Goal: Task Accomplishment & Management: Use online tool/utility

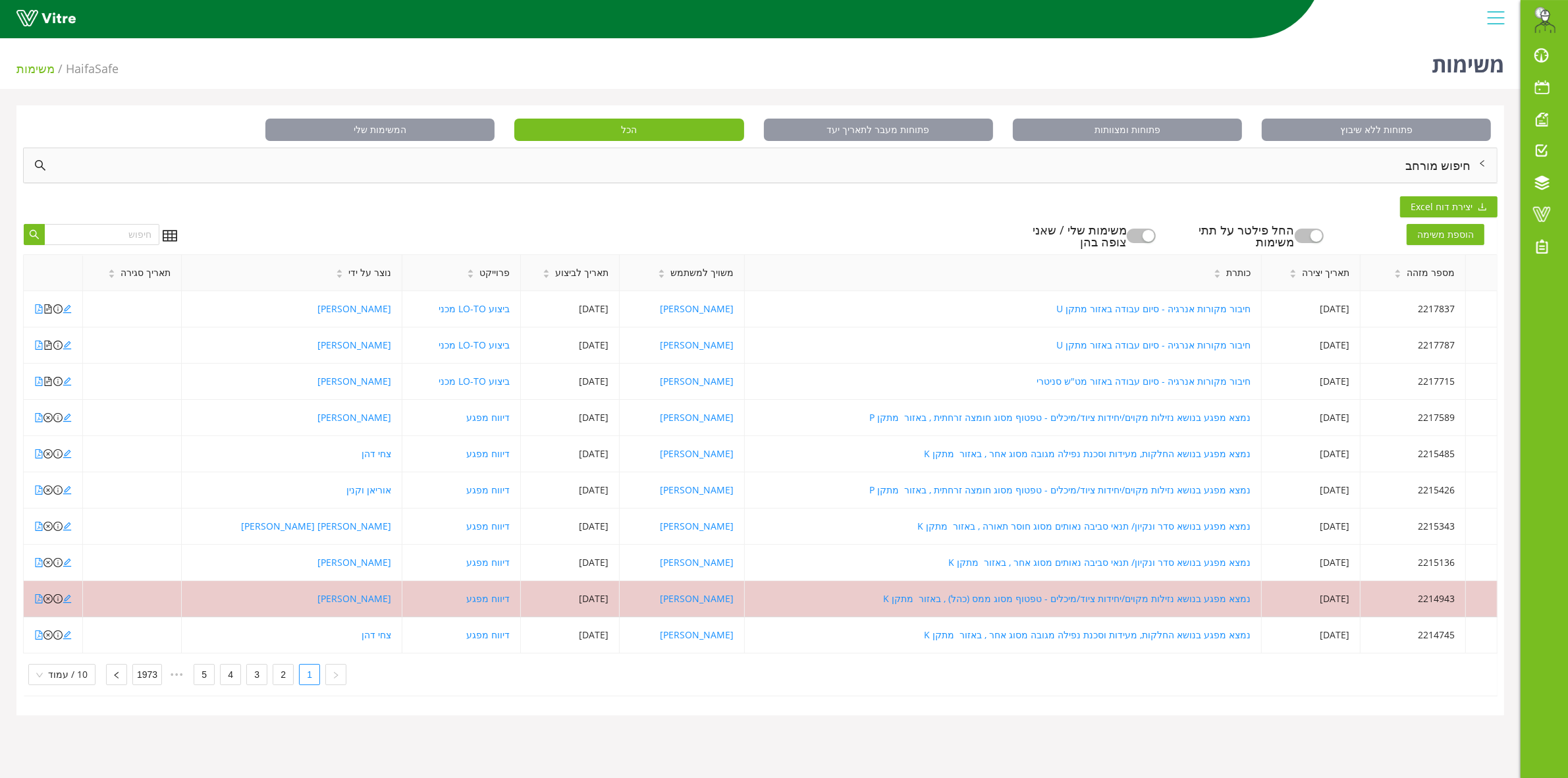
drag, startPoint x: 37, startPoint y: 211, endPoint x: 218, endPoint y: 222, distance: 181.3
click at [218, 222] on div "פתוחות ללא שיבוץ פתוחות ומצוותות פתוחות מעבר לתאריך יעד הכל המשימות שלי חיפוש מ…" at bounding box center [761, 410] width 1488 height 610
click at [219, 224] on div "הוספת משימה החל פילטר על תתי משימות משימות שלי / שאני צופה בהן" at bounding box center [842, 236] width 1311 height 24
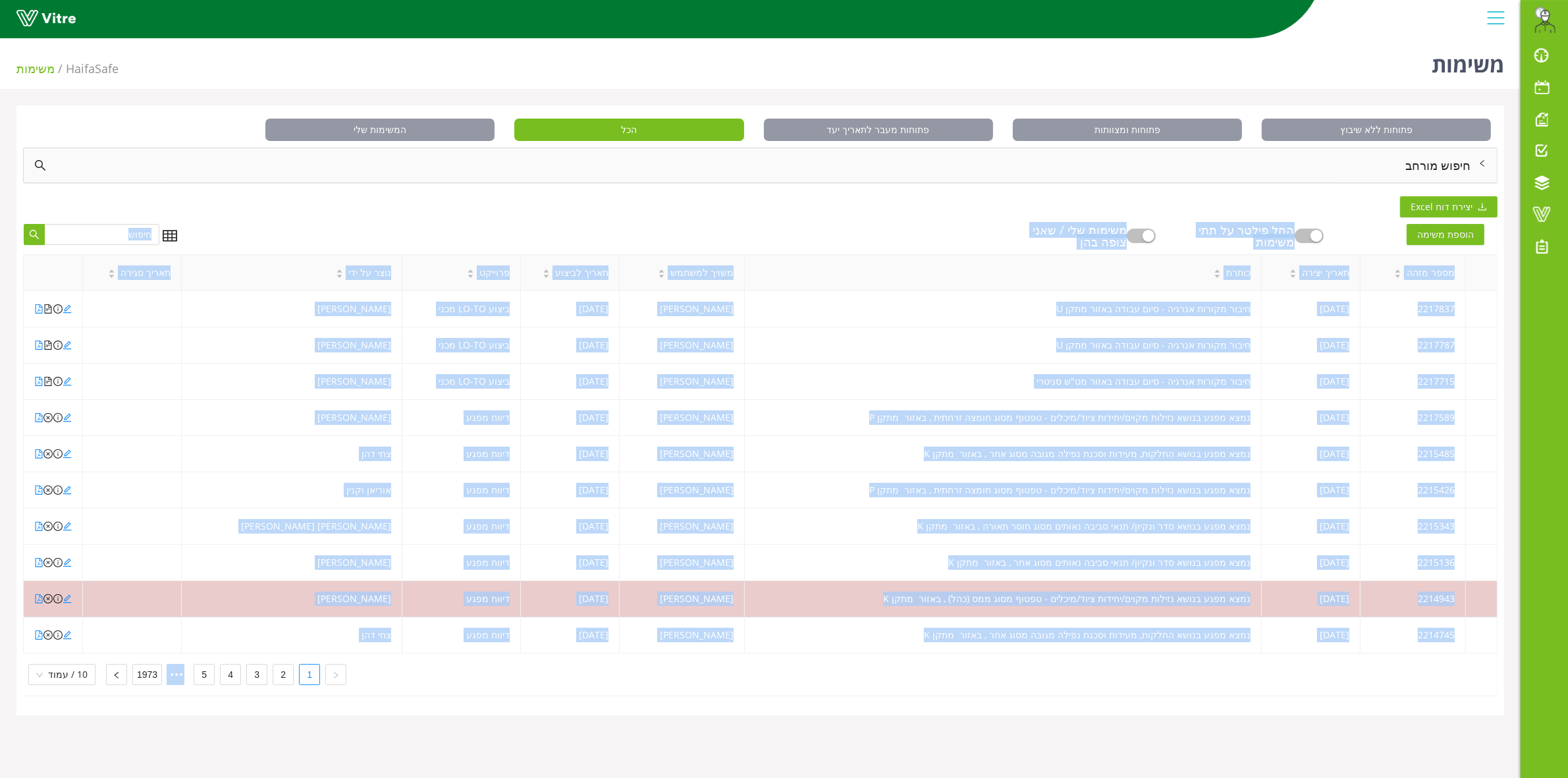
drag, startPoint x: 886, startPoint y: 202, endPoint x: 71, endPoint y: 693, distance: 951.5
click at [58, 696] on div "פתוחות ללא שיבוץ פתוחות ומצוותות פתוחות מעבר לתאריך יעד הכל המשימות שלי חיפוש מ…" at bounding box center [761, 410] width 1488 height 610
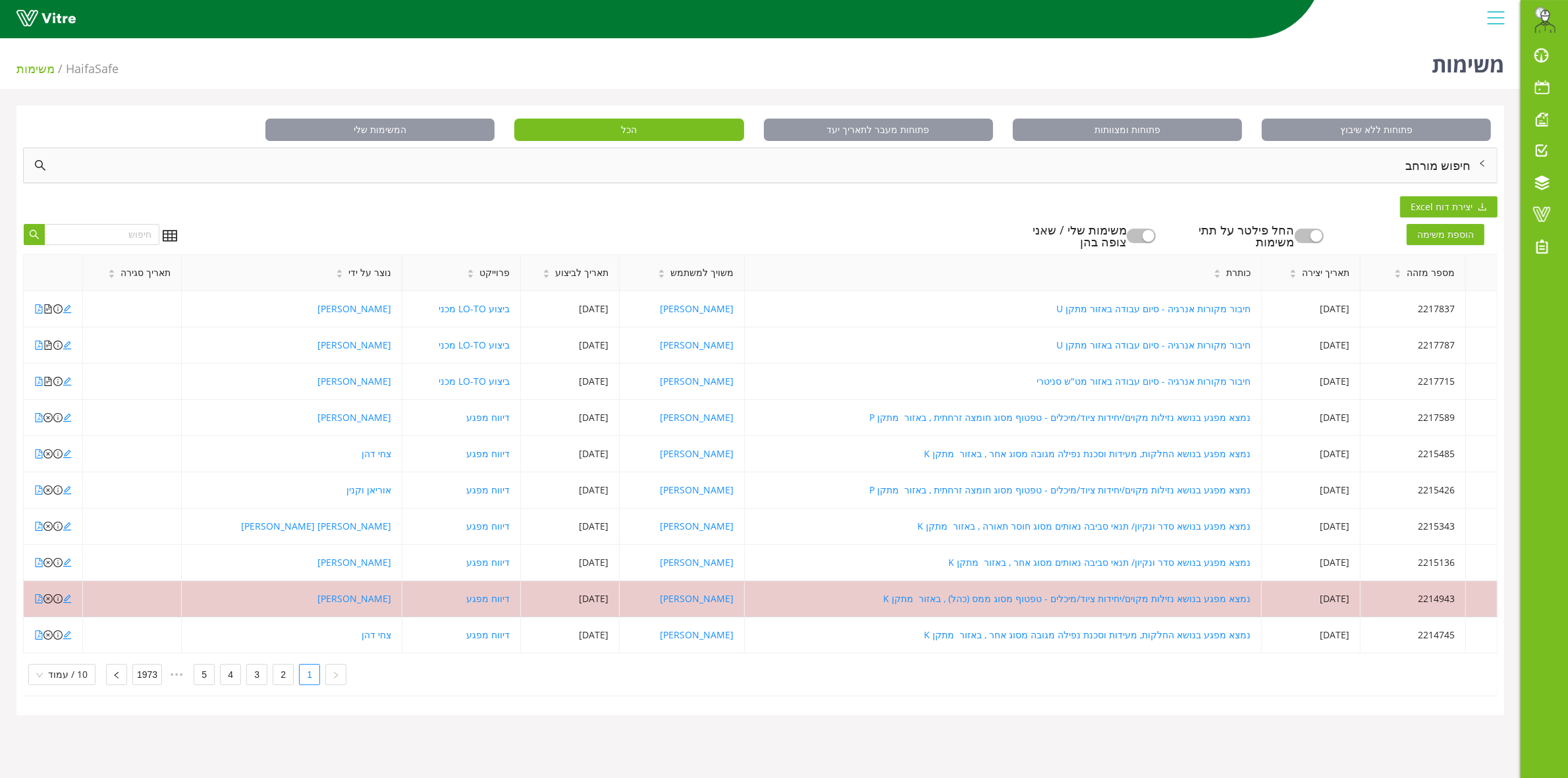
click at [74, 693] on div "מספר מזהה תאריך יצירה כותרת משויך למשתמש תאריך לביצוע פרוייקט נוצר על ידי תאריך…" at bounding box center [760, 475] width 1474 height 441
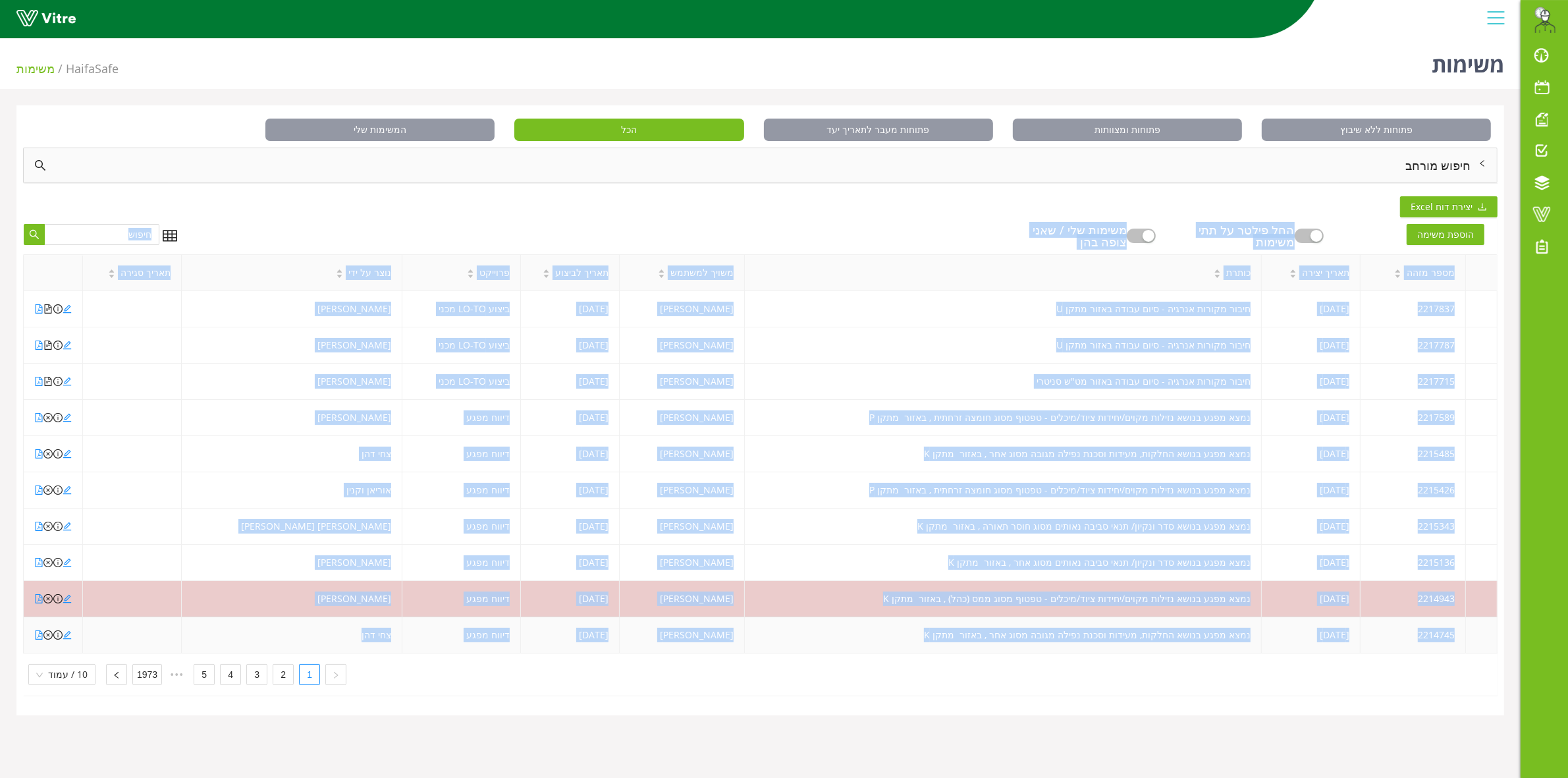
drag, startPoint x: 71, startPoint y: 196, endPoint x: 239, endPoint y: 647, distance: 481.3
click at [239, 647] on div "פתוחות ללא שיבוץ פתוחות ומצוותות פתוחות מעבר לתאריך יעד הכל המשימות שלי חיפוש מ…" at bounding box center [761, 410] width 1488 height 610
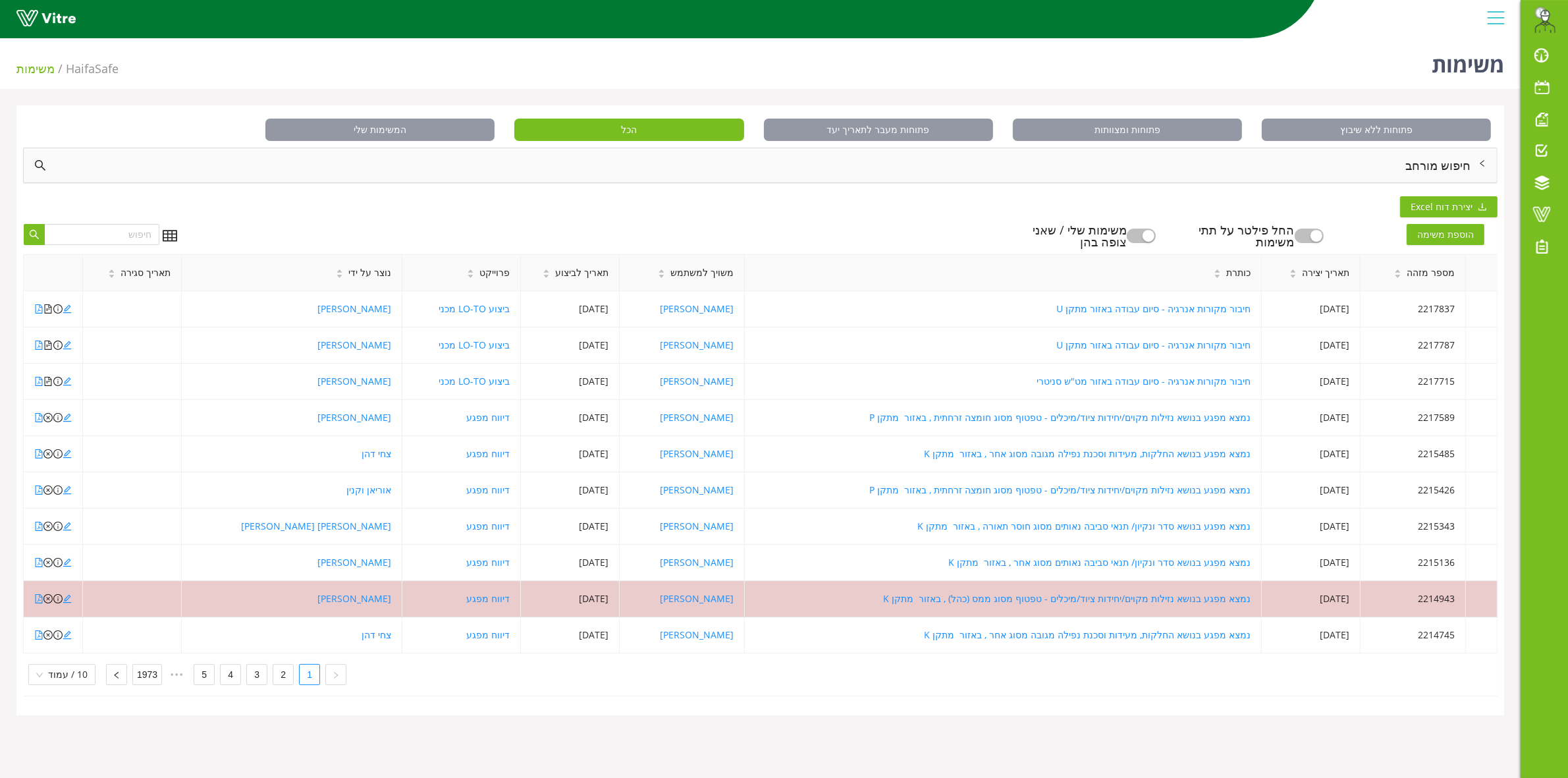
click at [1353, 210] on div "פתוחות ללא שיבוץ פתוחות ומצוותות פתוחות מעבר לתאריך יעד הכל המשימות שלי חיפוש מ…" at bounding box center [761, 410] width 1488 height 610
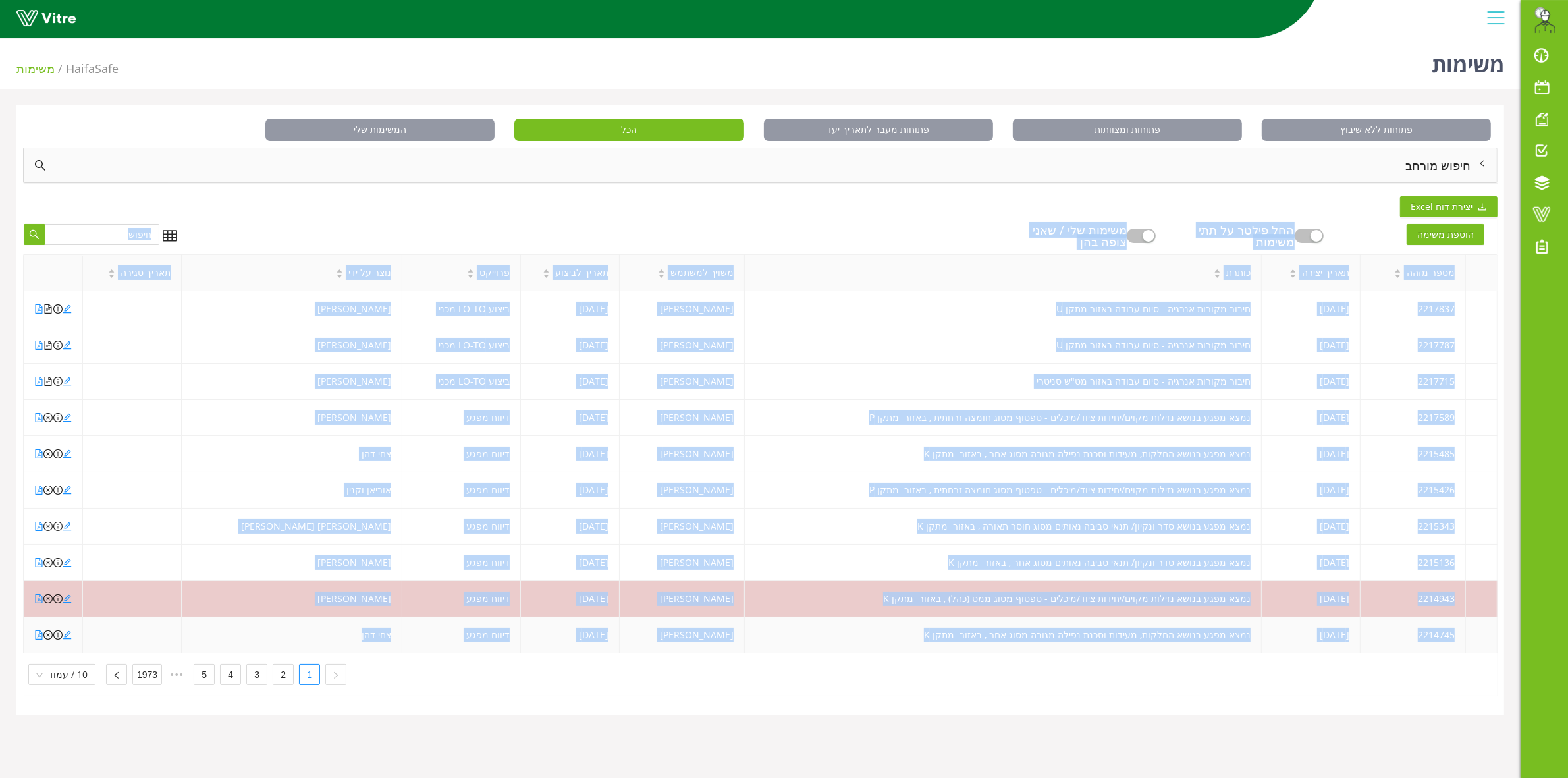
drag, startPoint x: 1353, startPoint y: 209, endPoint x: 87, endPoint y: 636, distance: 1336.1
click at [87, 636] on div "פתוחות ללא שיבוץ פתוחות ומצוותות פתוחות מעבר לתאריך יעד הכל המשימות שלי חיפוש מ…" at bounding box center [761, 410] width 1488 height 610
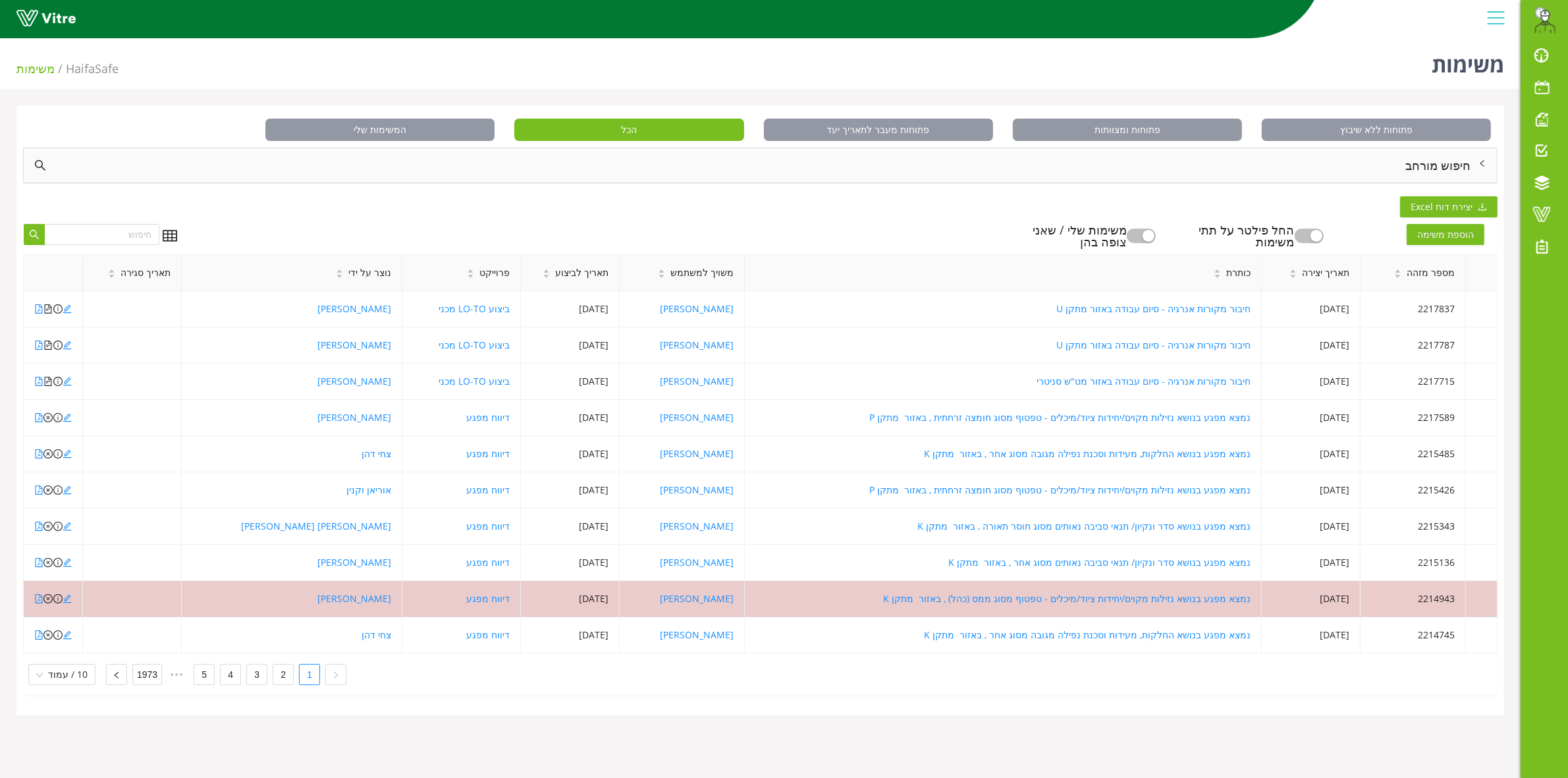
click at [1371, 205] on div "פתוחות ללא שיבוץ פתוחות ומצוותות פתוחות מעבר לתאריך יעד הכל המשימות שלי חיפוש מ…" at bounding box center [761, 410] width 1488 height 610
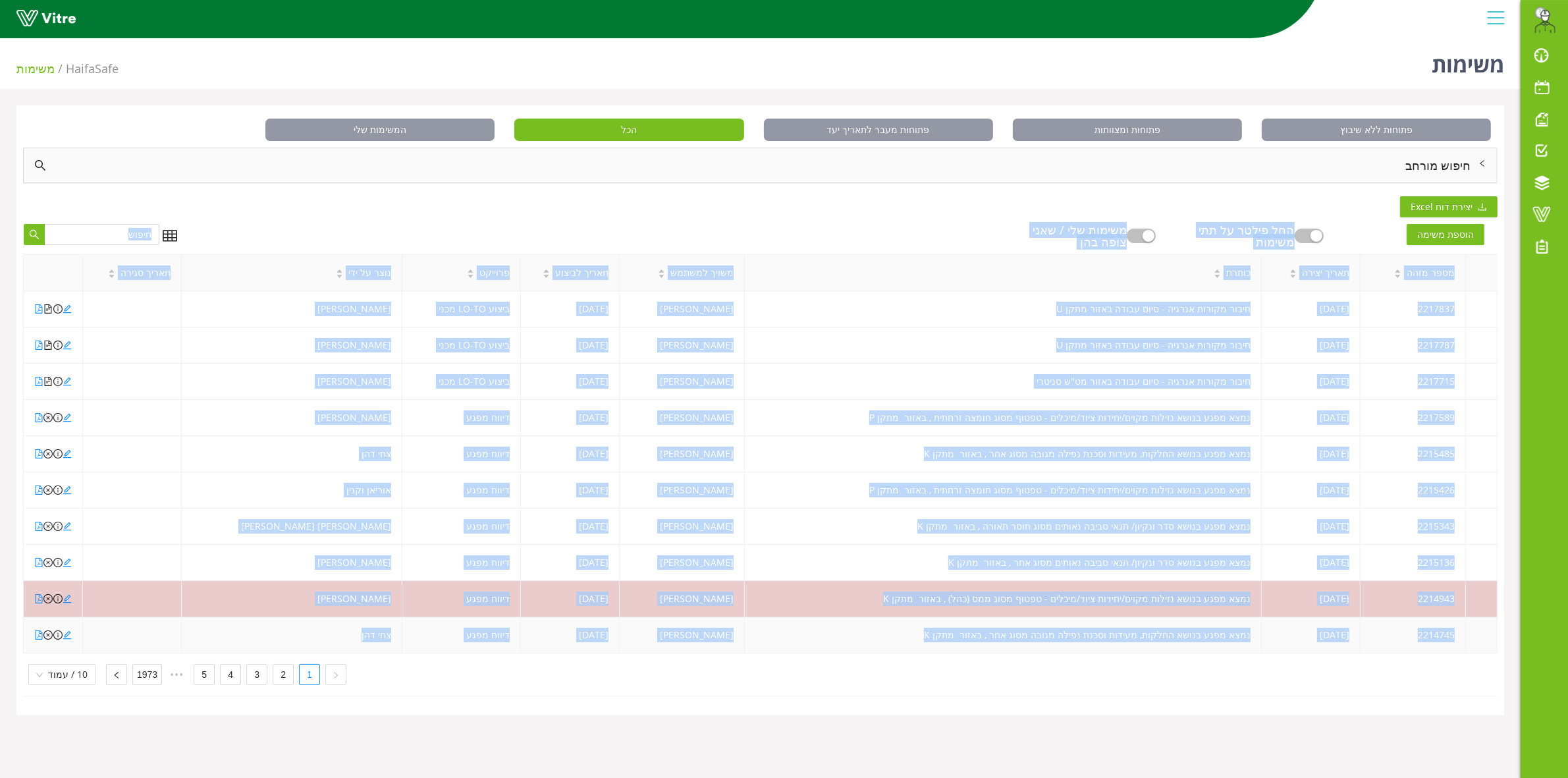
drag, startPoint x: 1371, startPoint y: 205, endPoint x: 153, endPoint y: 636, distance: 1292.0
click at [153, 638] on div "פתוחות ללא שיבוץ פתוחות ומצוותות פתוחות מעבר לתאריך יעד הכל המשימות שלי חיפוש מ…" at bounding box center [761, 410] width 1488 height 610
click at [152, 636] on td at bounding box center [132, 635] width 99 height 36
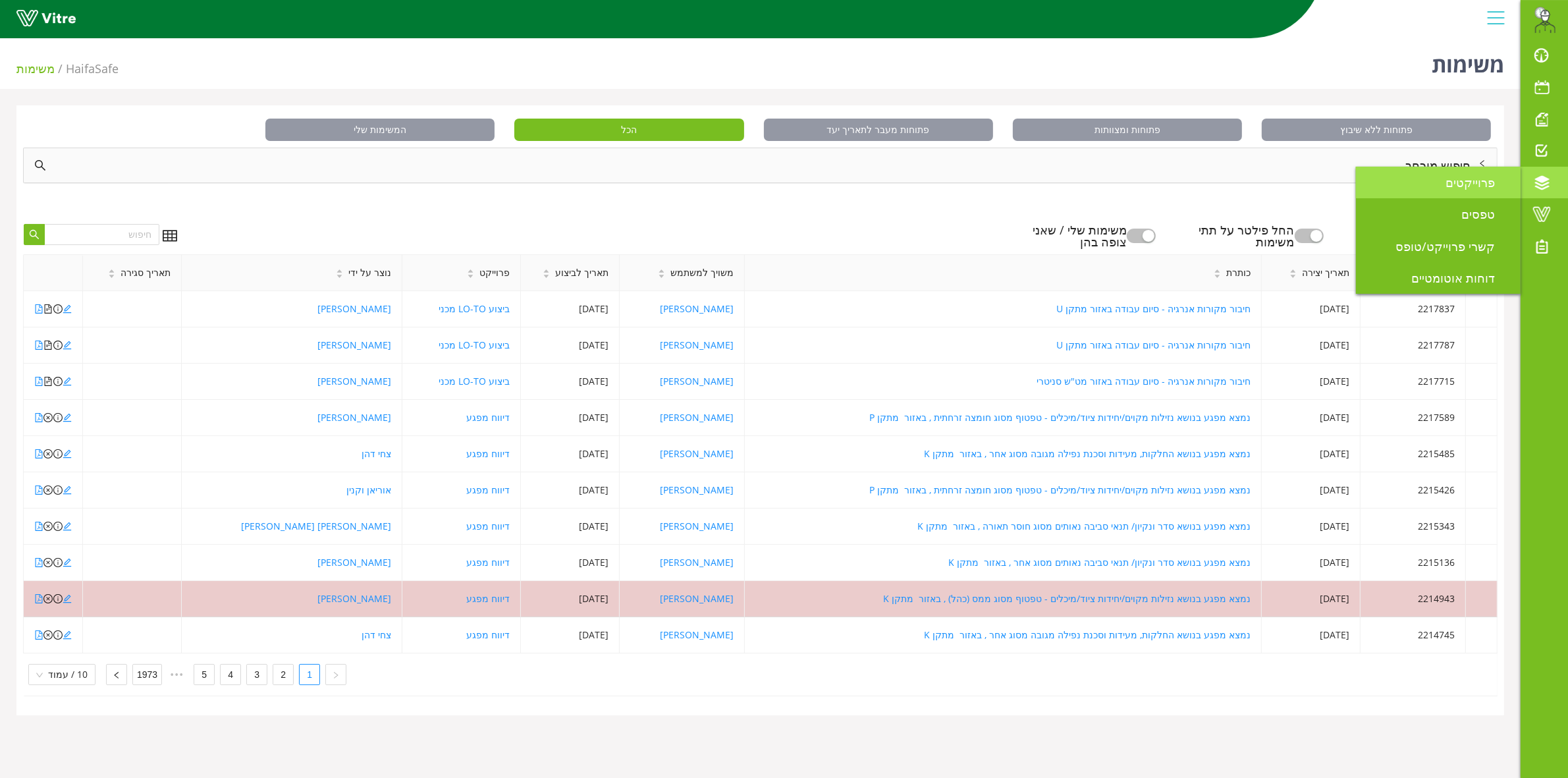
click at [1453, 194] on link "פרוייקטים" at bounding box center [1438, 182] width 165 height 32
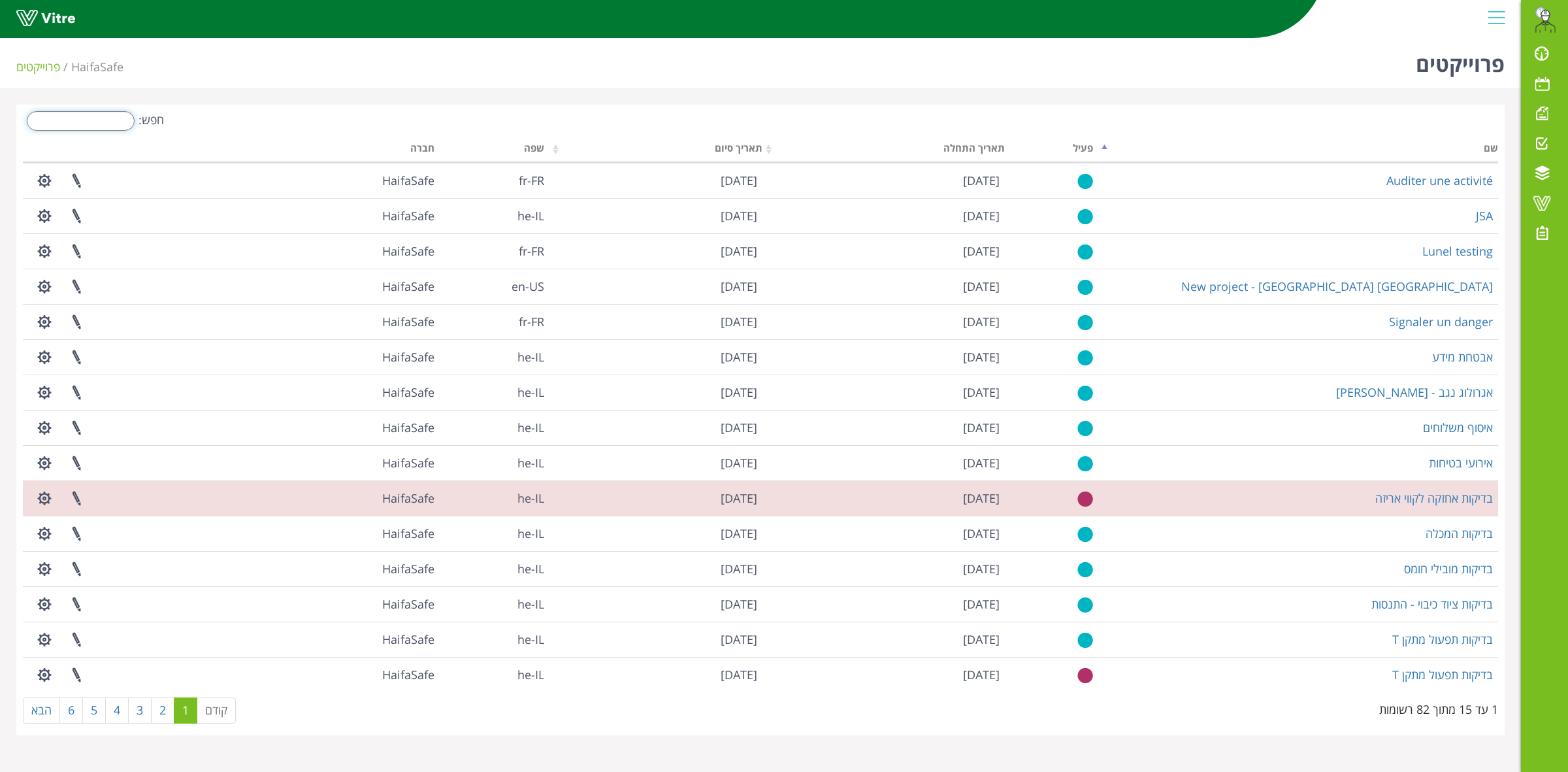
click at [62, 125] on input "חפש:" at bounding box center [80, 121] width 108 height 19
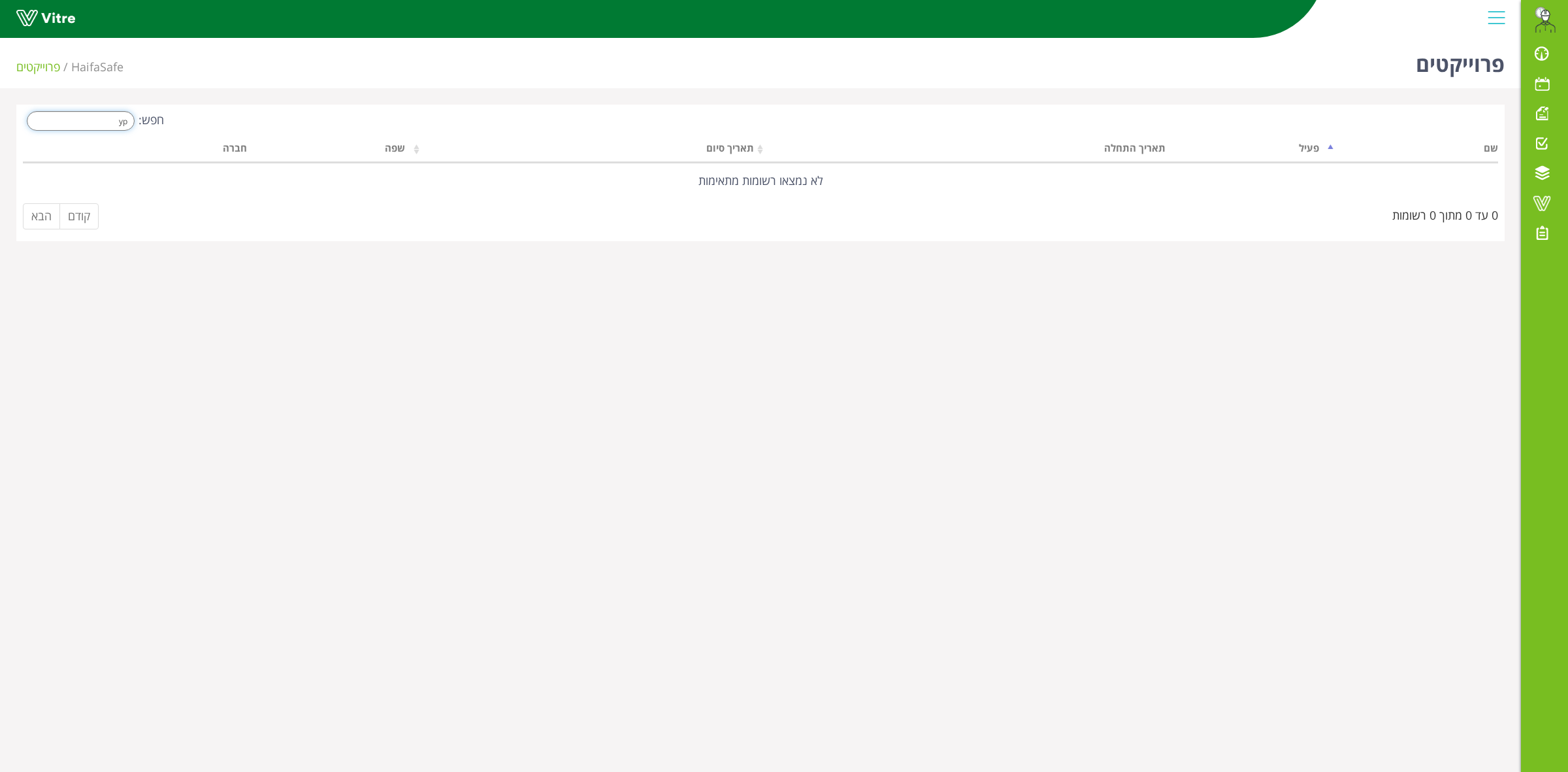
type input "y"
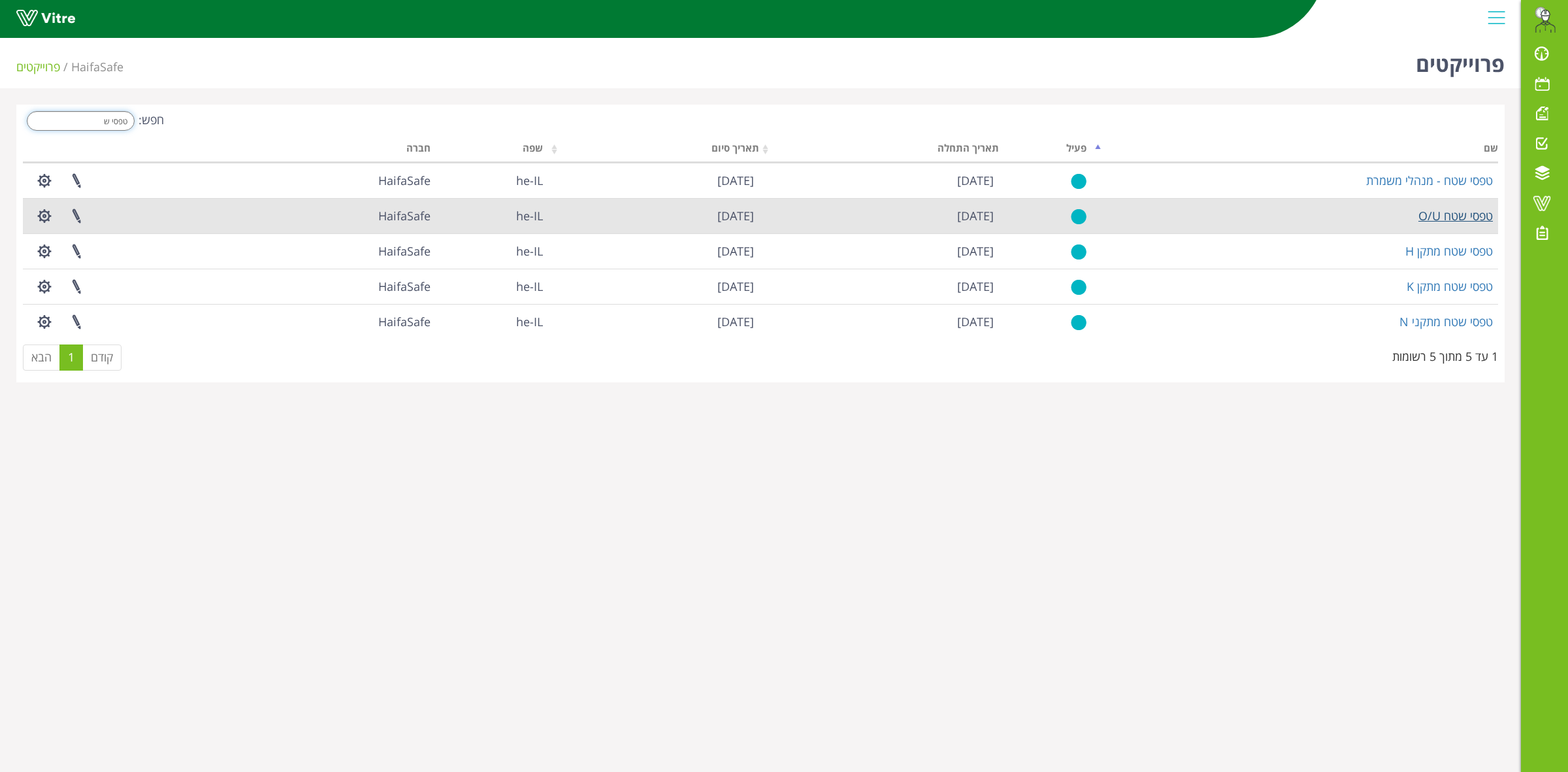
type input "טפסי ש"
click at [1453, 213] on link "טפסי שטח O/U" at bounding box center [1455, 216] width 75 height 16
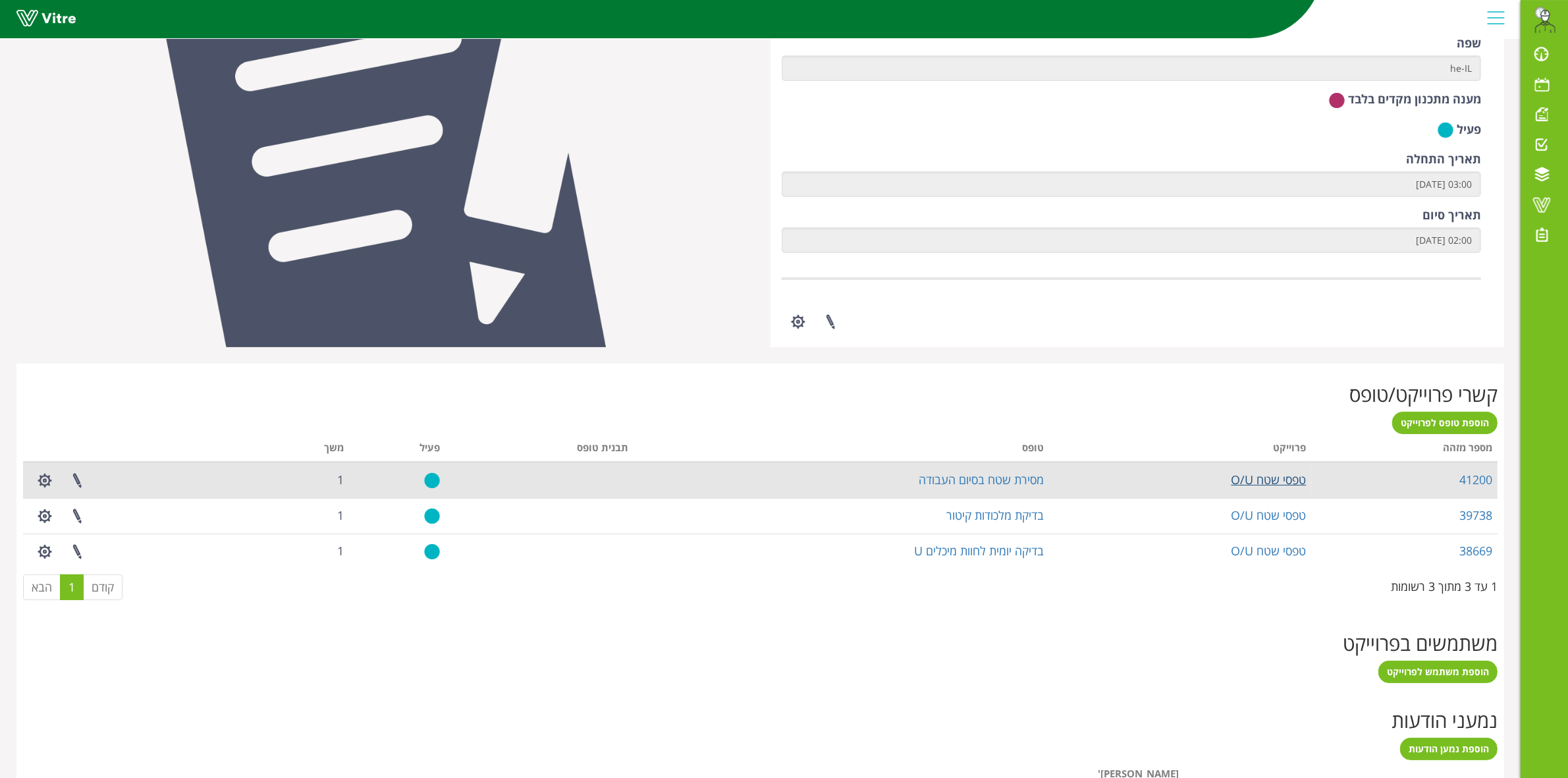
scroll to position [247, 0]
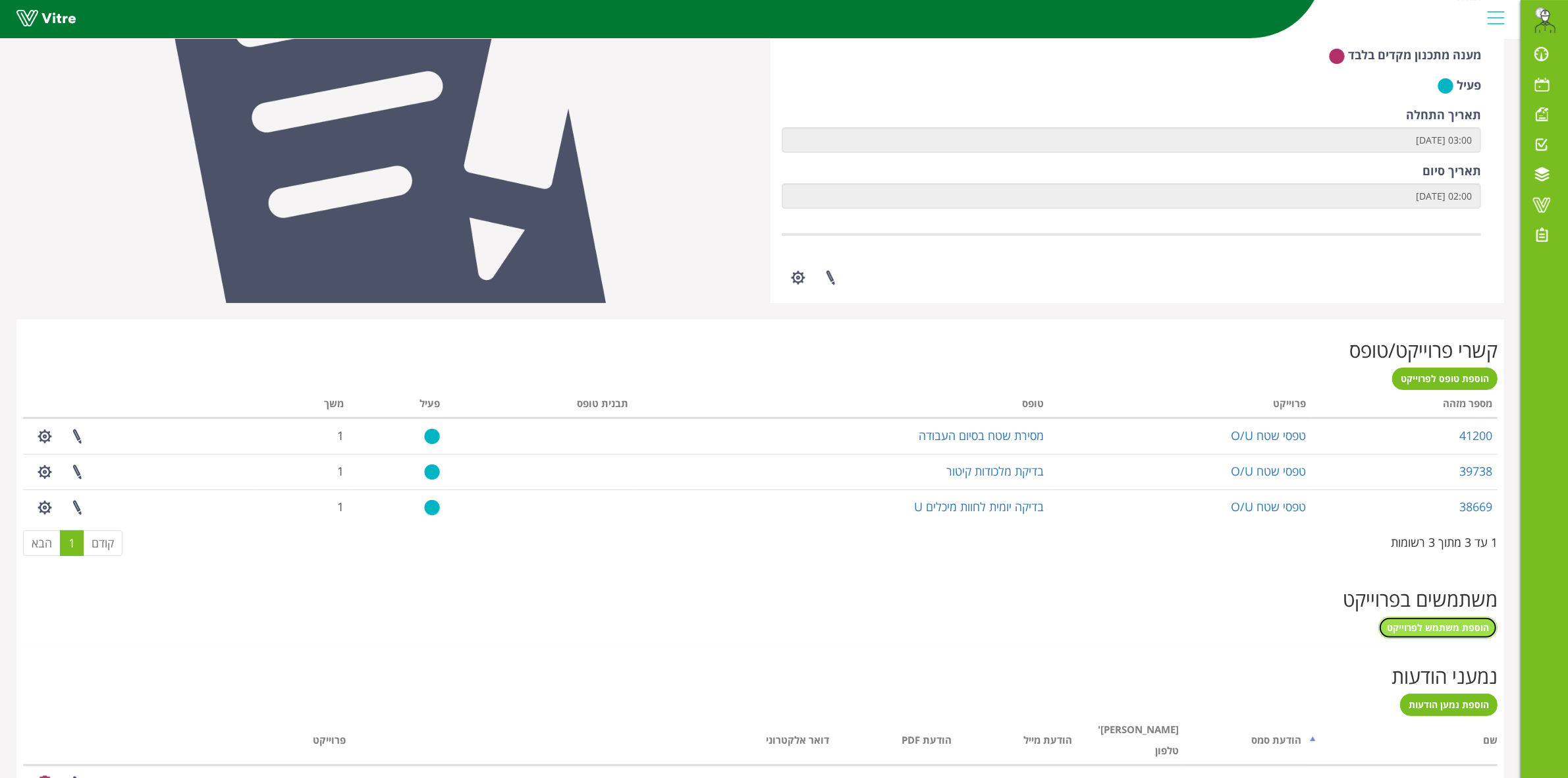
click at [1447, 633] on link "הוספת משתמש לפרוייקט" at bounding box center [1437, 628] width 119 height 22
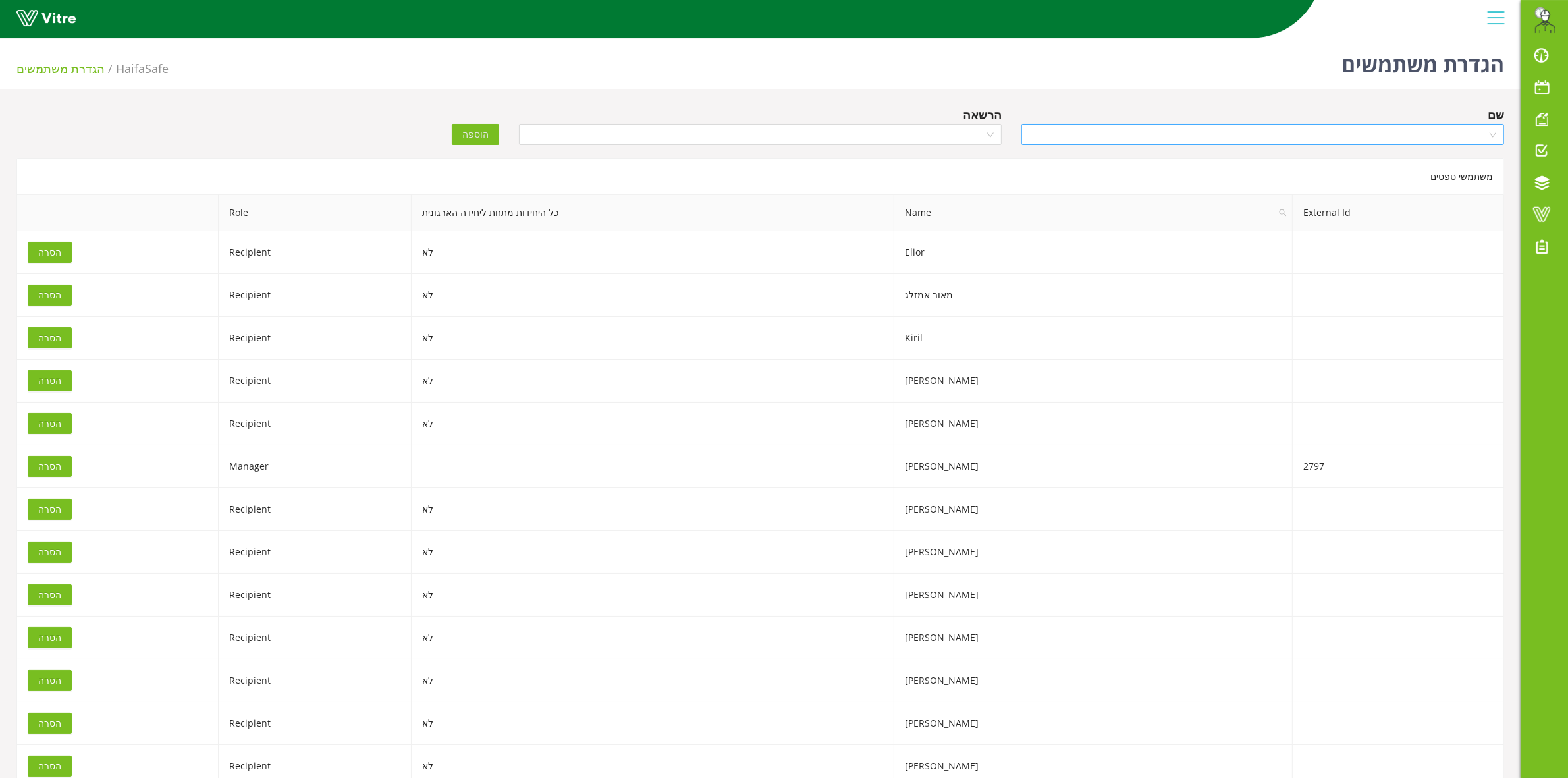
click at [1446, 132] on input "search" at bounding box center [1258, 134] width 458 height 20
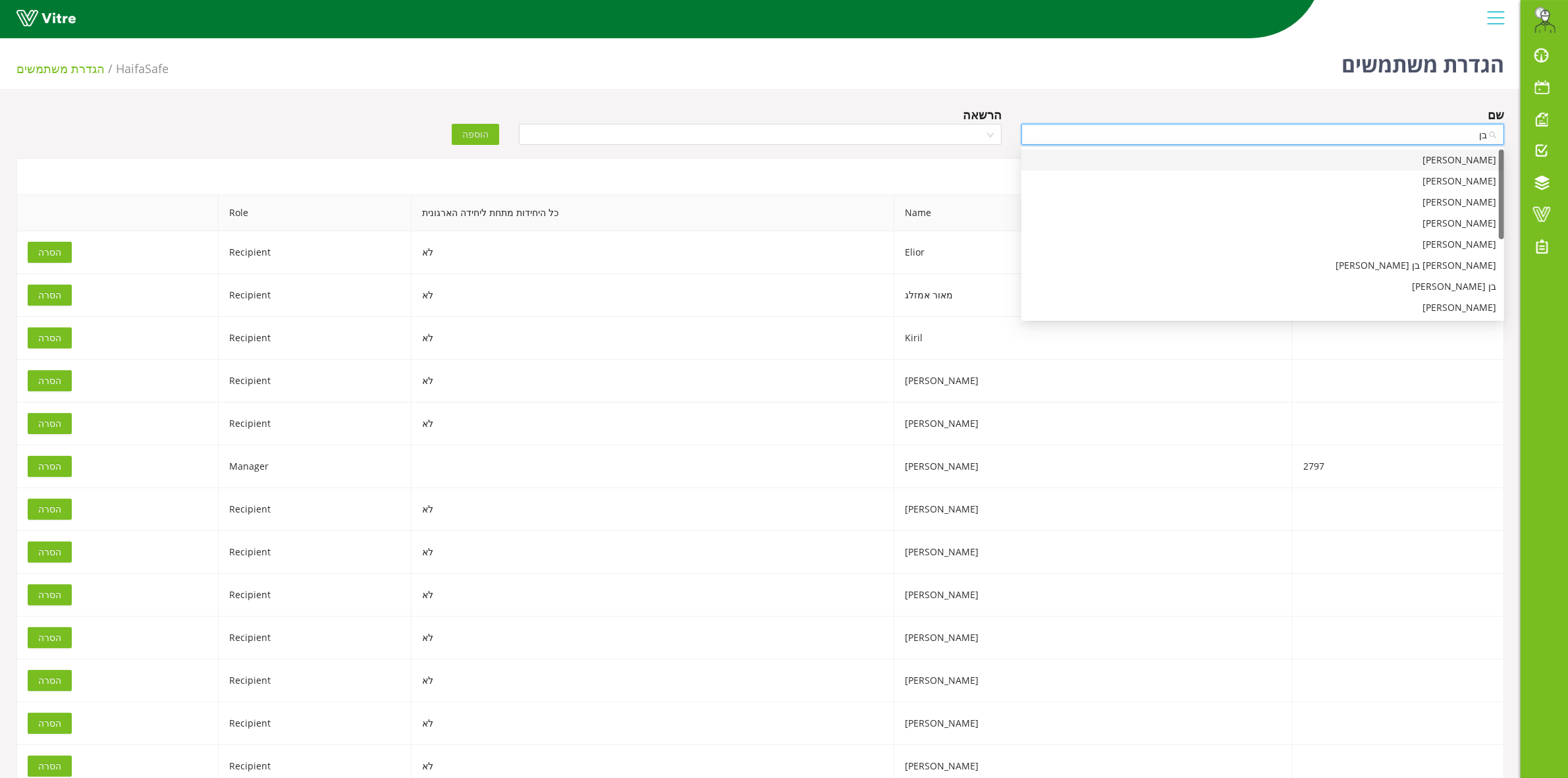
type input "בן ב"
click at [1437, 157] on div "בן ברונשטיין" at bounding box center [1263, 160] width 467 height 14
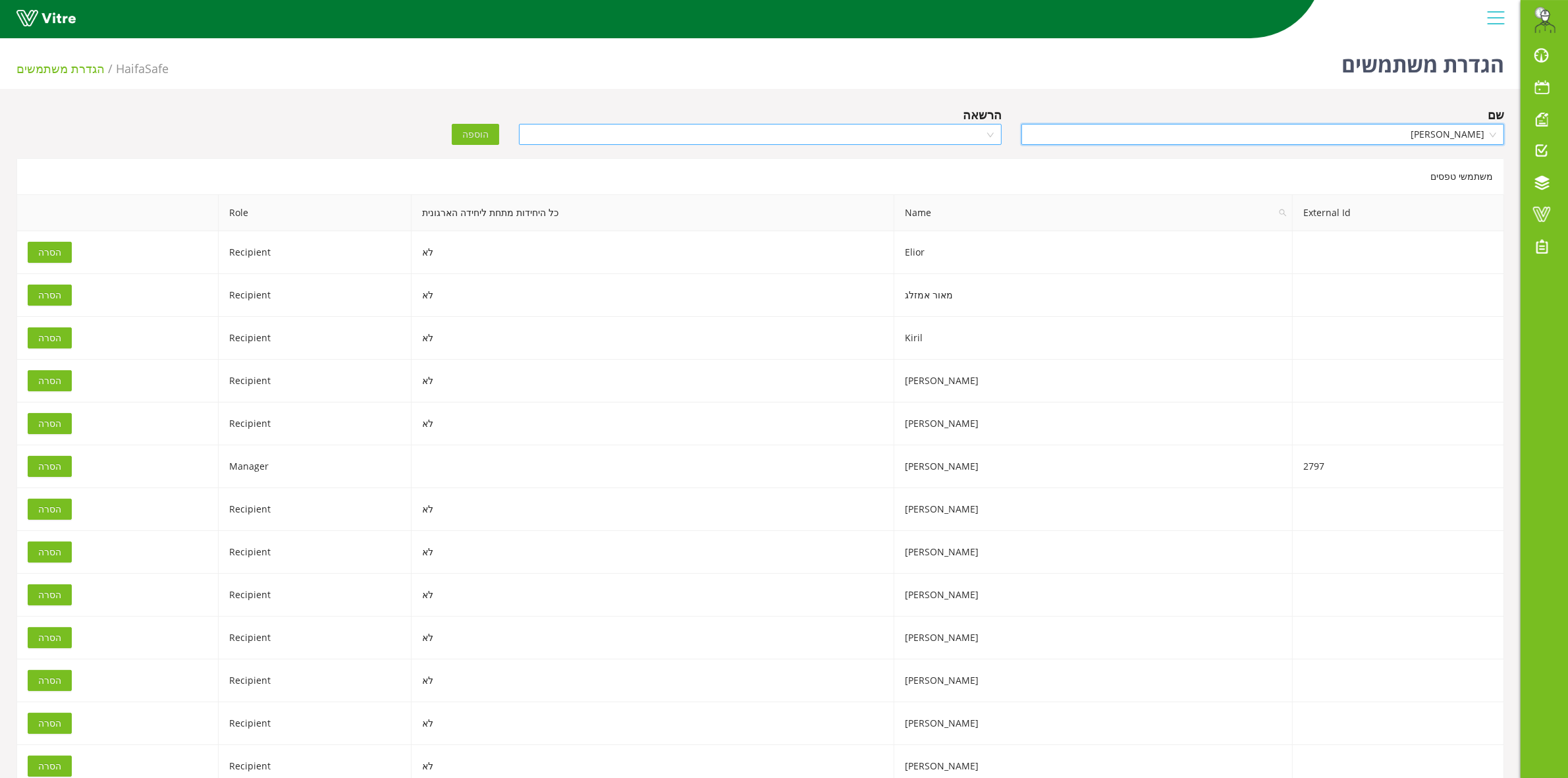
click at [869, 132] on input "search" at bounding box center [755, 134] width 458 height 20
click at [920, 208] on div "Recipient" at bounding box center [761, 202] width 467 height 14
click at [464, 125] on button "הוספה" at bounding box center [476, 134] width 48 height 21
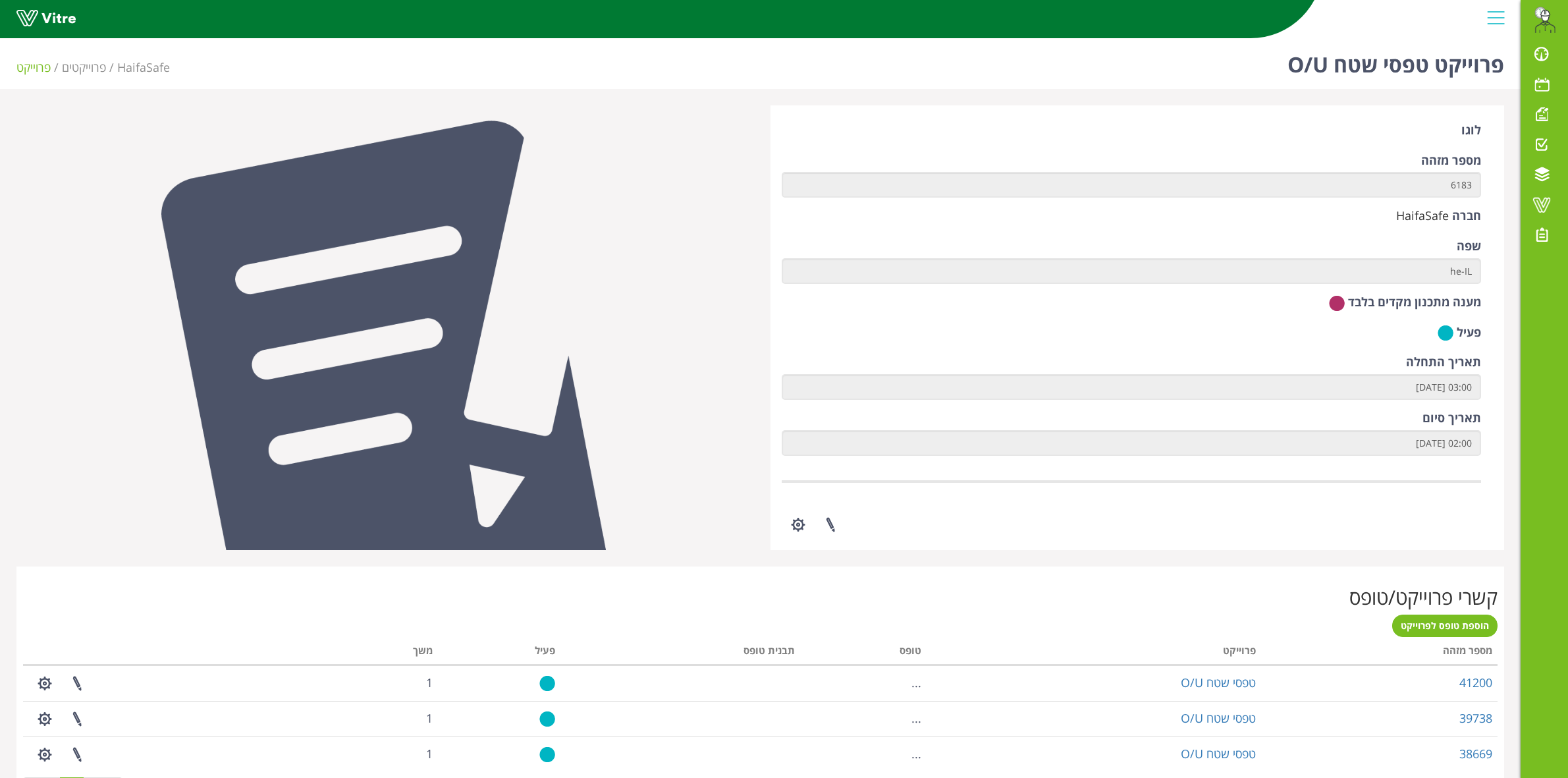
scroll to position [109, 0]
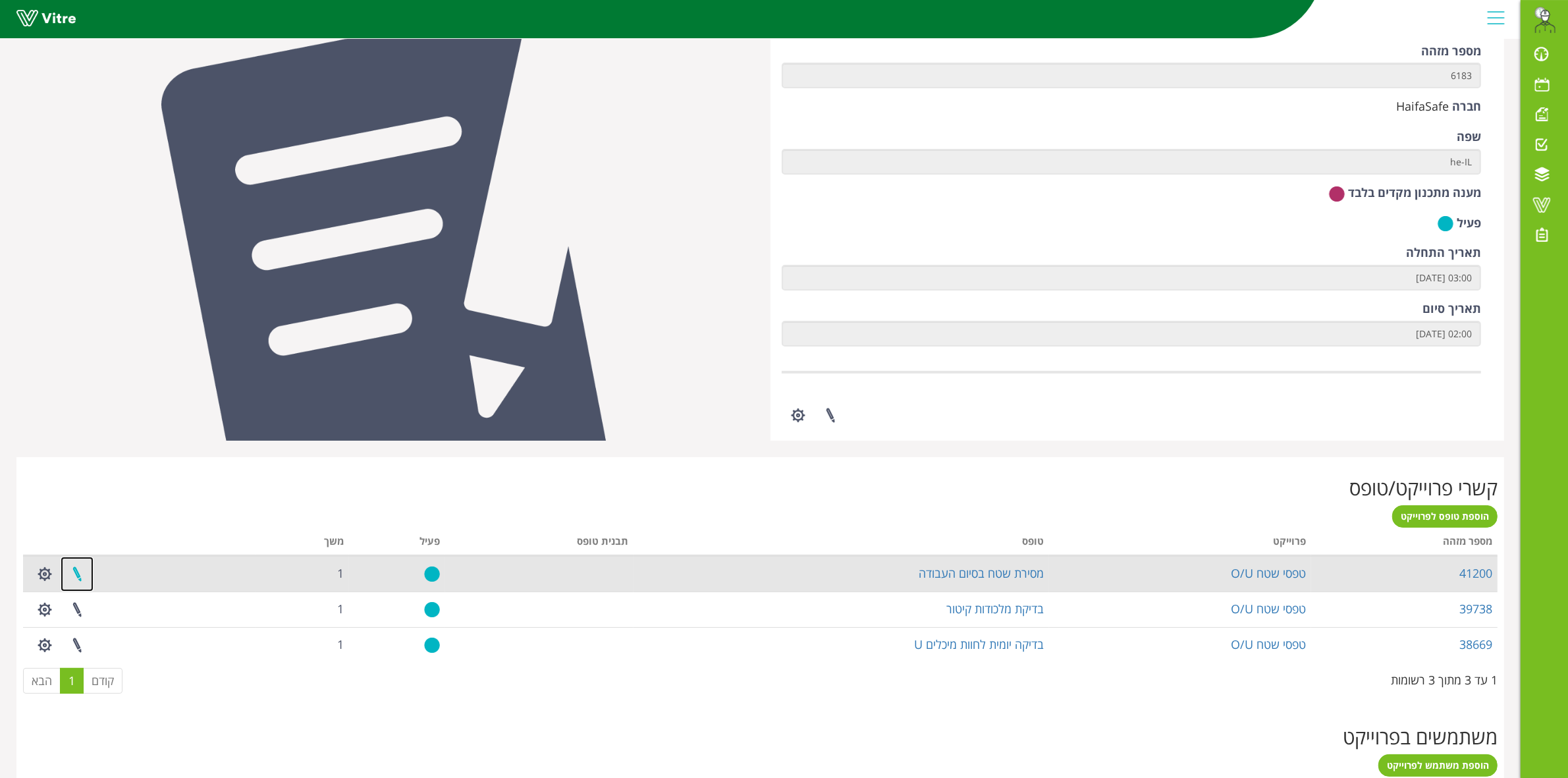
click at [74, 572] on link at bounding box center [77, 574] width 33 height 35
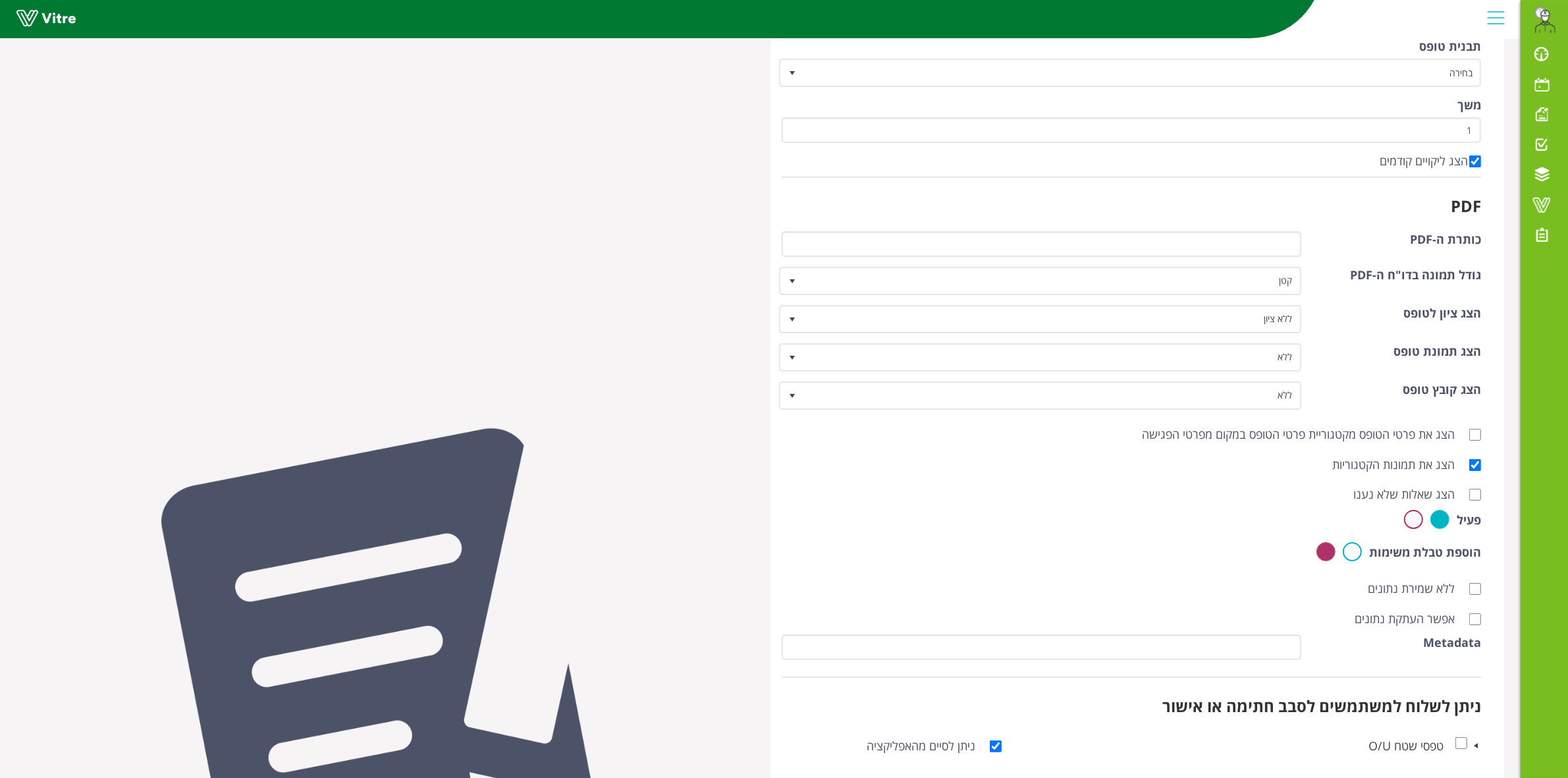
scroll to position [234, 0]
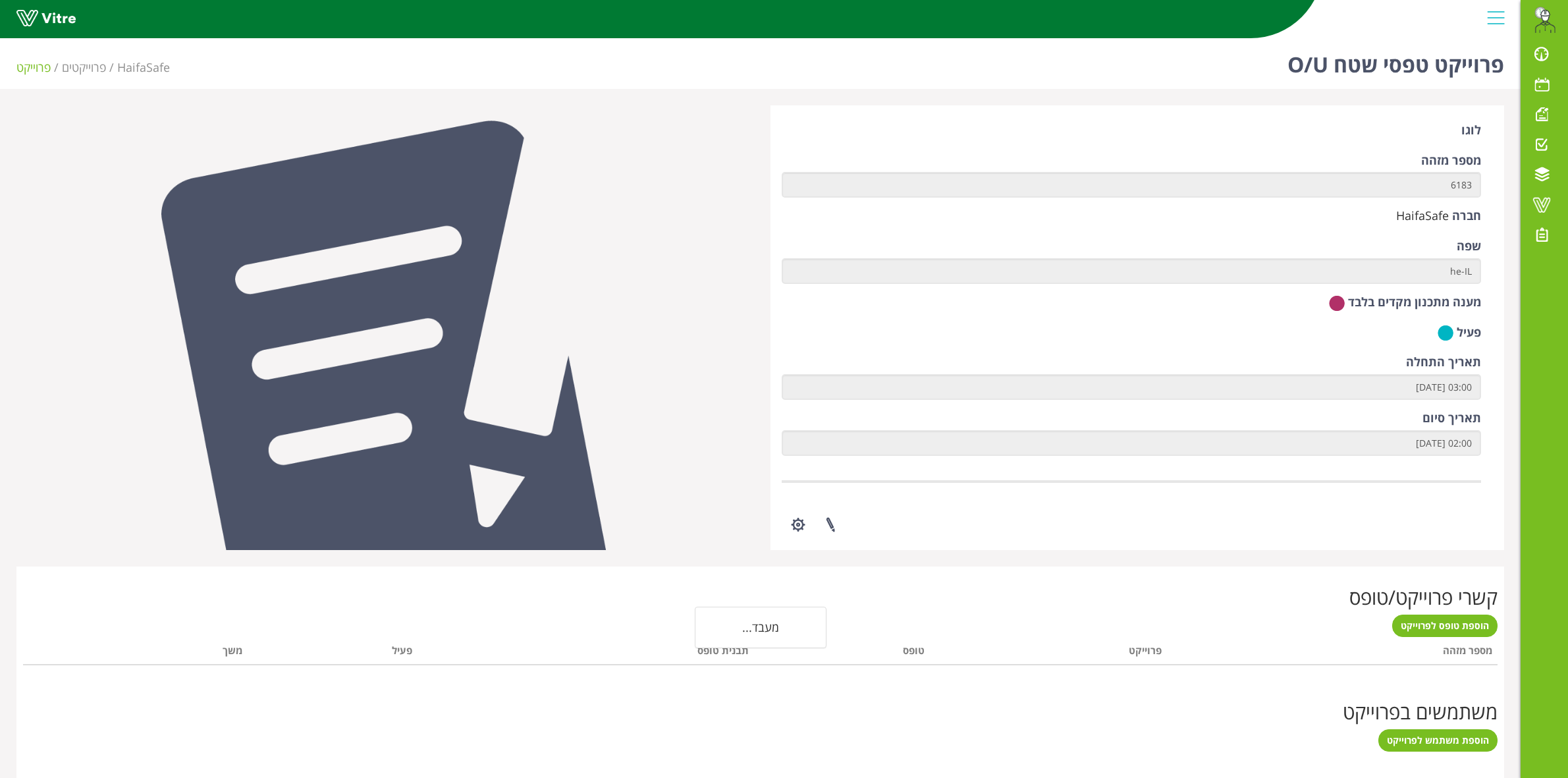
scroll to position [109, 0]
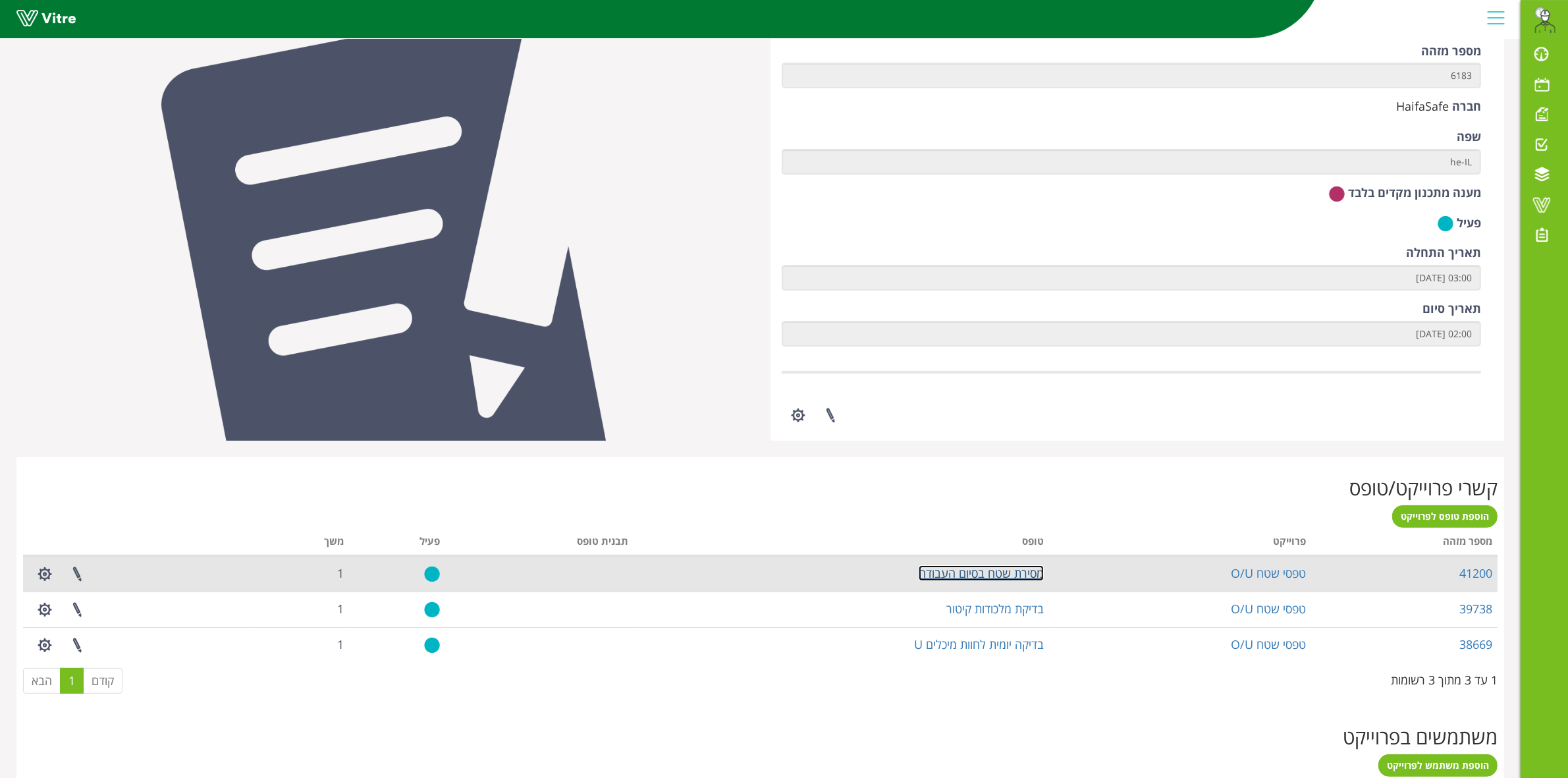
click at [1018, 575] on link "מסירת שטח בסיום העבודה" at bounding box center [981, 573] width 125 height 16
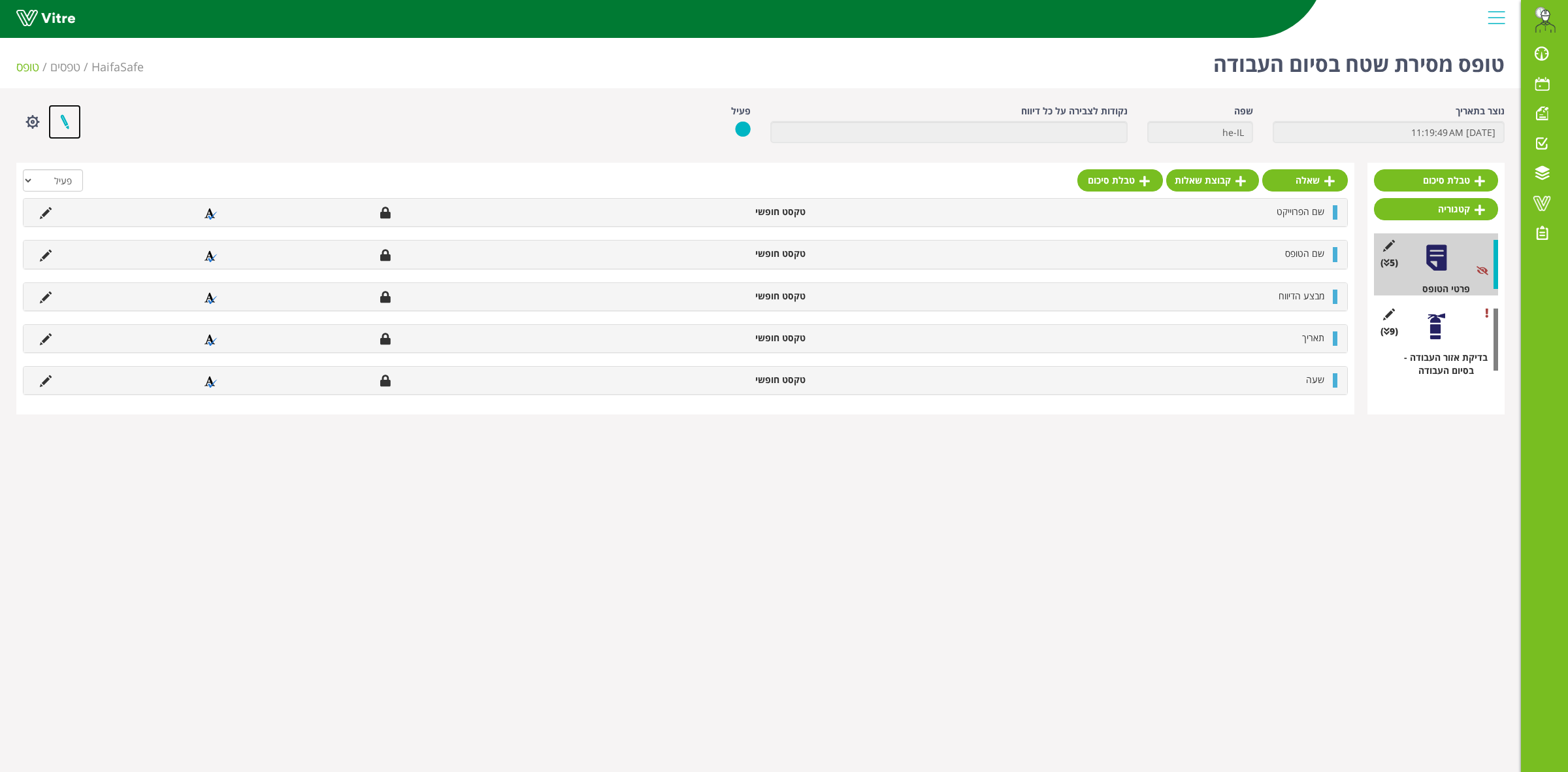
click at [64, 118] on link at bounding box center [65, 122] width 33 height 34
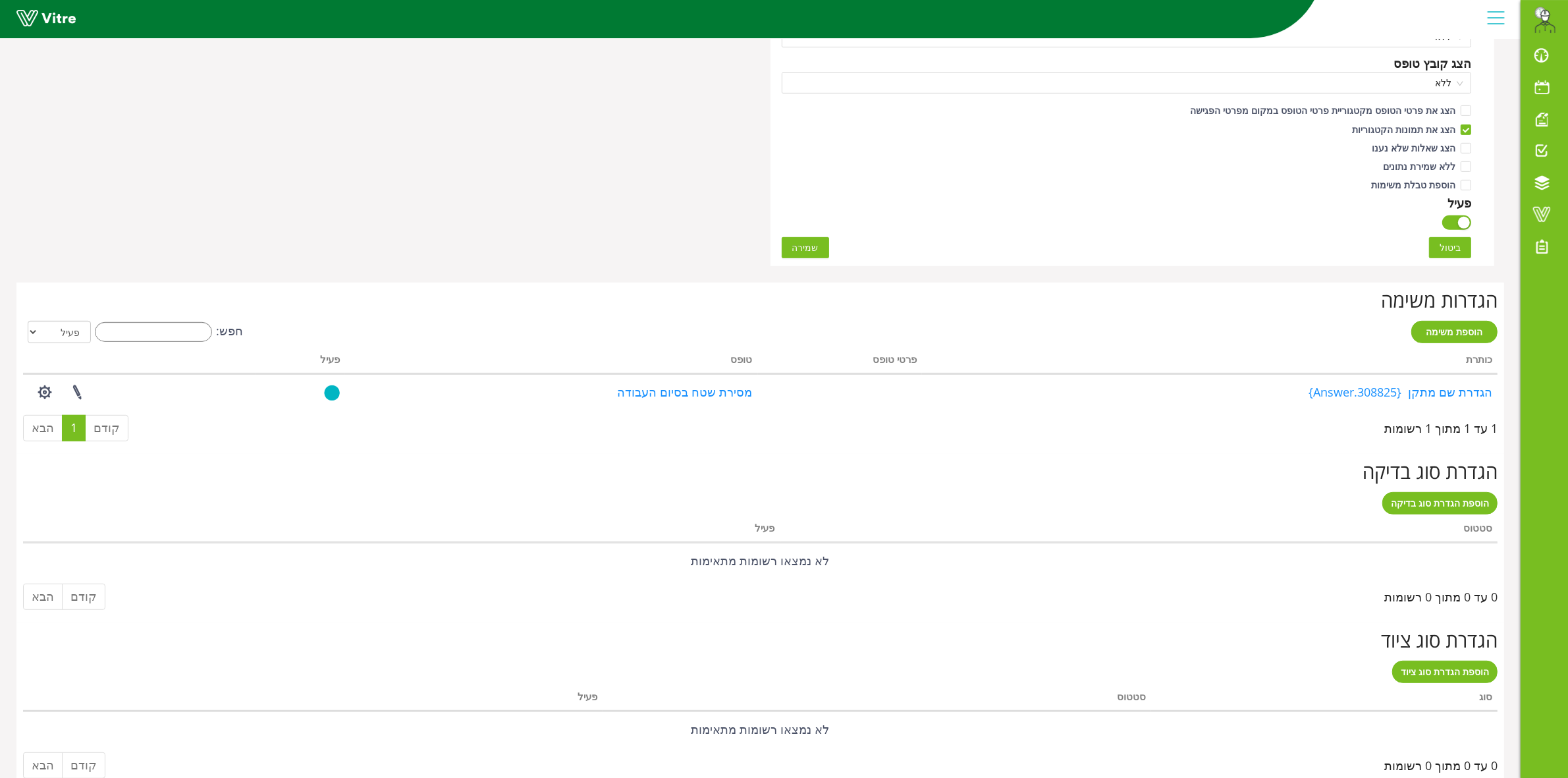
scroll to position [786, 0]
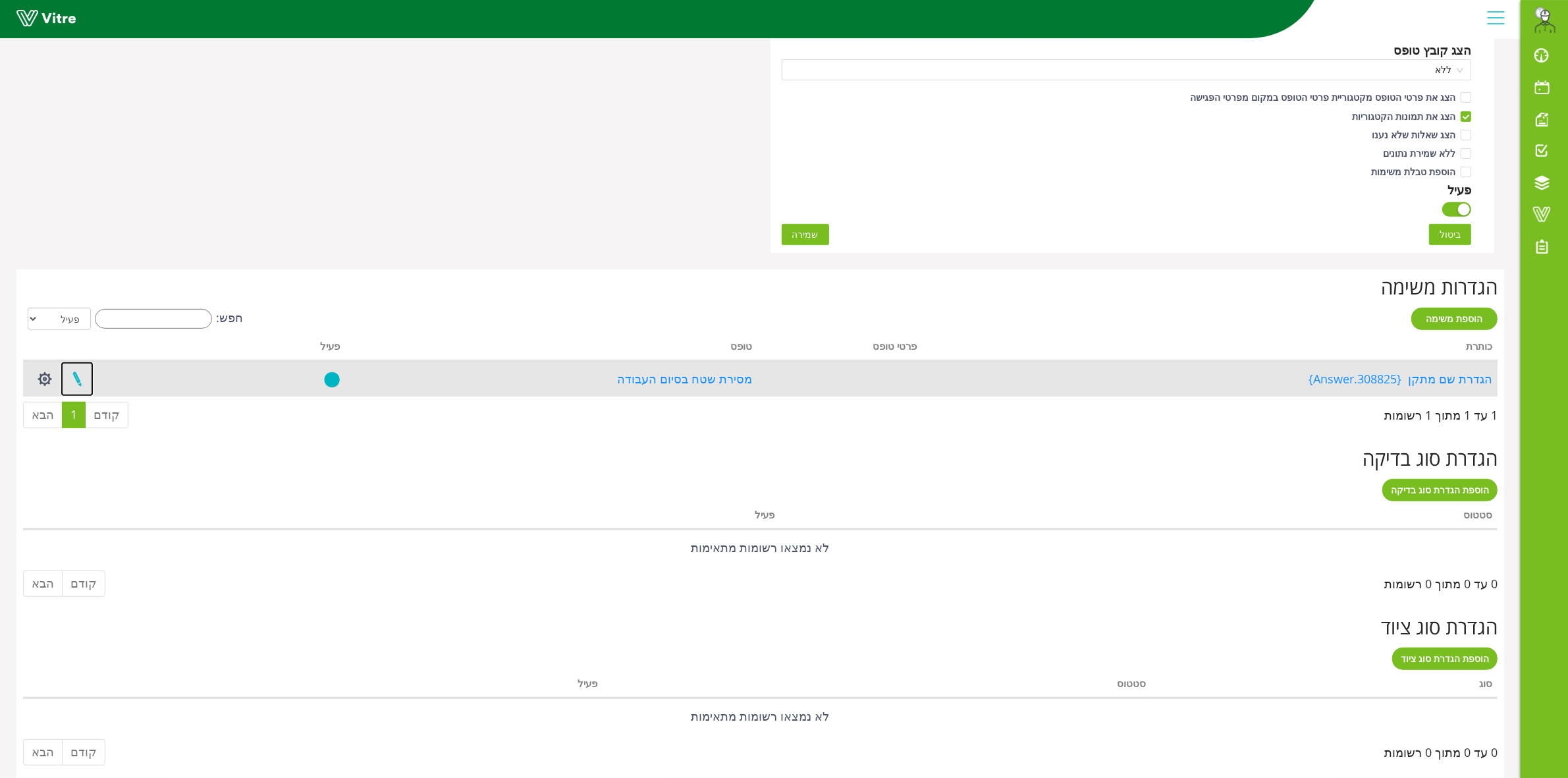
click at [79, 373] on link at bounding box center [77, 379] width 33 height 35
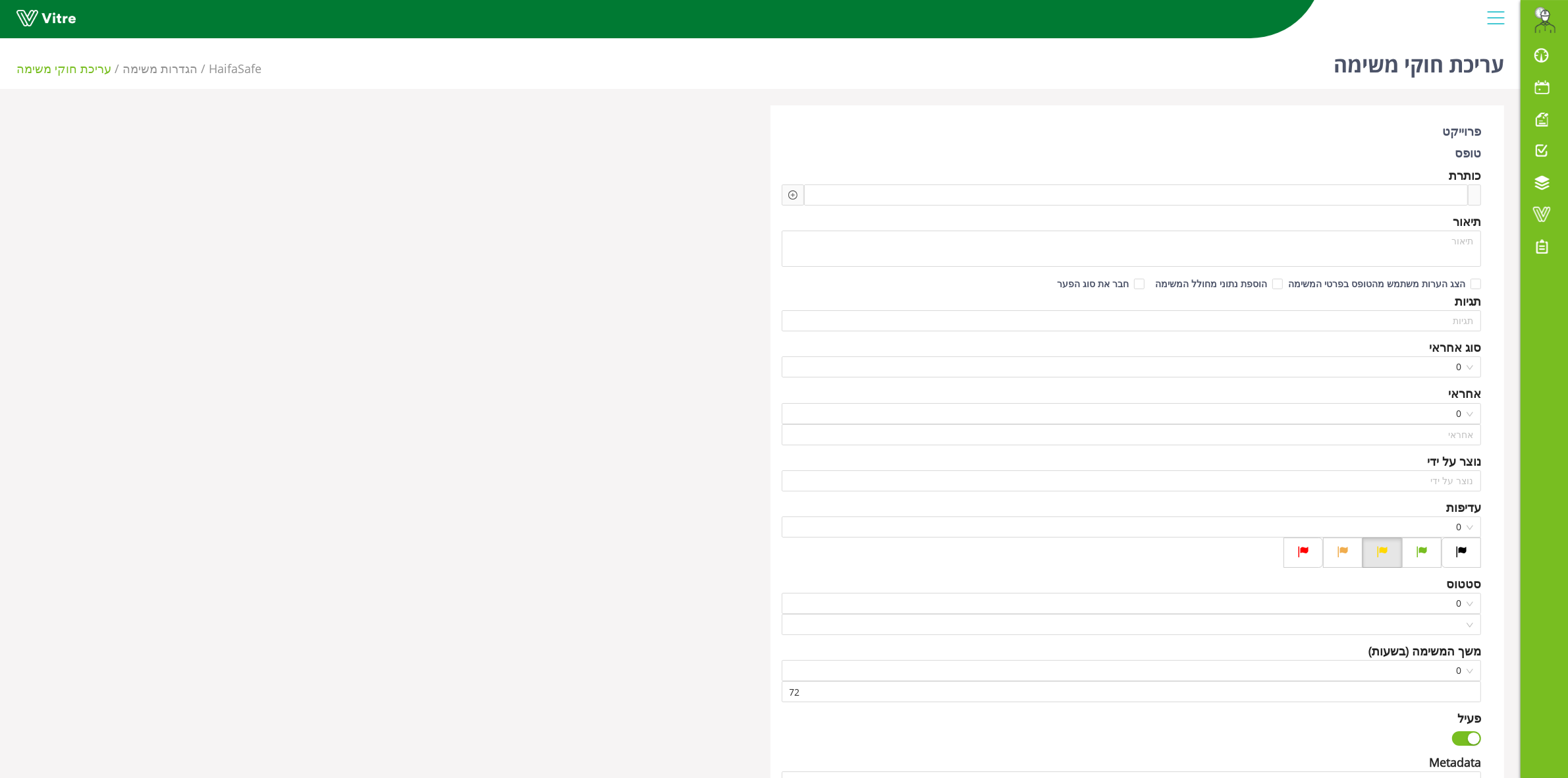
type input "ערן עזרן"
type input "168"
type textarea "הגדרת שם המתקן"
checkbox input "true"
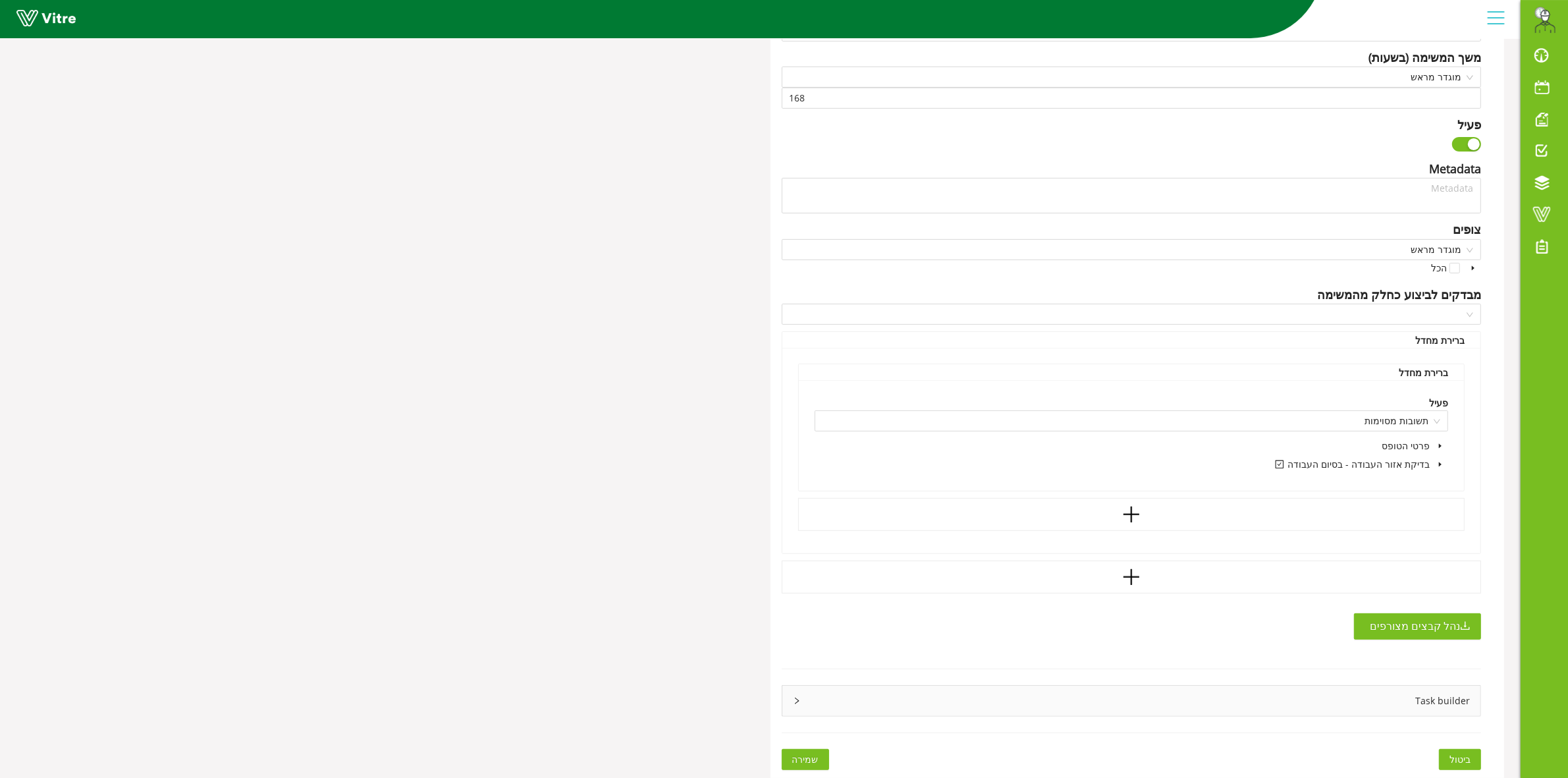
scroll to position [529, 0]
click at [1301, 700] on div "Task builder" at bounding box center [1131, 701] width 698 height 30
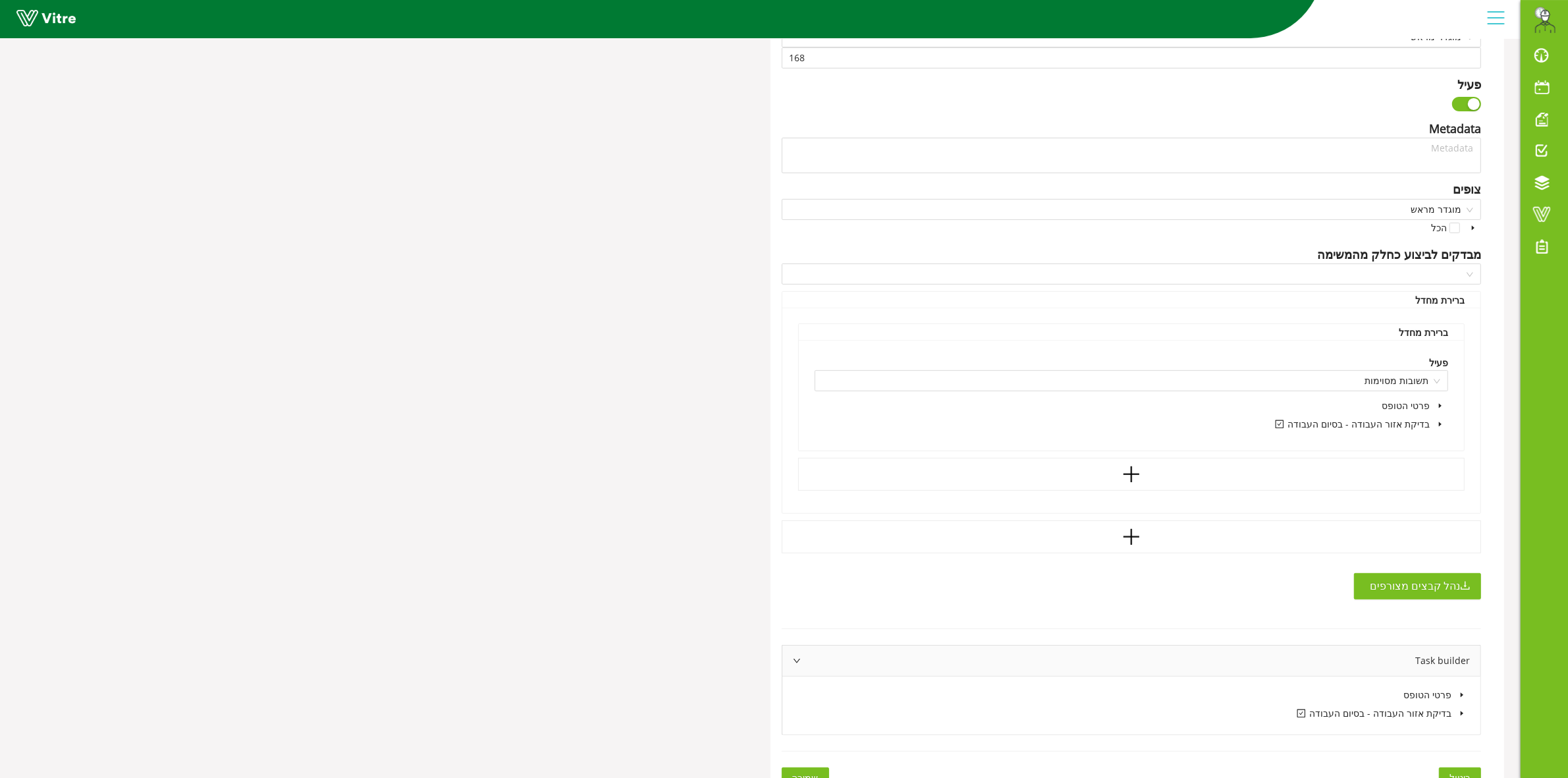
scroll to position [587, 0]
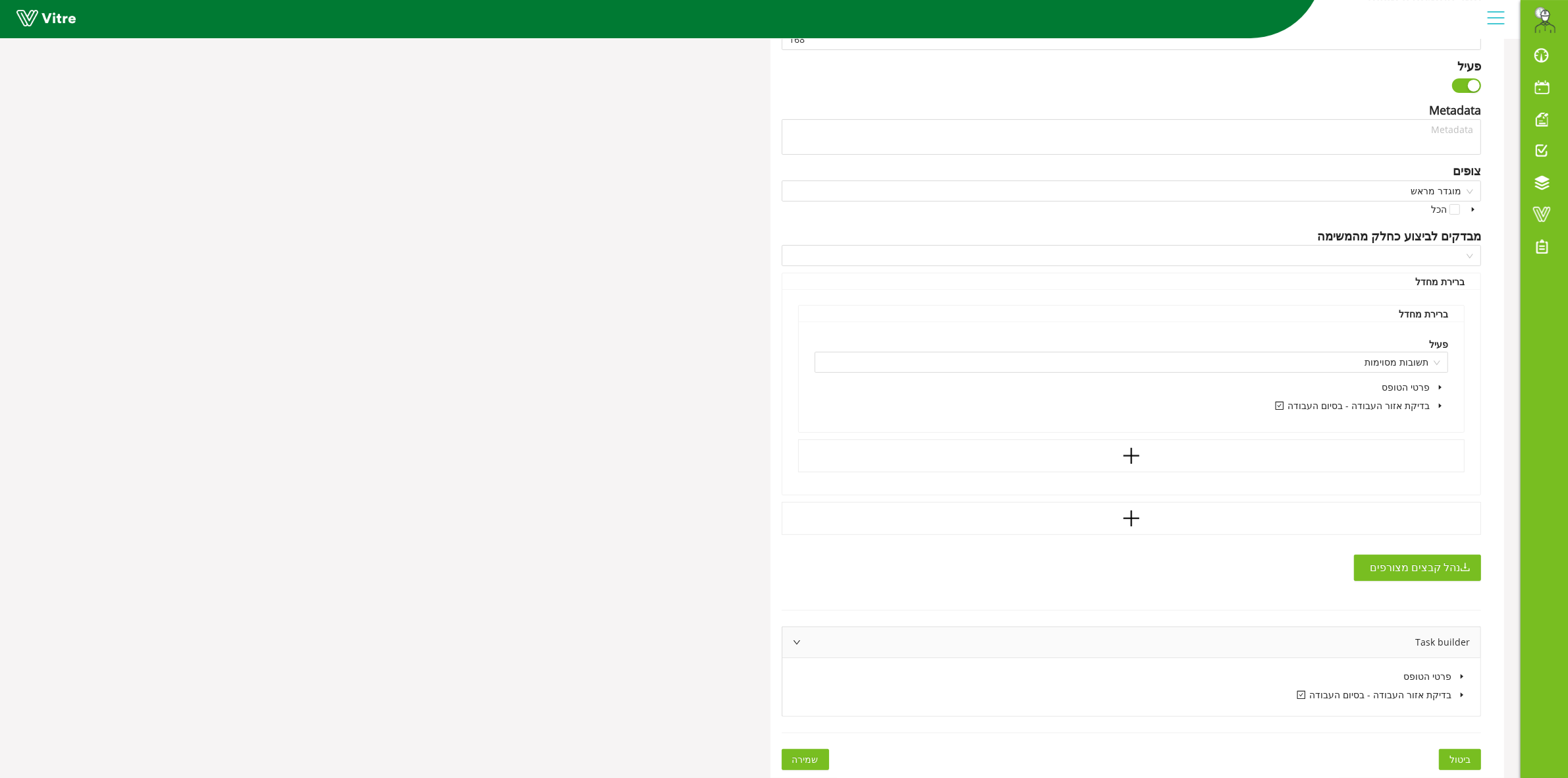
click at [1460, 696] on icon "caret-down" at bounding box center [1462, 694] width 3 height 4
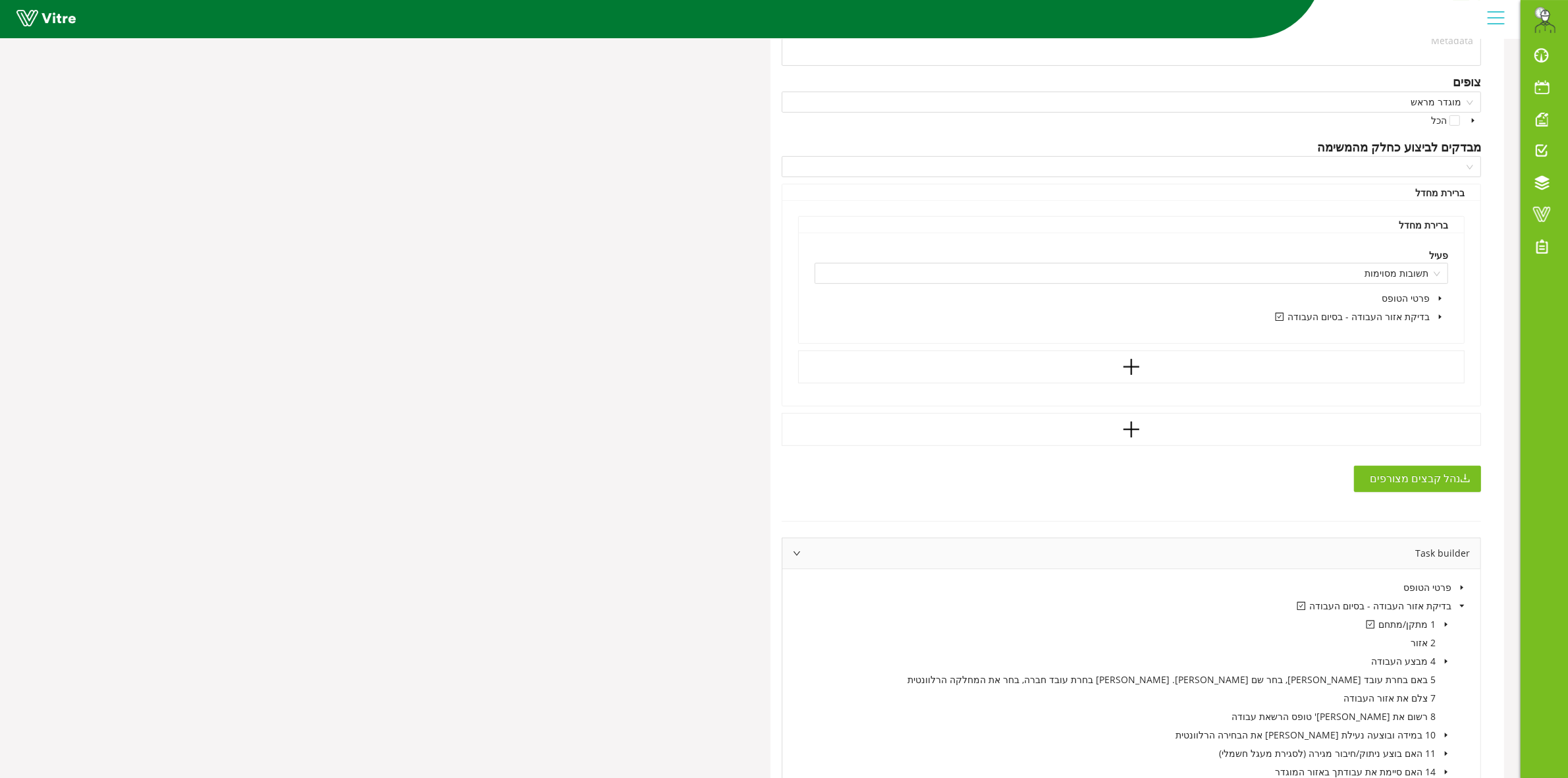
scroll to position [753, 0]
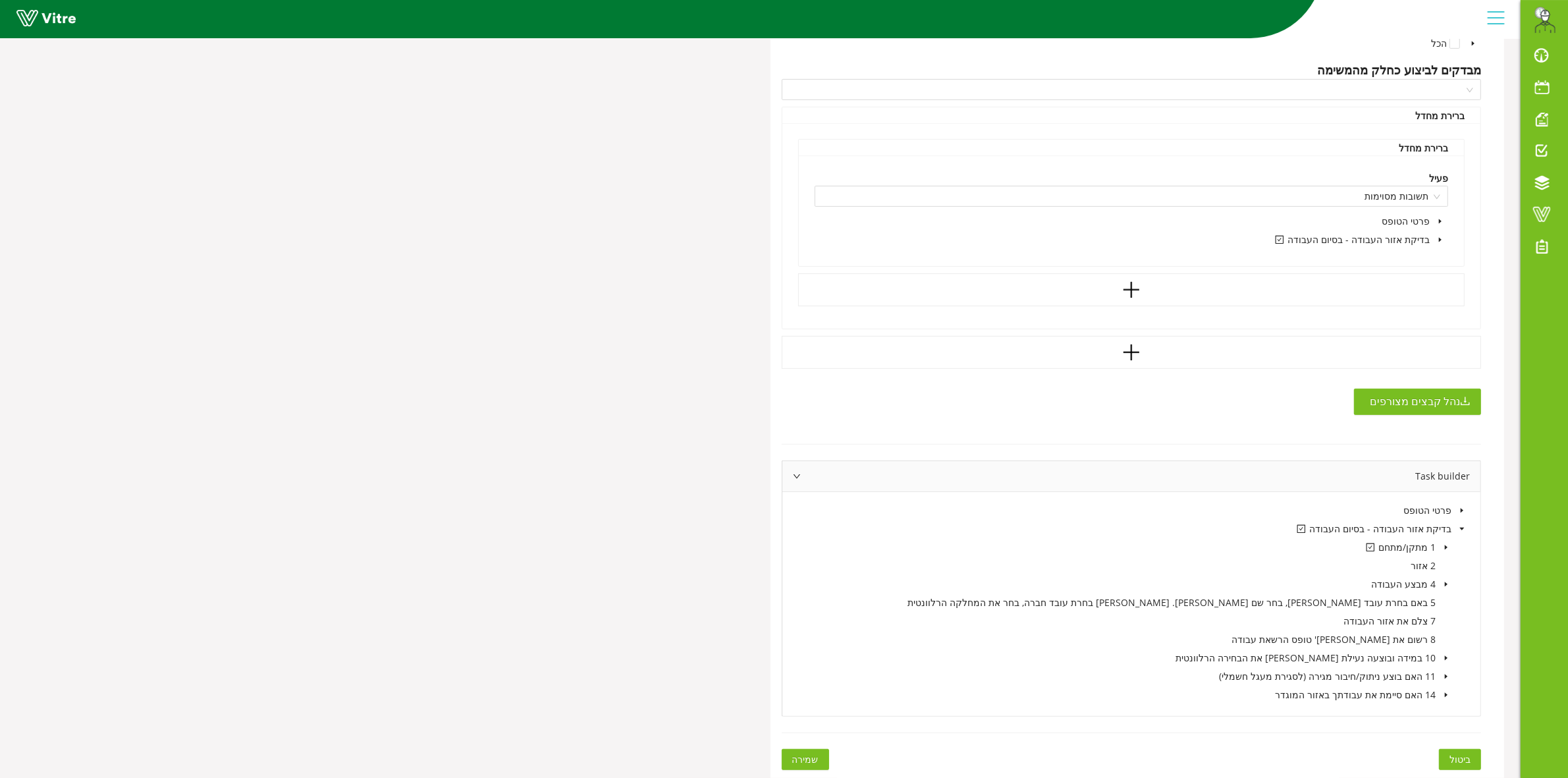
click at [1446, 544] on icon "caret-down" at bounding box center [1446, 547] width 7 height 7
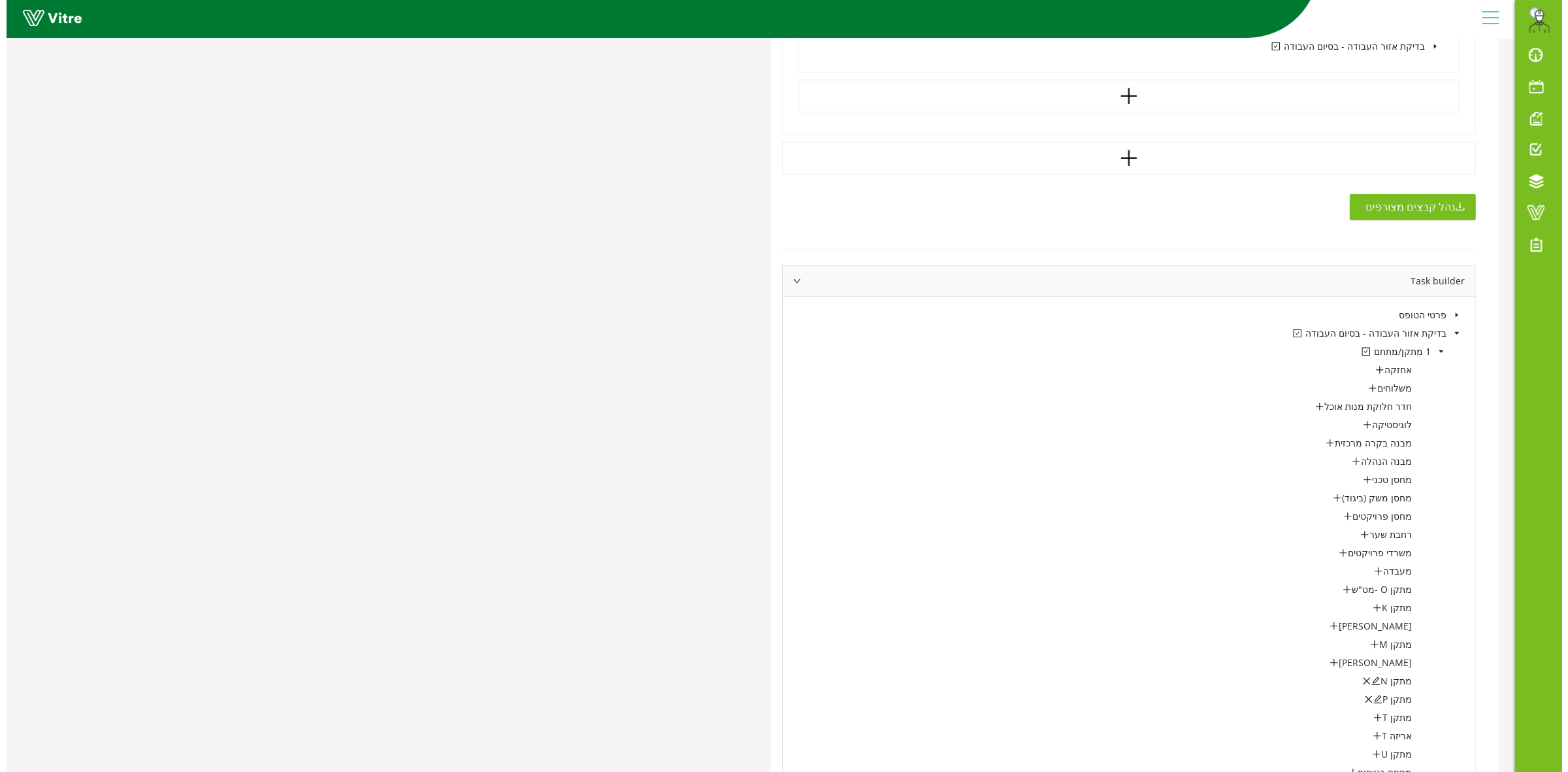
scroll to position [1074, 0]
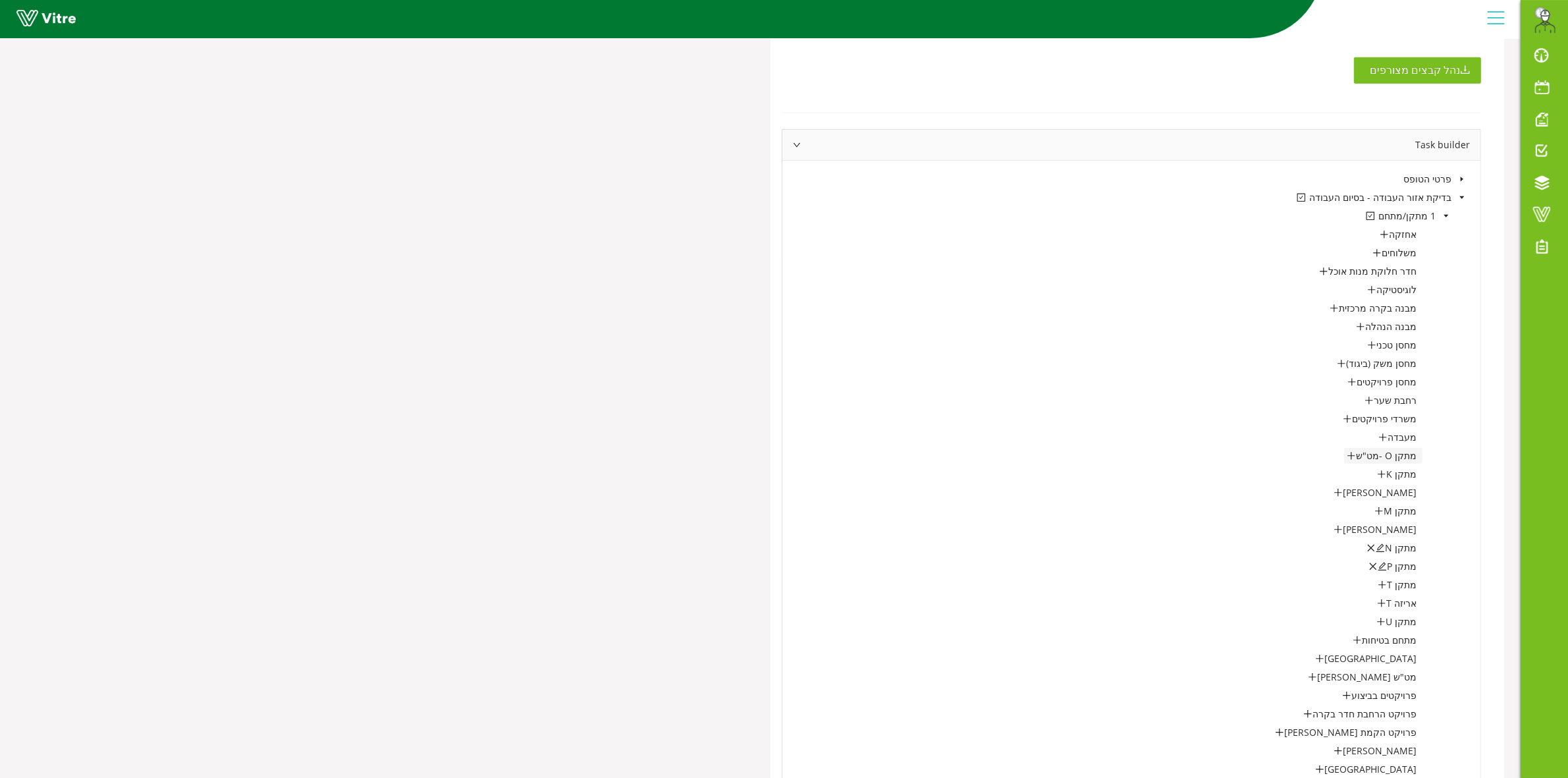
click at [1355, 456] on icon "plus" at bounding box center [1351, 455] width 7 height 1
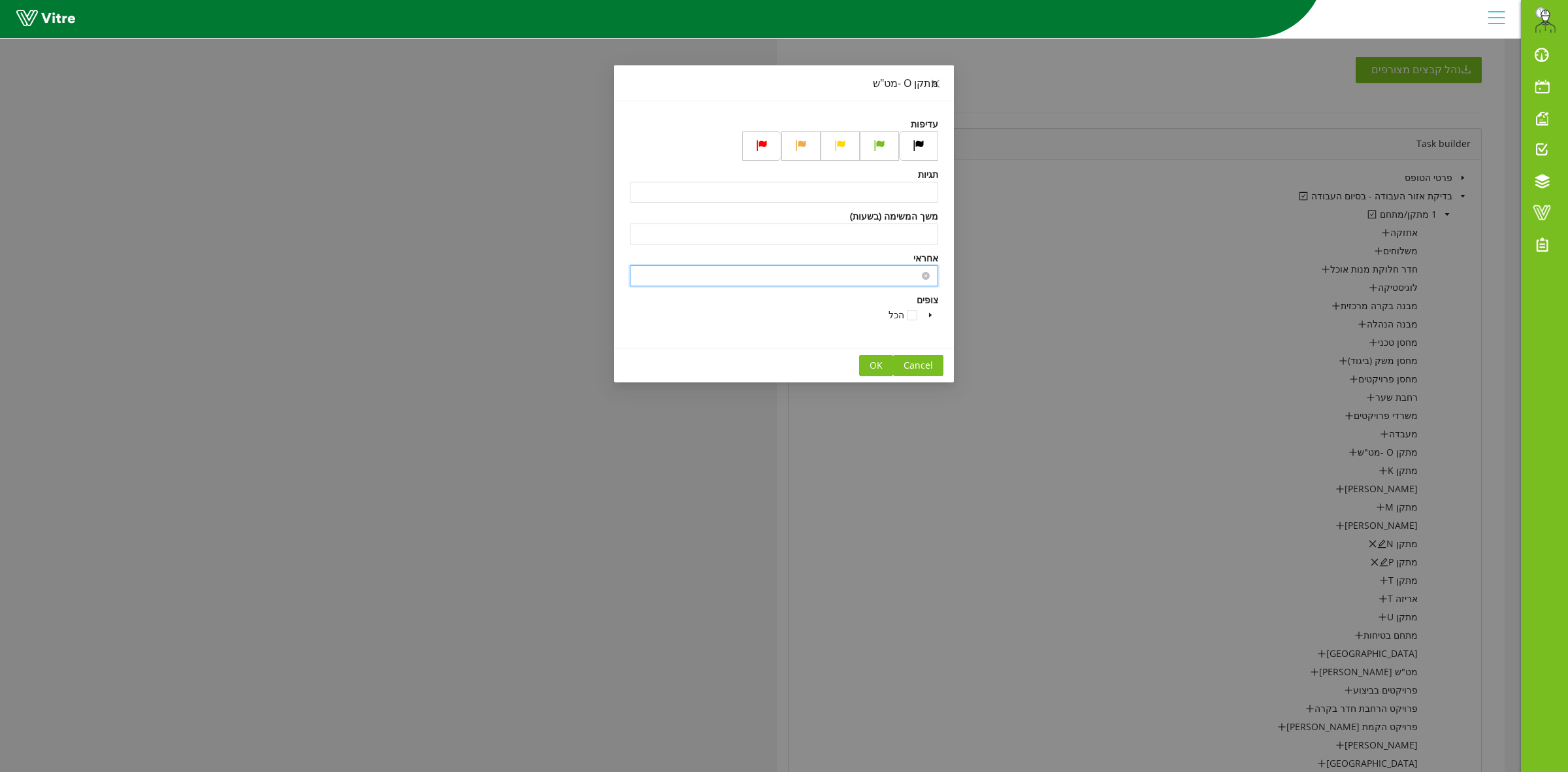
click at [918, 275] on input "search" at bounding box center [784, 276] width 293 height 19
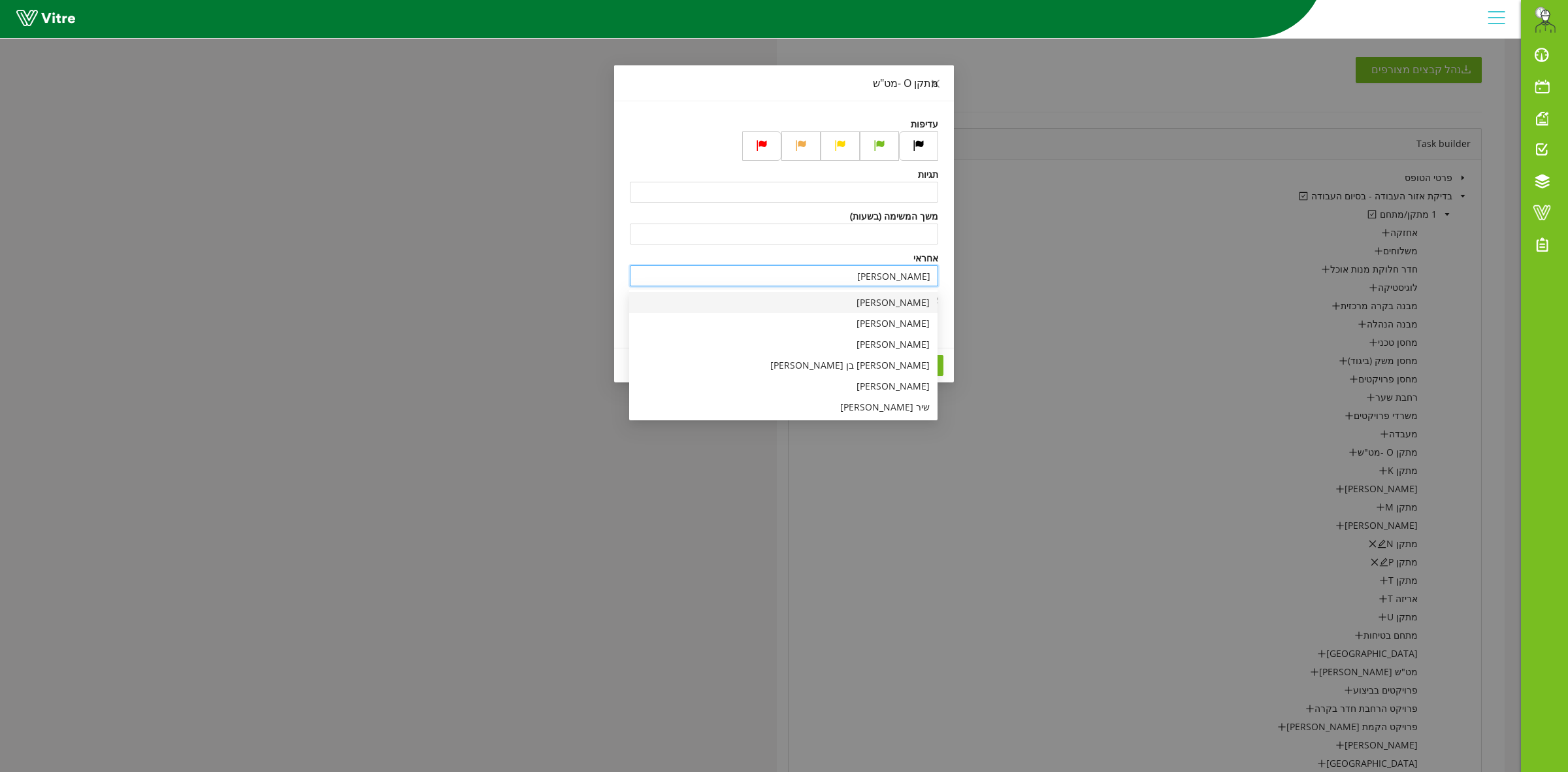
click at [887, 303] on div "משה לוי" at bounding box center [783, 303] width 293 height 14
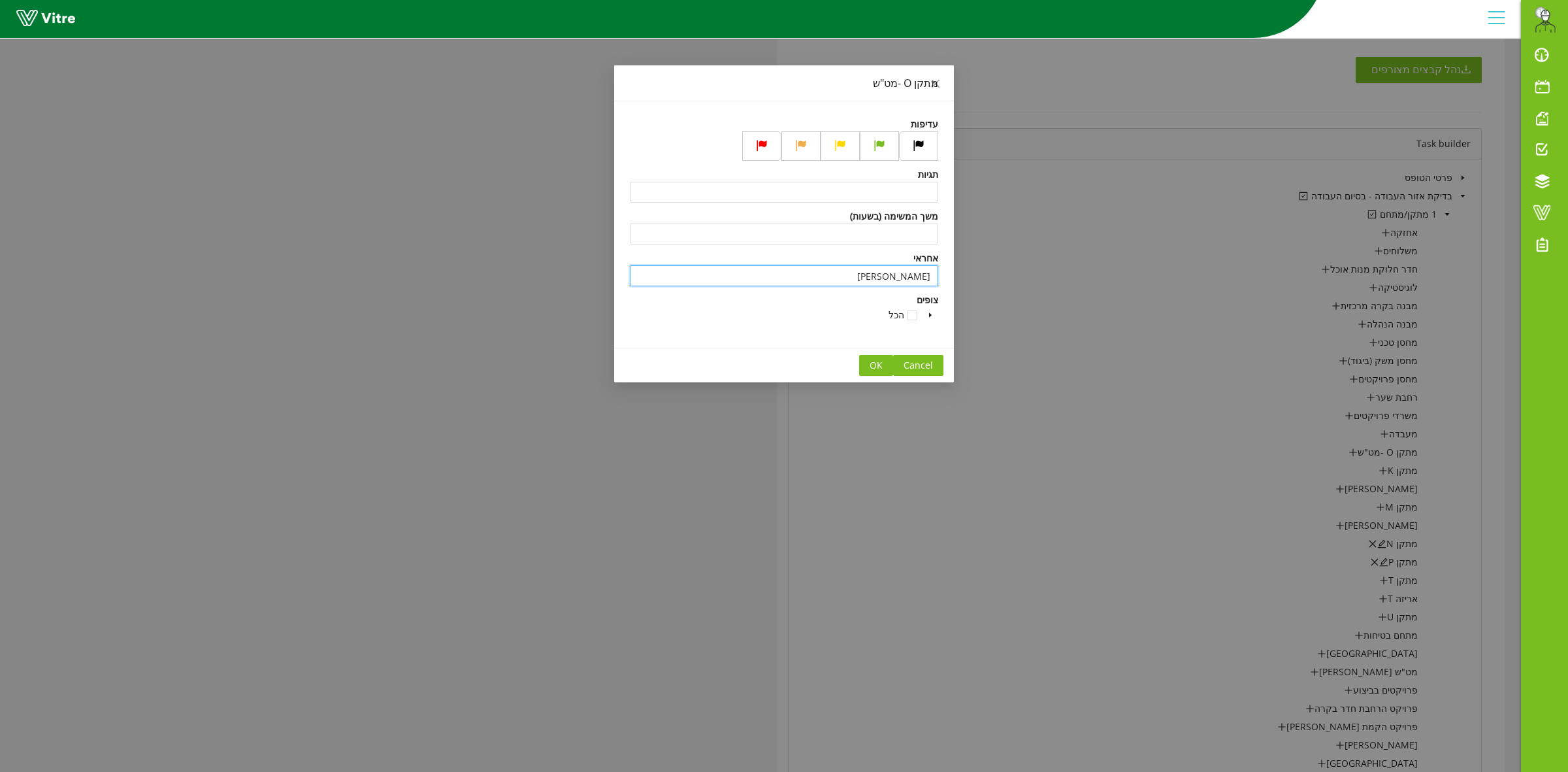
type input "משה לוי"
click at [925, 319] on span at bounding box center [930, 315] width 16 height 16
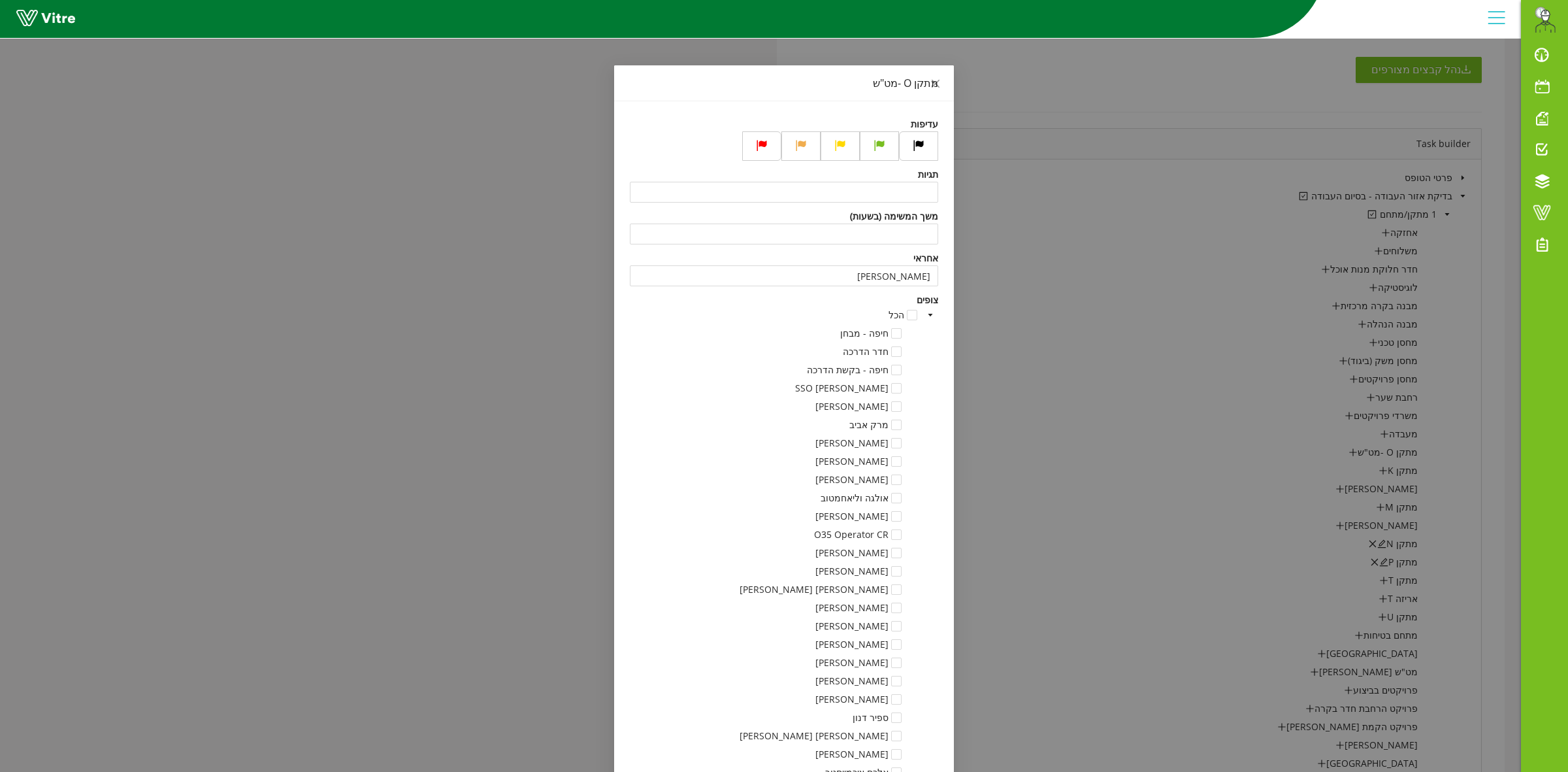
click at [554, 406] on div "מתקן O -מט"ש עדיפות תגיות משך המשימה (בשעות) אחראי משה לוי צופים הכל חיפה - מבח…" at bounding box center [784, 386] width 1568 height 772
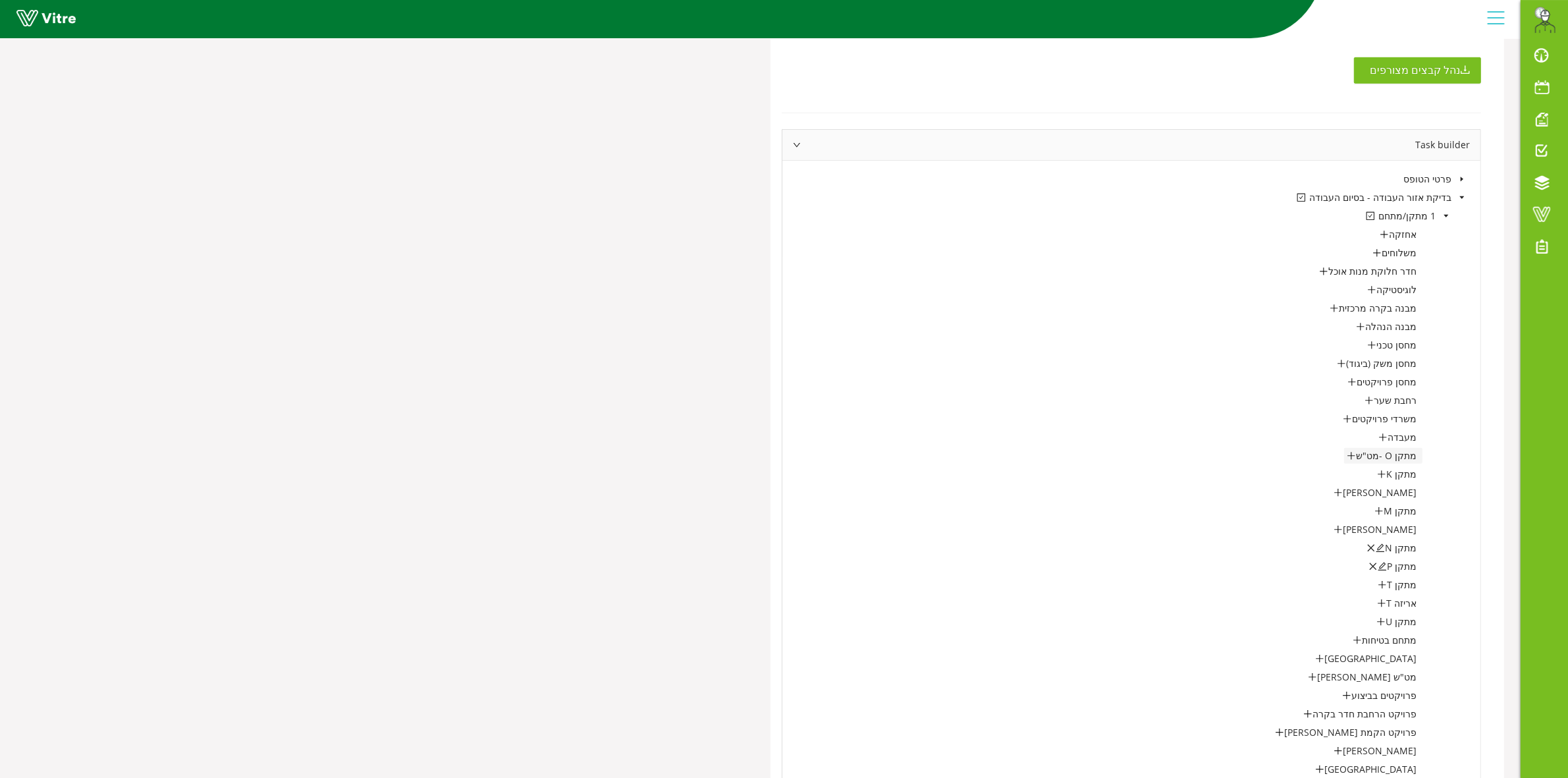
click at [1355, 458] on icon "plus" at bounding box center [1351, 456] width 9 height 9
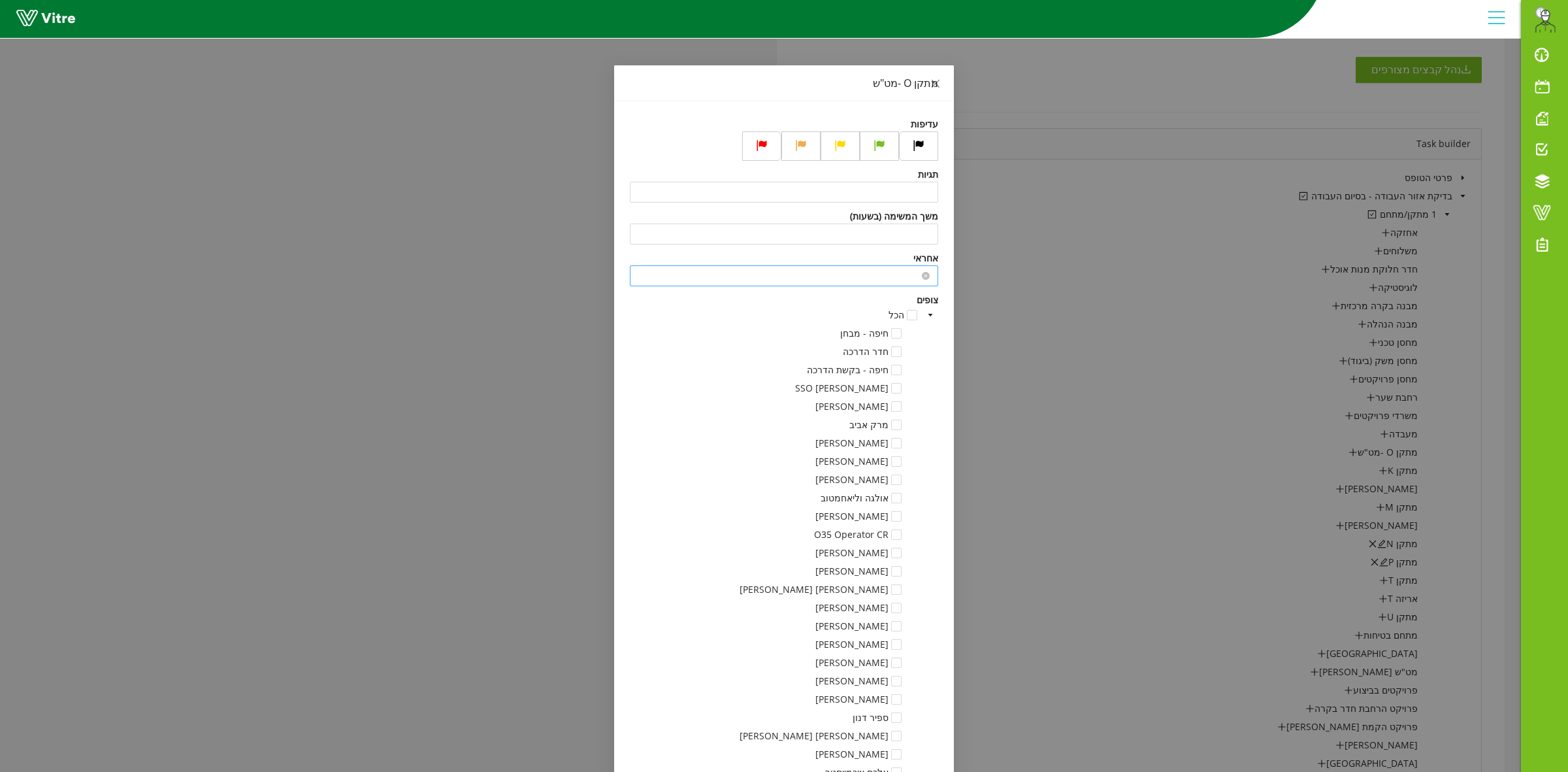
click at [864, 279] on input "search" at bounding box center [784, 276] width 293 height 19
click at [838, 298] on div "משה לוי" at bounding box center [790, 303] width 293 height 14
type input "משה לוי"
click at [466, 426] on div "מתקן O -מט"ש עדיפות תגיות משך המשימה (בשעות) אחראי משה לוי משה לוי צופים הכל חי…" at bounding box center [784, 386] width 1568 height 772
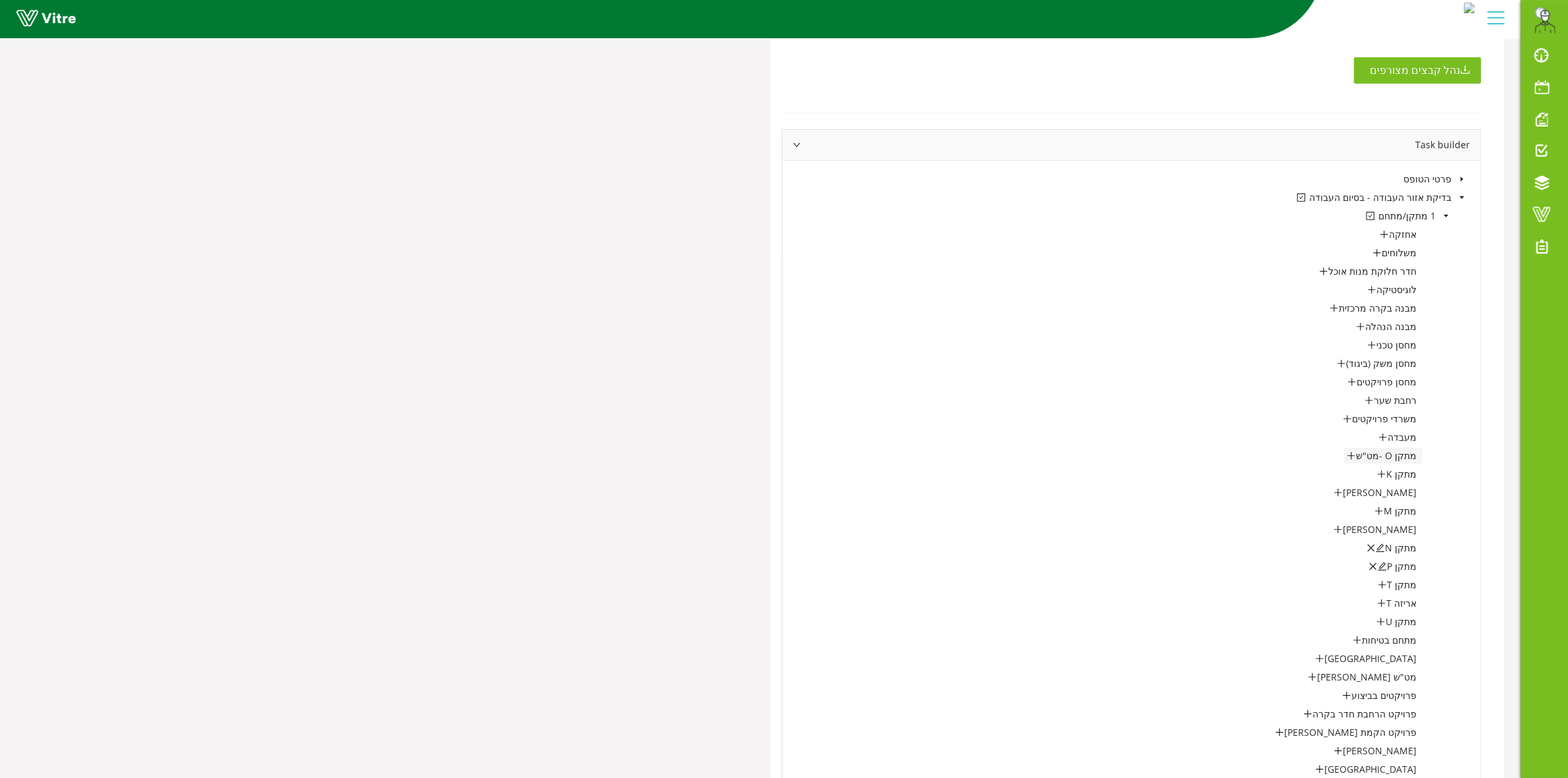
click at [1355, 456] on icon "plus" at bounding box center [1351, 455] width 7 height 1
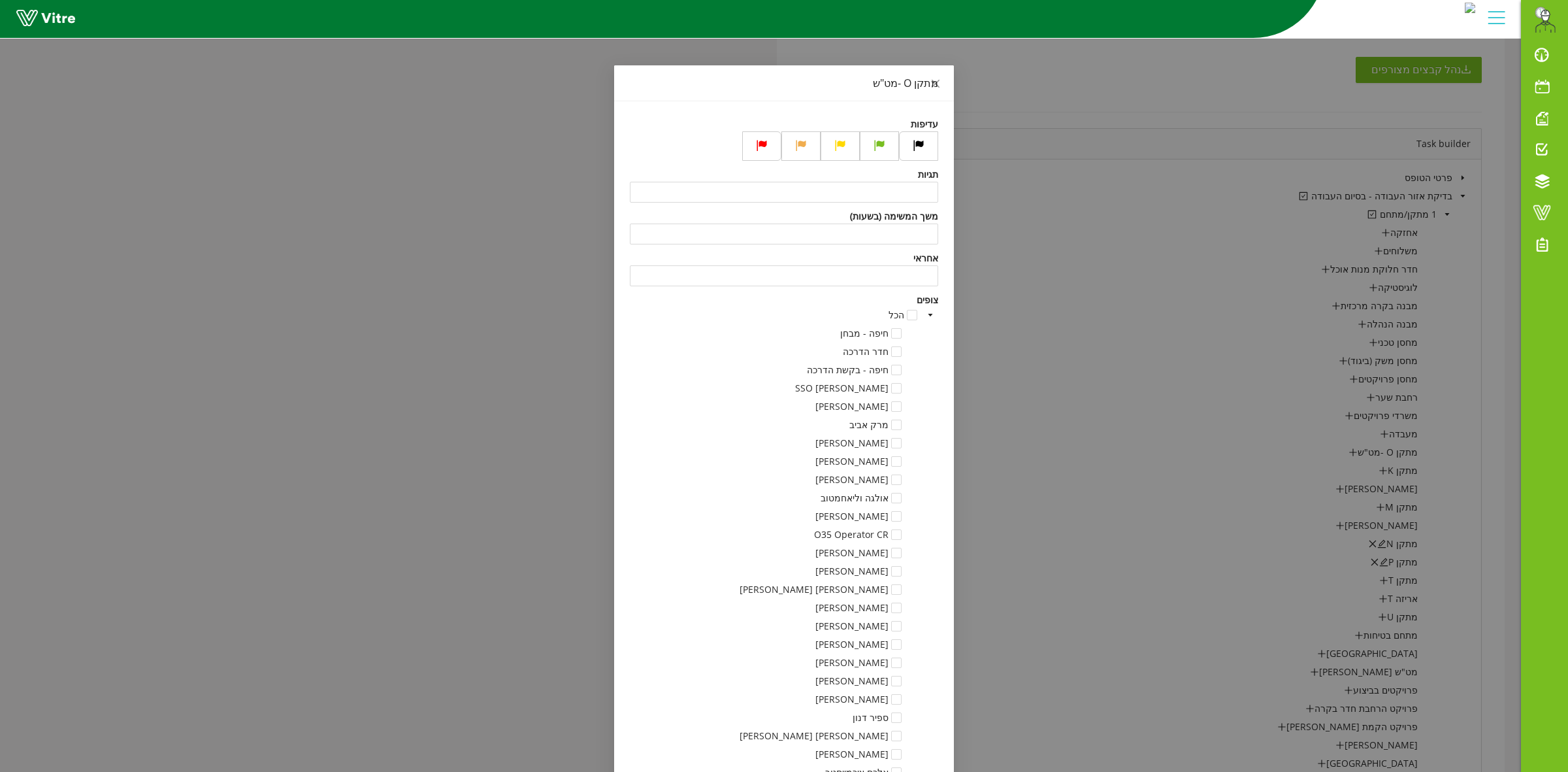
drag, startPoint x: 834, startPoint y: 367, endPoint x: 1125, endPoint y: 363, distance: 291.0
click at [1125, 363] on div "מתקן O -מט"ש עדיפות תגיות משך המשימה (בשעות) אחראי צופים הכל חיפה - מבחן חדר הד…" at bounding box center [784, 386] width 1568 height 772
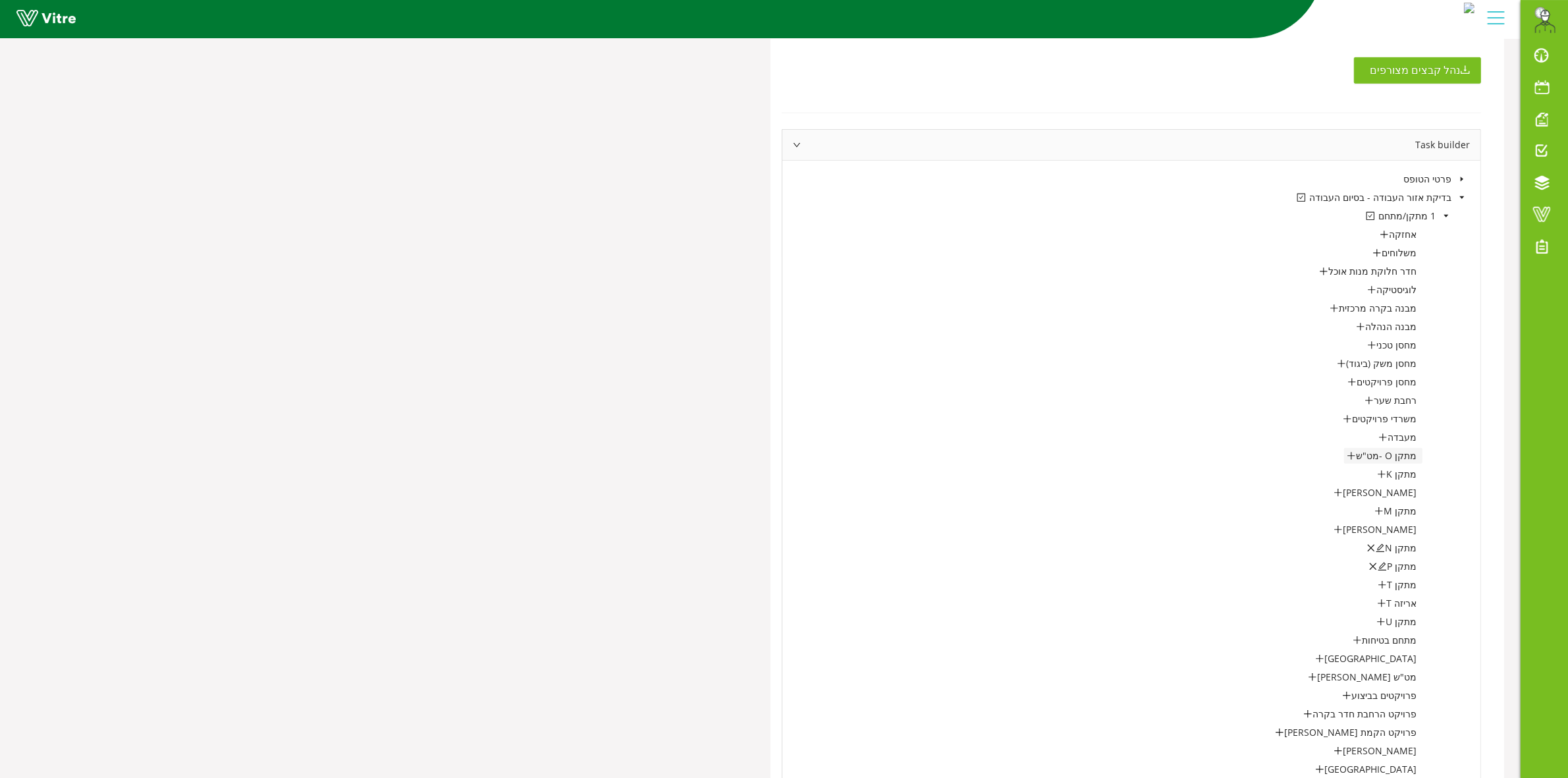
click at [1354, 455] on icon "plus" at bounding box center [1351, 456] width 9 height 9
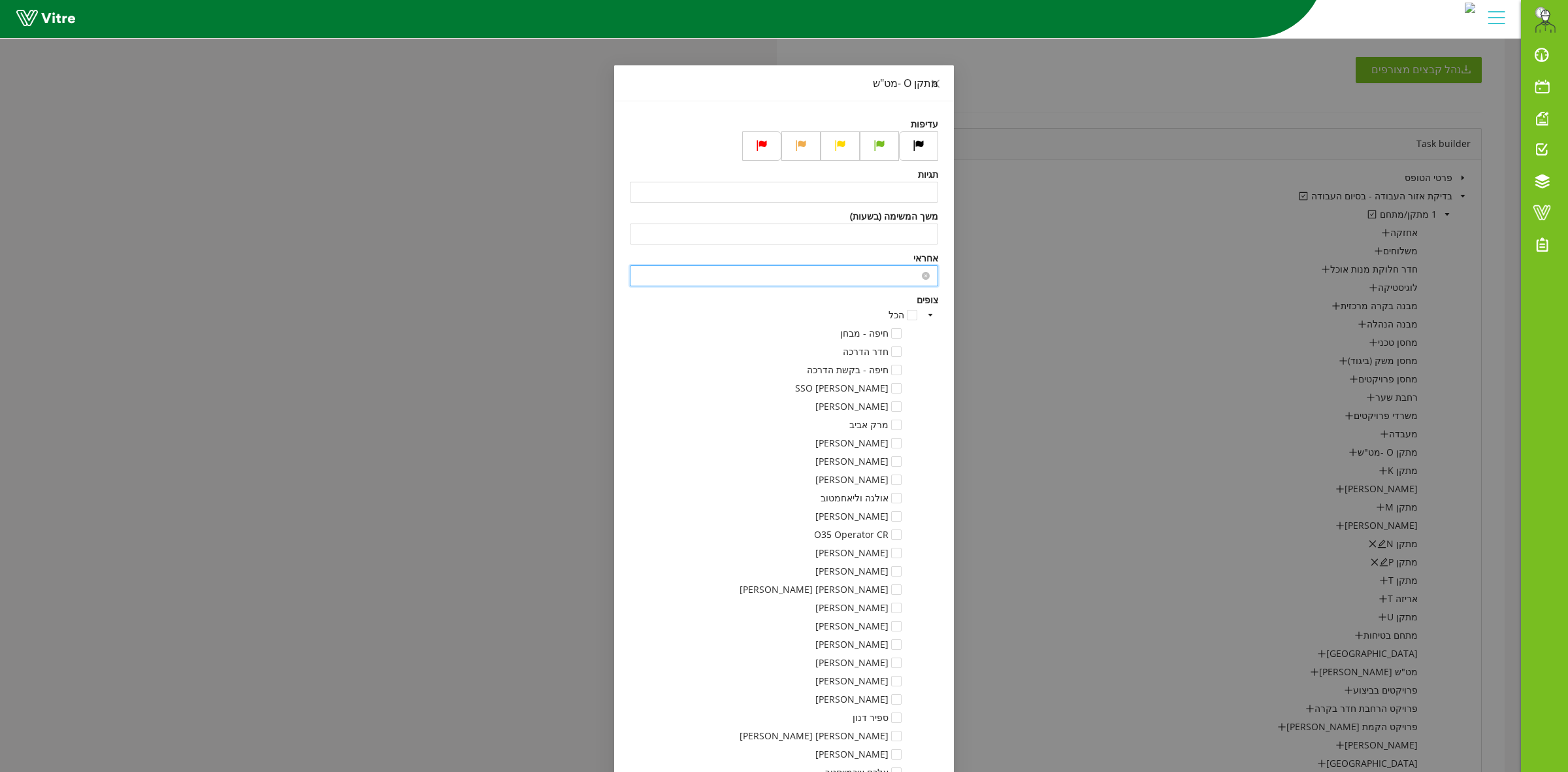
click at [834, 280] on input "search" at bounding box center [784, 276] width 293 height 19
type input "משה לוי"
click at [935, 334] on span at bounding box center [930, 334] width 16 height 16
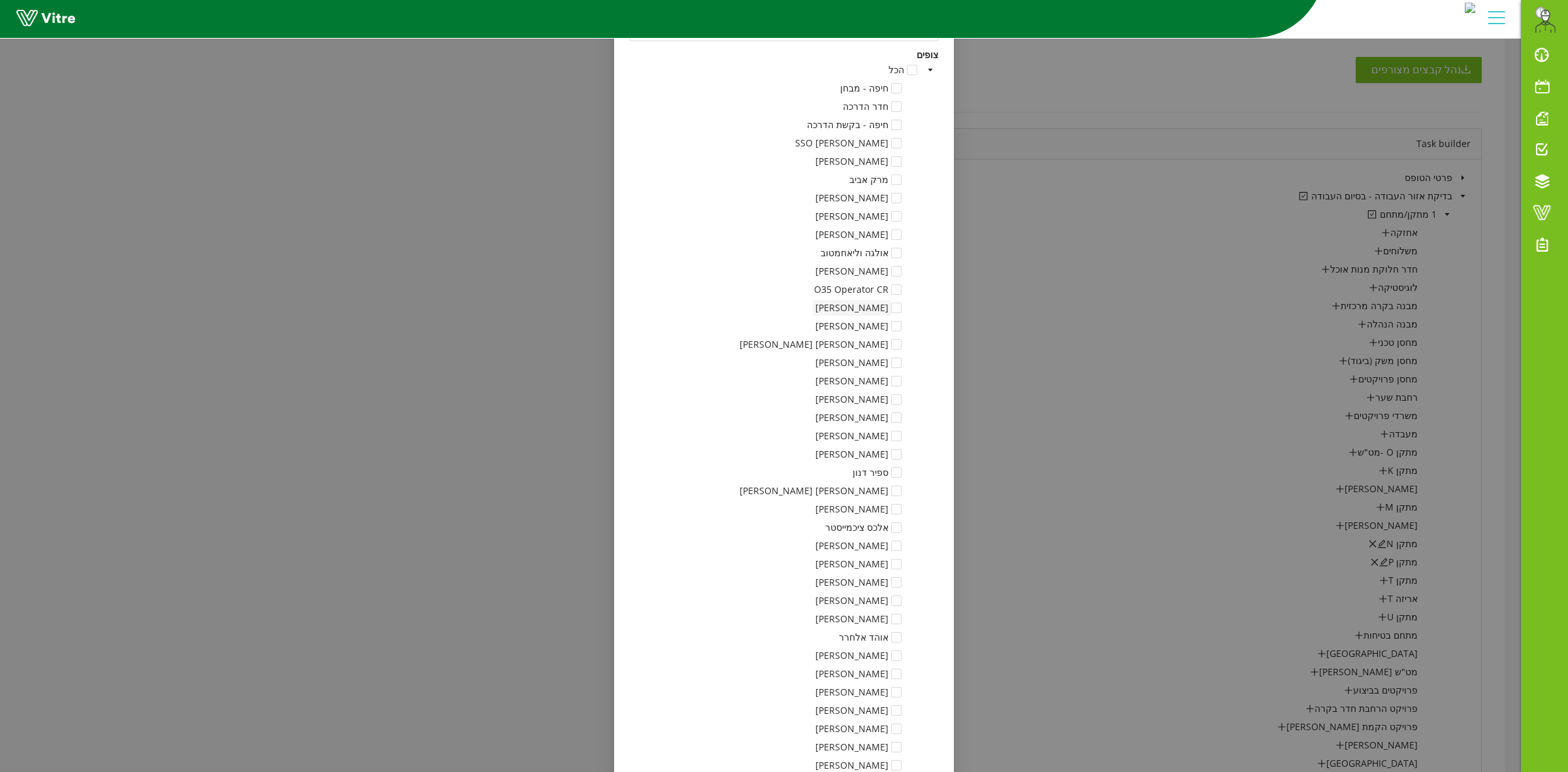
scroll to position [326, 0]
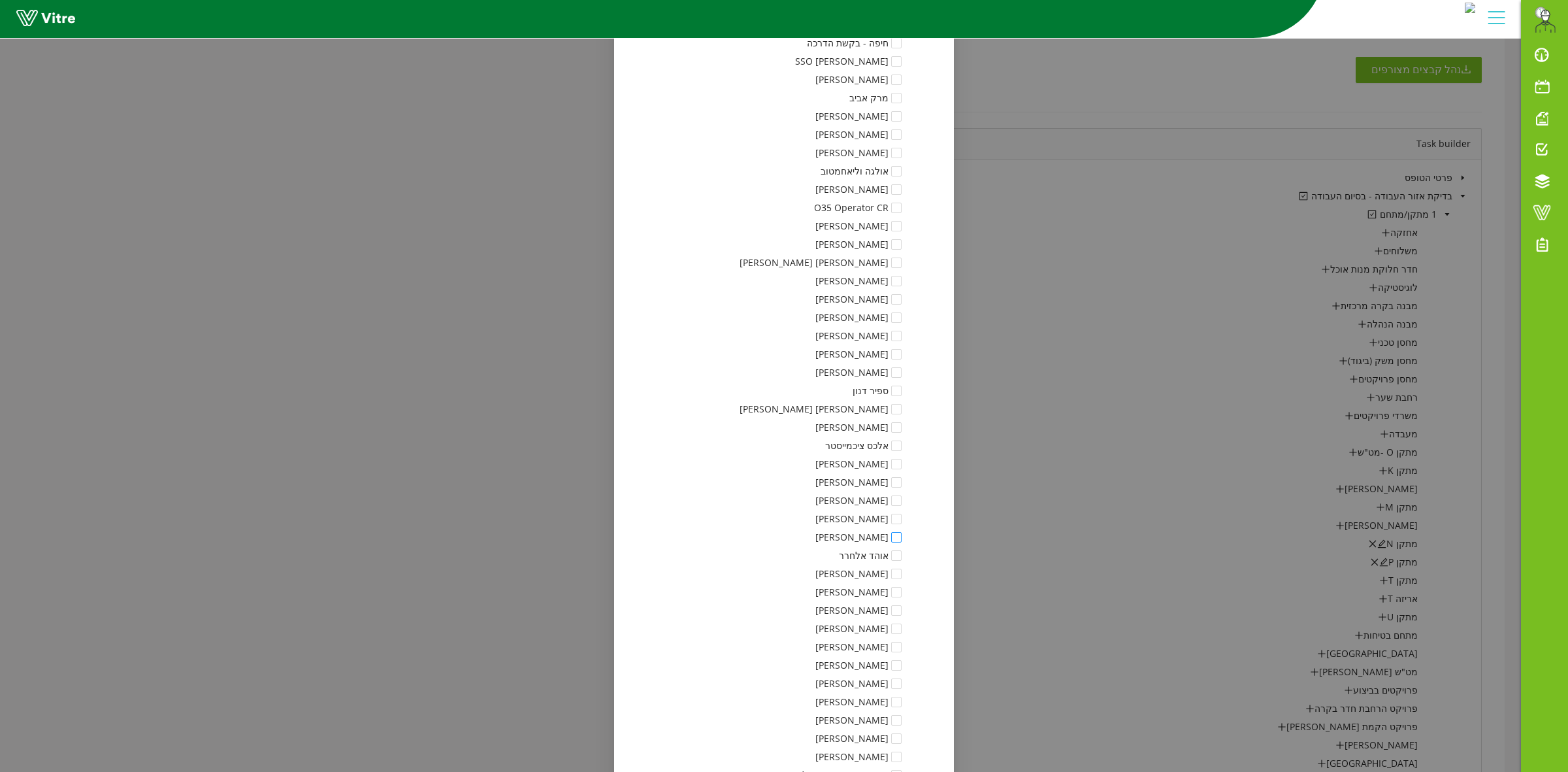
click at [902, 540] on span at bounding box center [896, 537] width 11 height 11
click at [902, 560] on span at bounding box center [896, 558] width 11 height 11
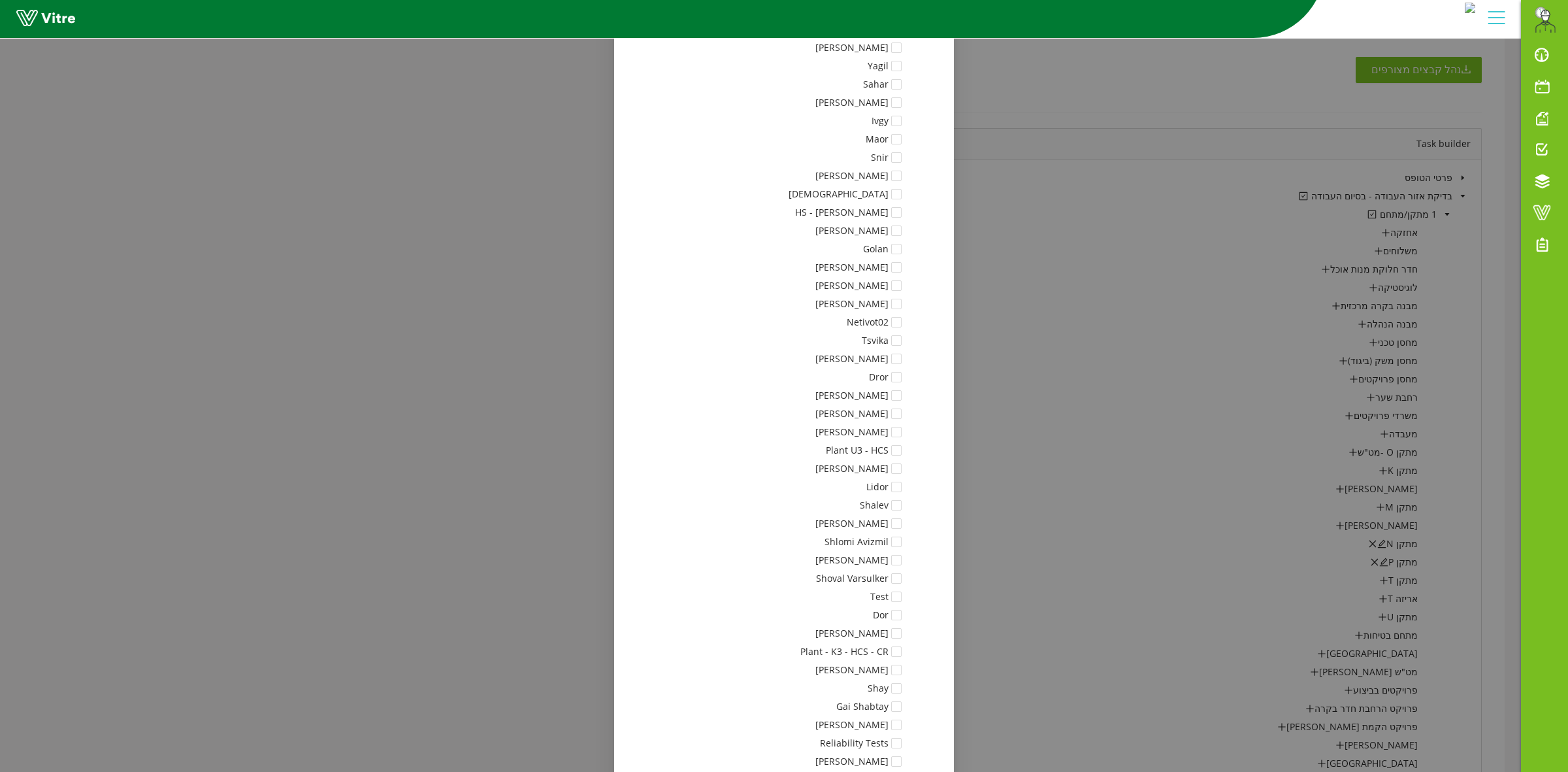
scroll to position [11973, 0]
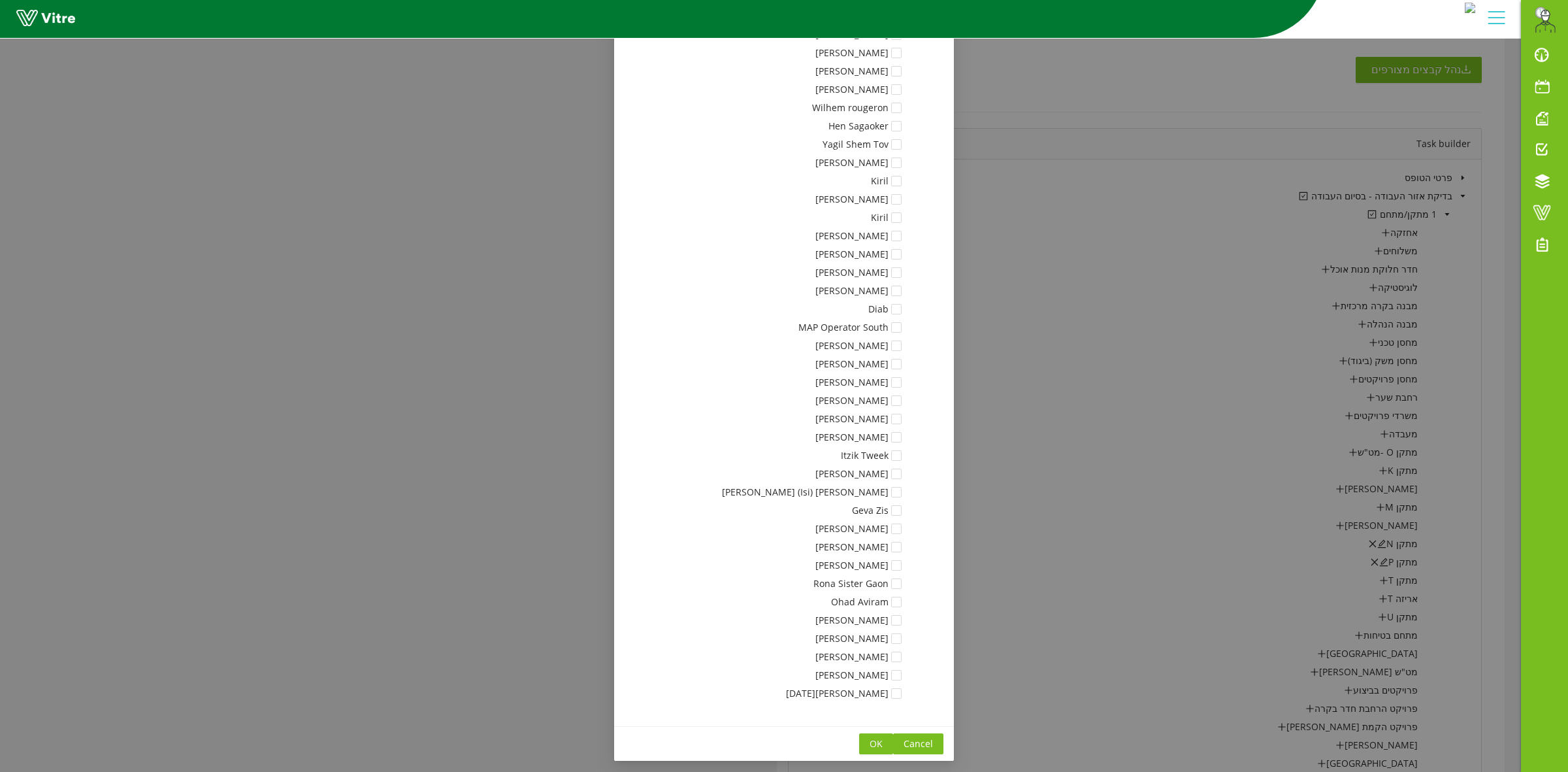
click at [883, 743] on span "OK" at bounding box center [876, 744] width 13 height 14
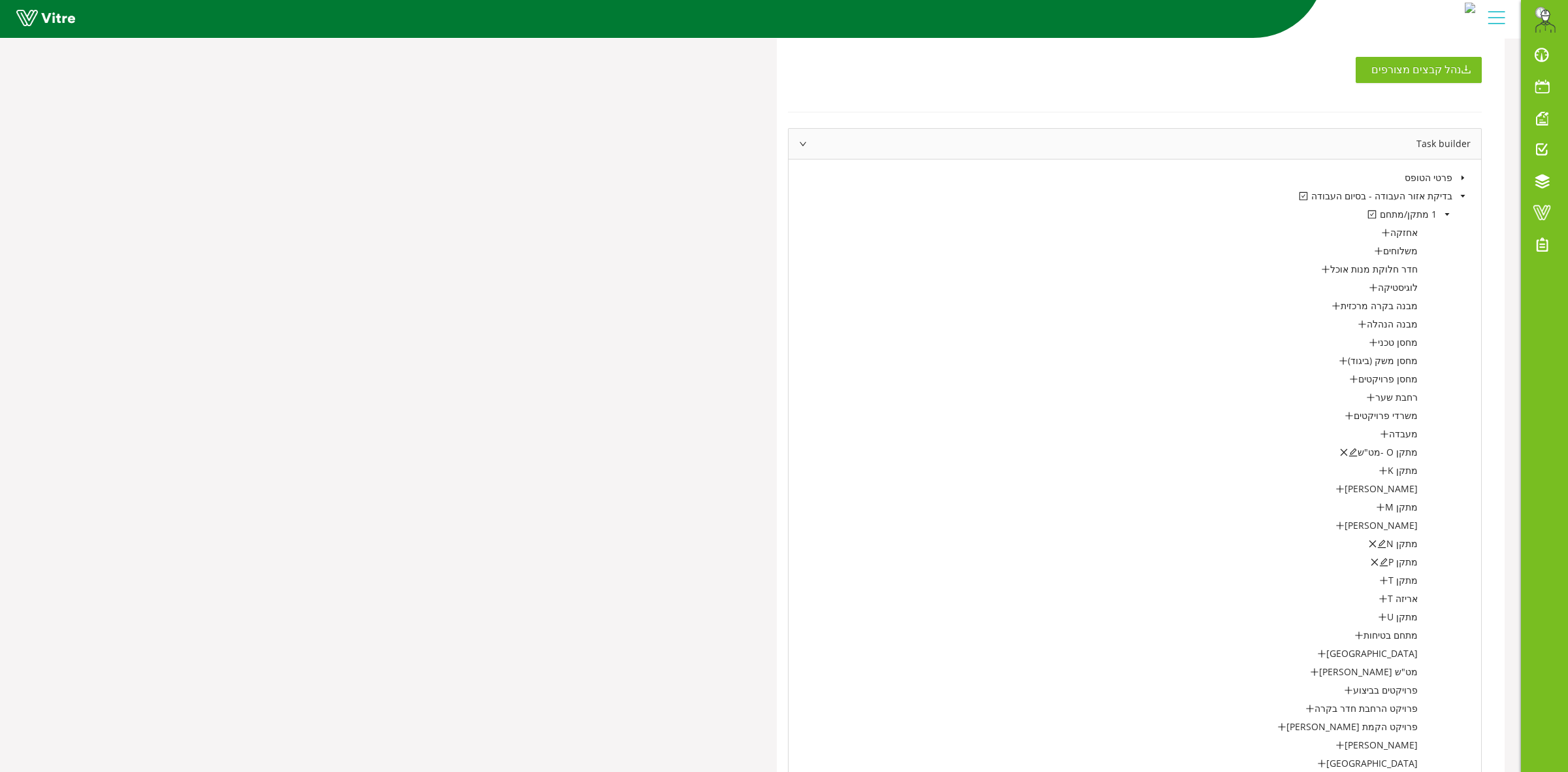
scroll to position [0, 0]
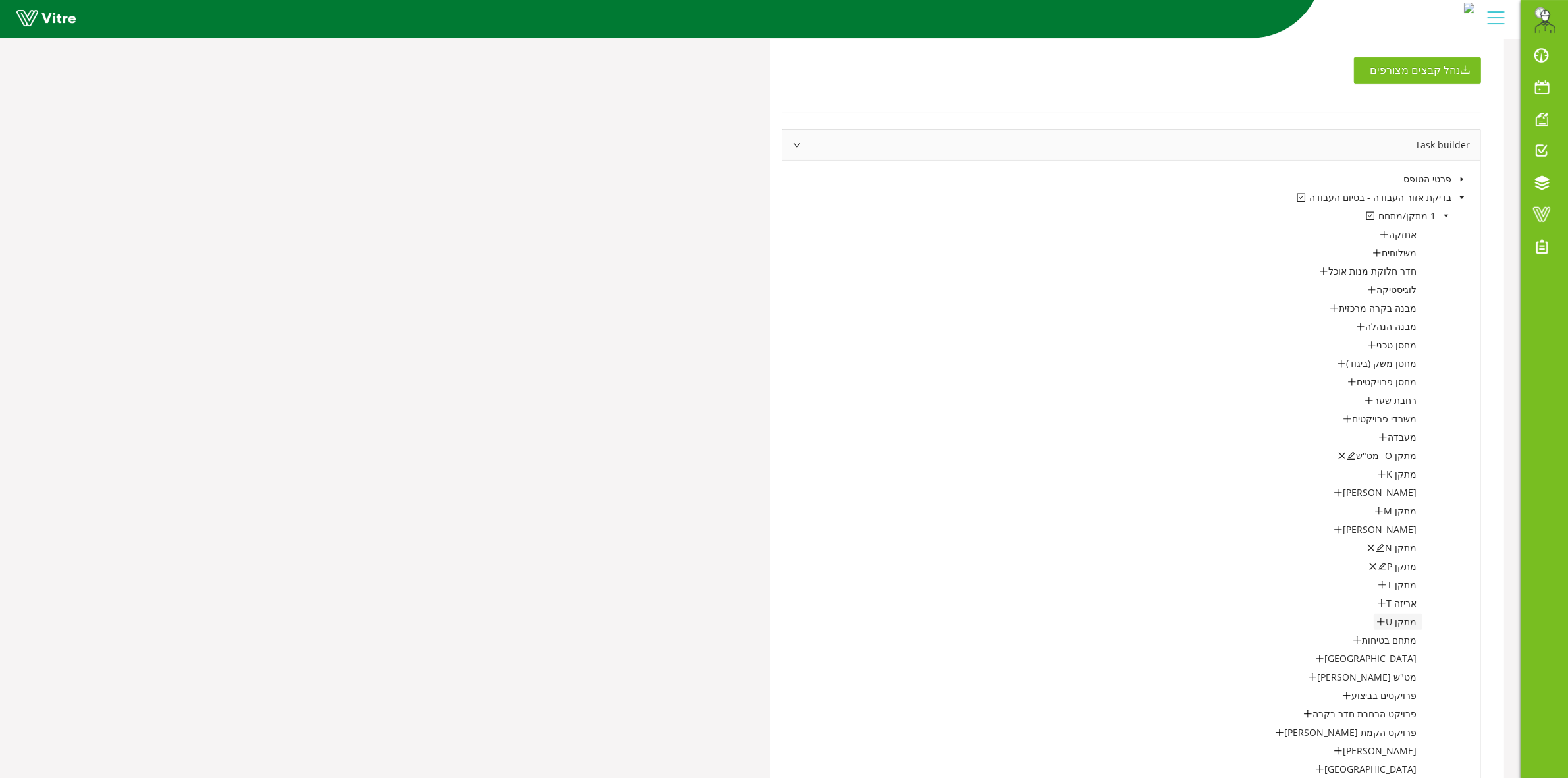
click at [1383, 620] on icon "plus" at bounding box center [1381, 621] width 9 height 9
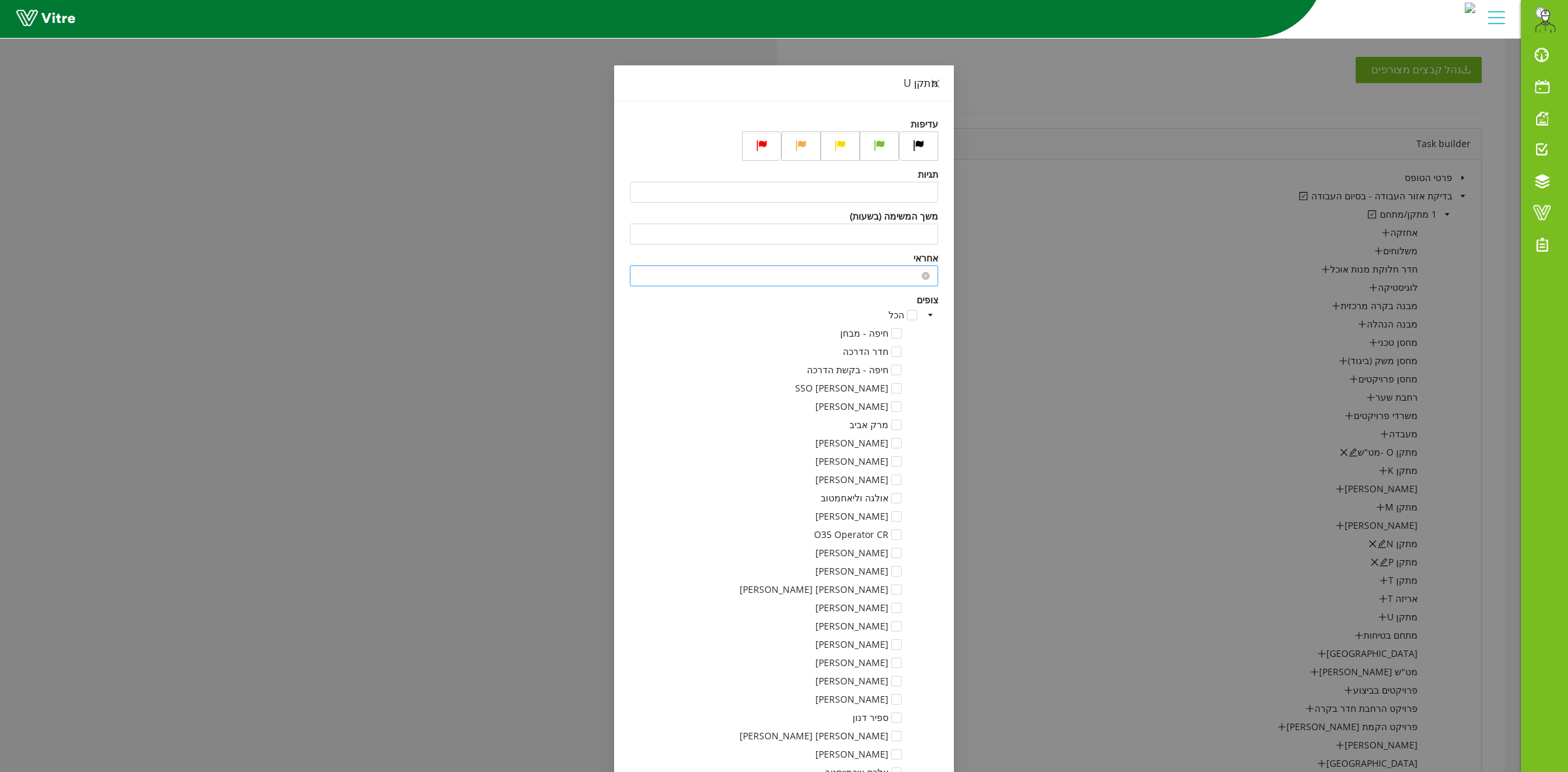
click at [896, 286] on input "search" at bounding box center [784, 276] width 293 height 19
click at [932, 296] on div "משה לוי" at bounding box center [790, 303] width 293 height 14
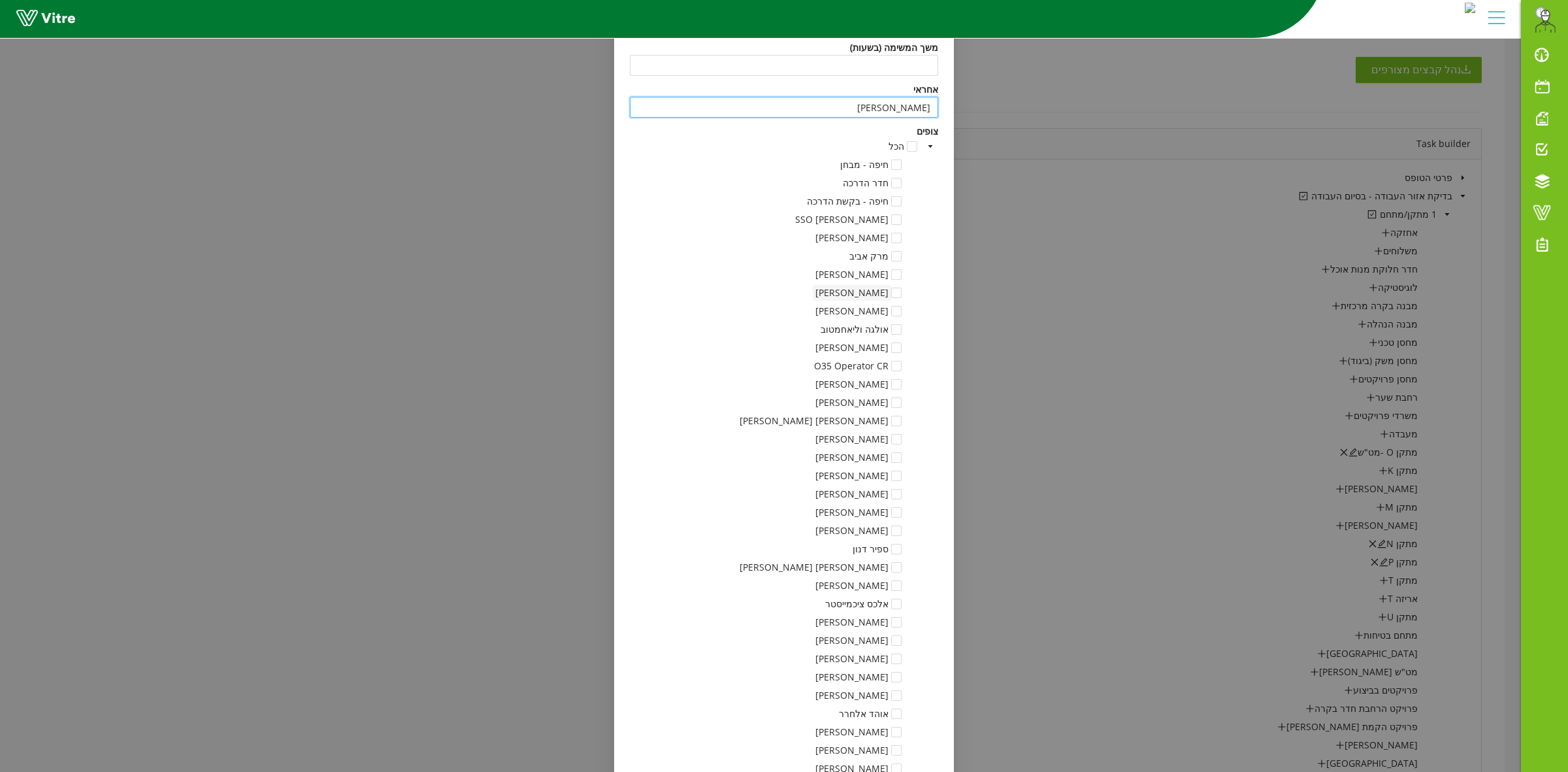
scroll to position [245, 0]
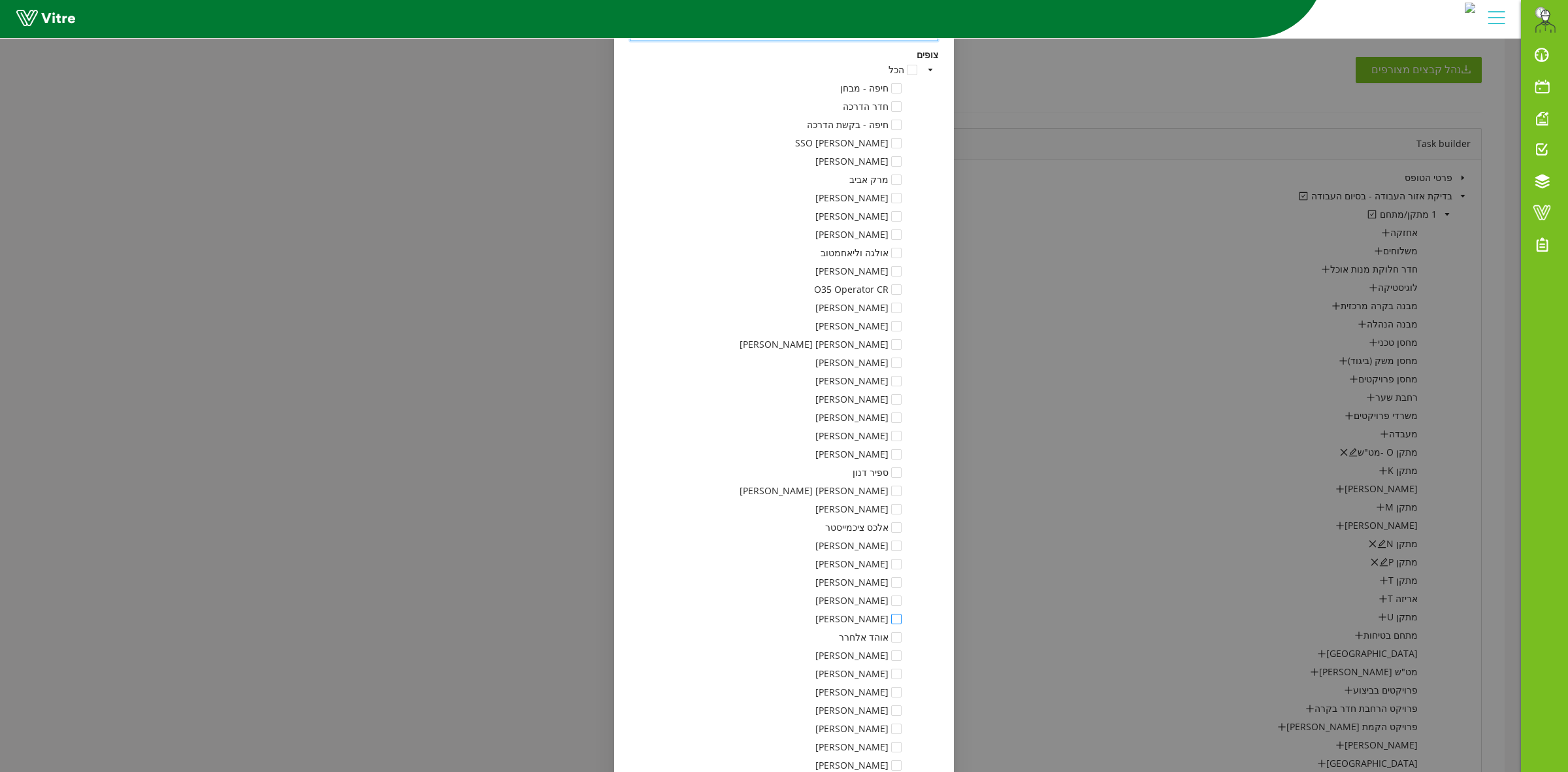
type input "משה לוי"
click at [902, 618] on span at bounding box center [896, 618] width 11 height 11
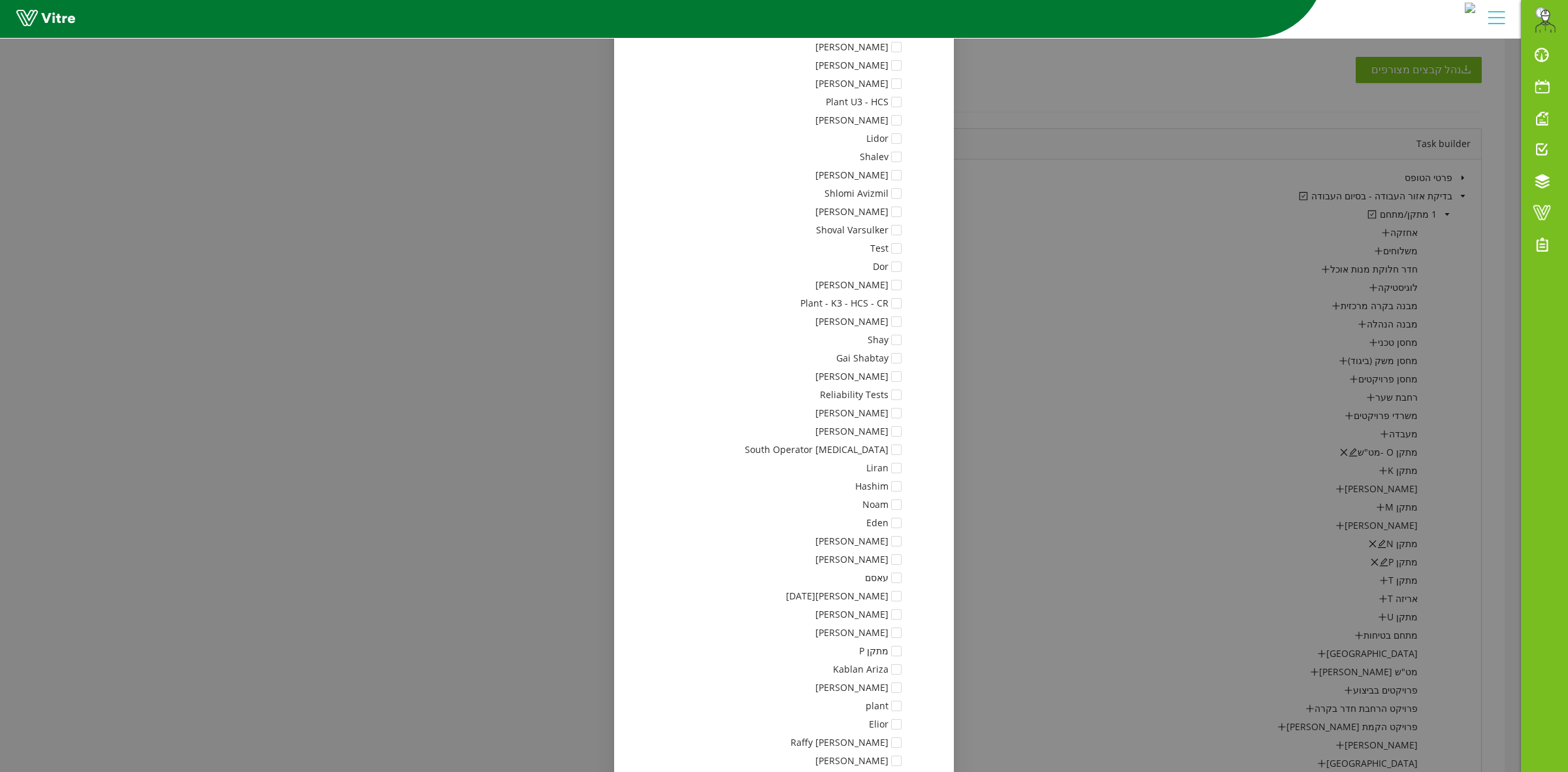
scroll to position [11973, 0]
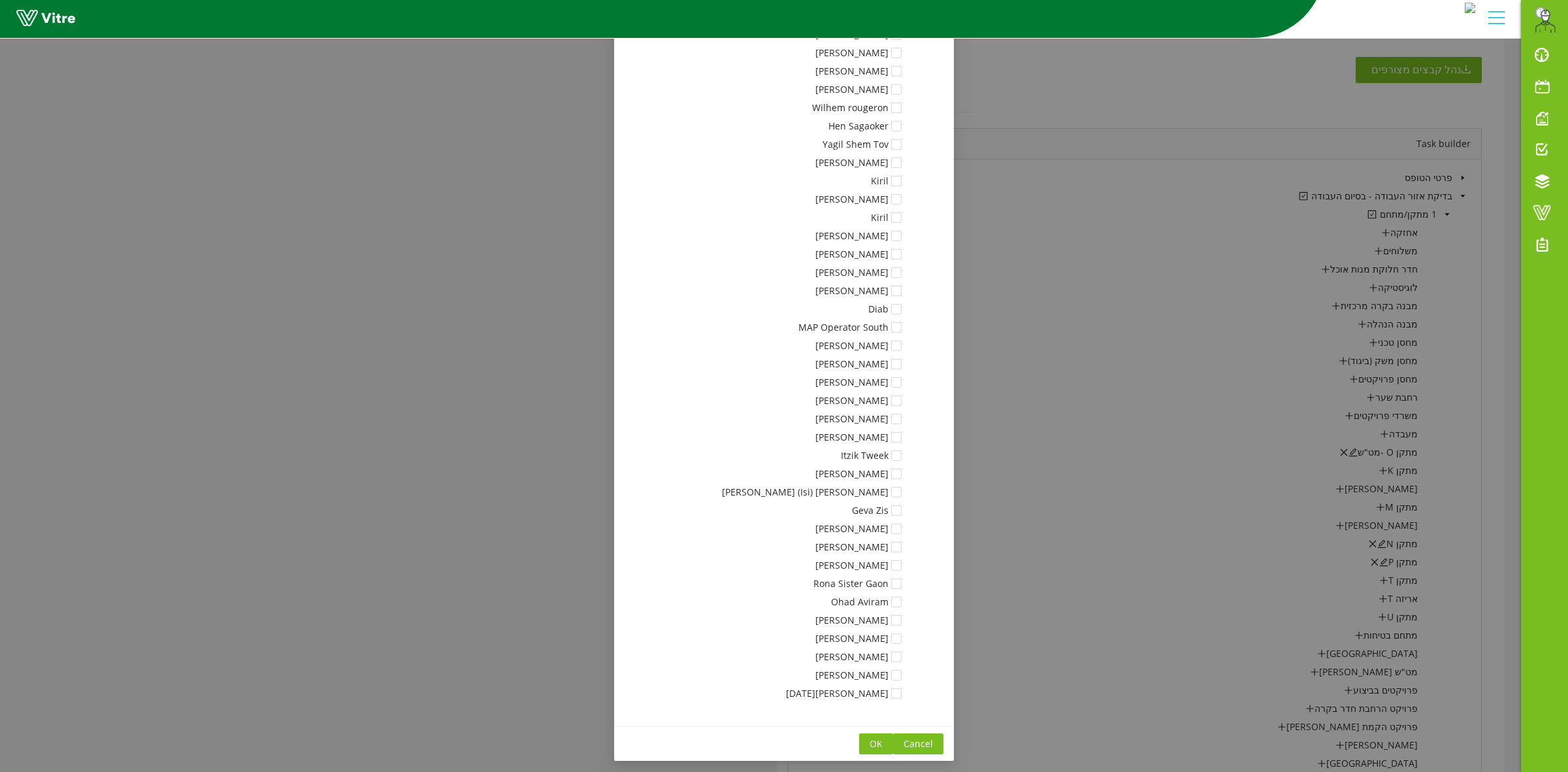
click at [874, 744] on button "OK" at bounding box center [876, 743] width 34 height 21
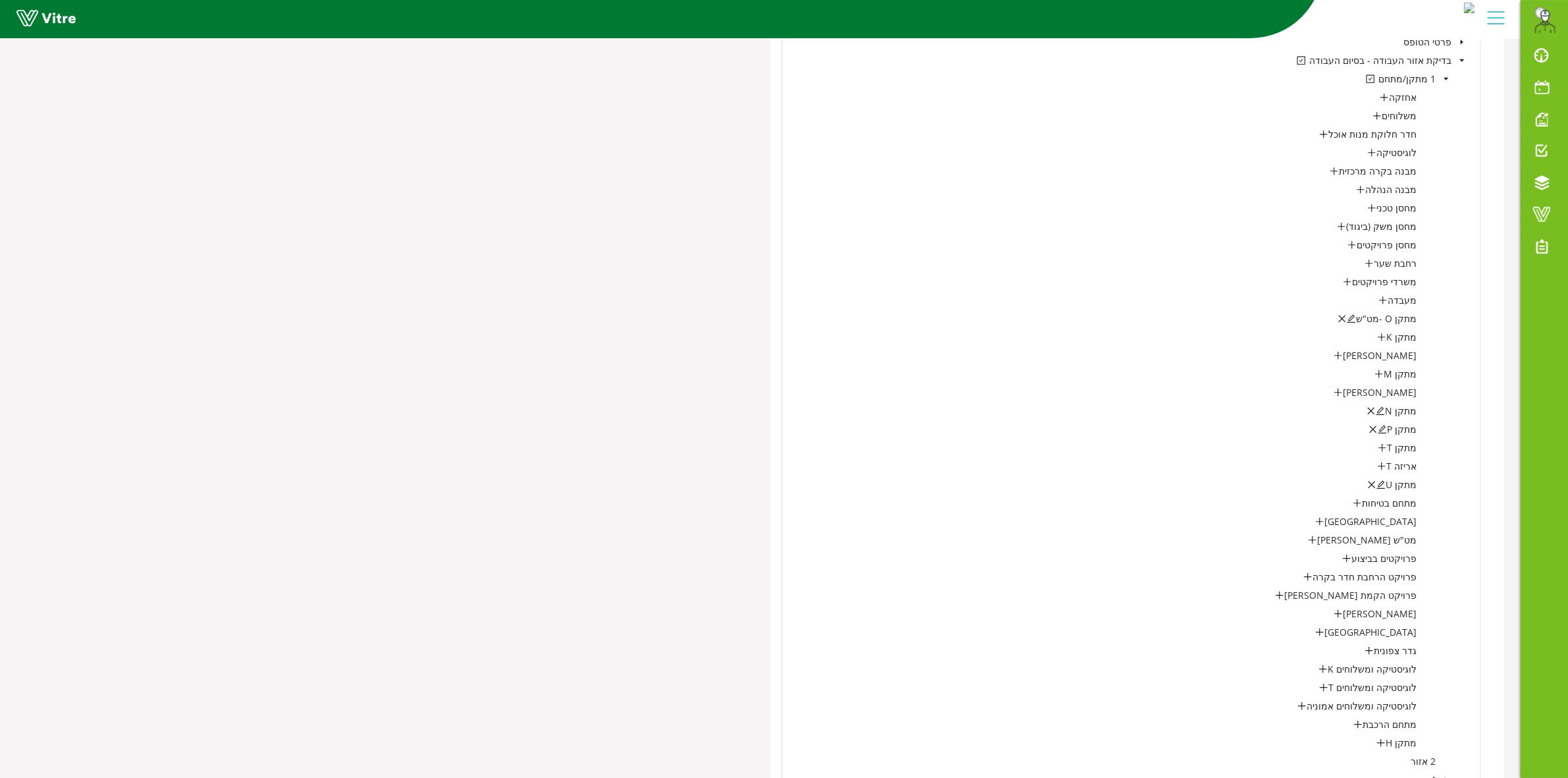
scroll to position [1416, 0]
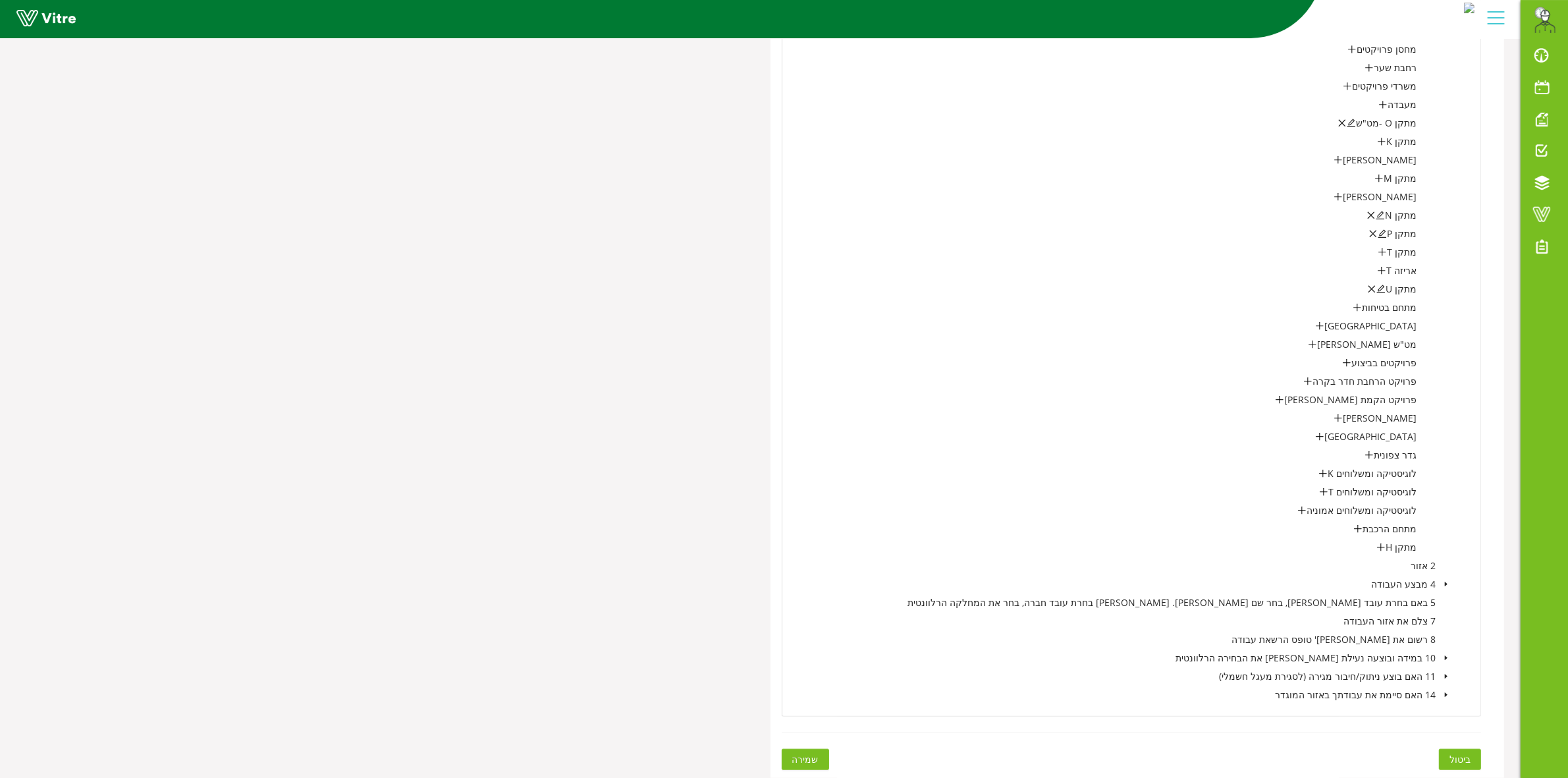
click at [801, 755] on span "שמירה" at bounding box center [805, 759] width 26 height 14
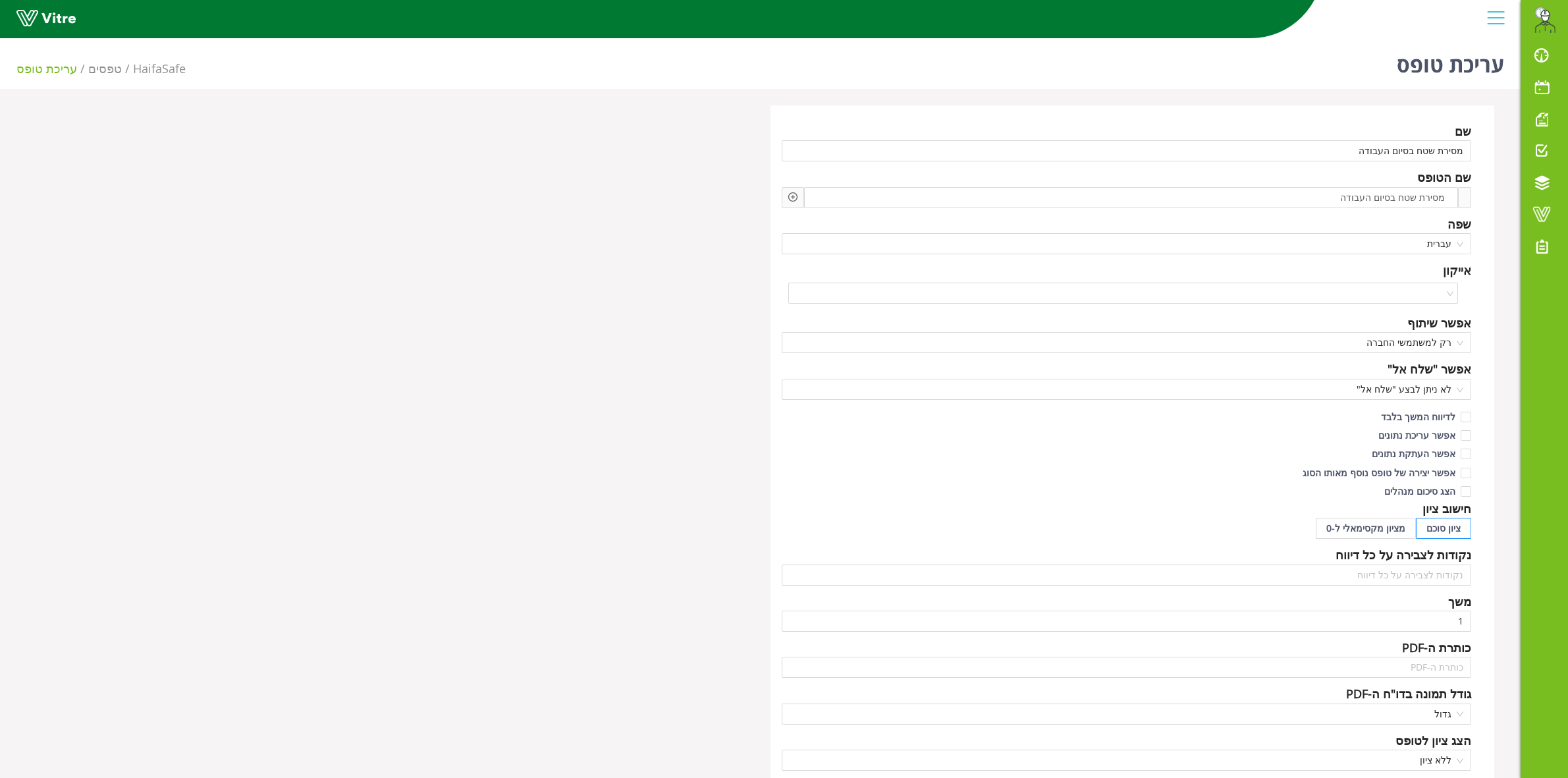
scroll to position [591, 0]
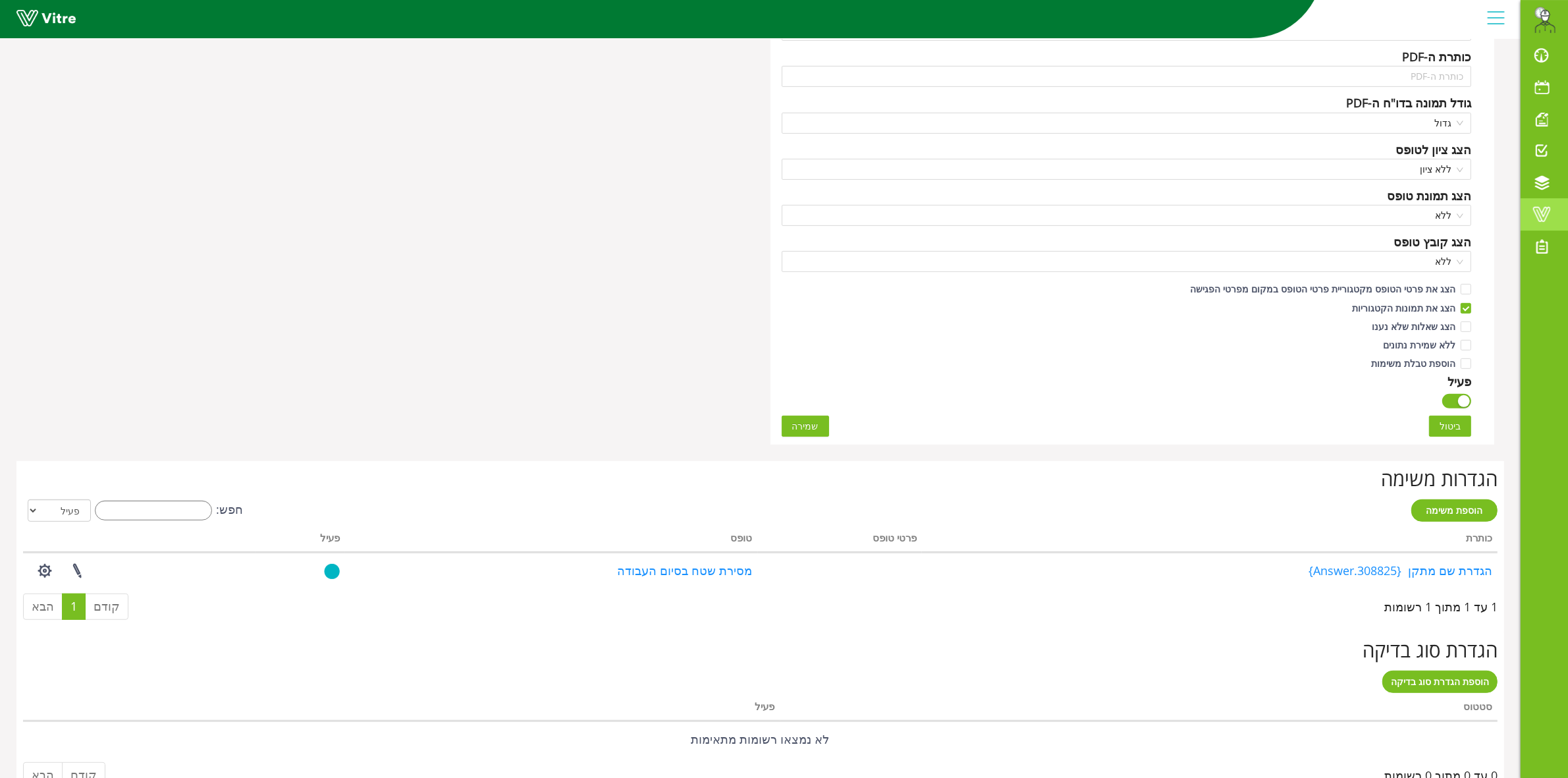
click at [1546, 202] on link "Vitre" at bounding box center [1544, 214] width 48 height 32
